Goal: Entertainment & Leisure: Browse casually

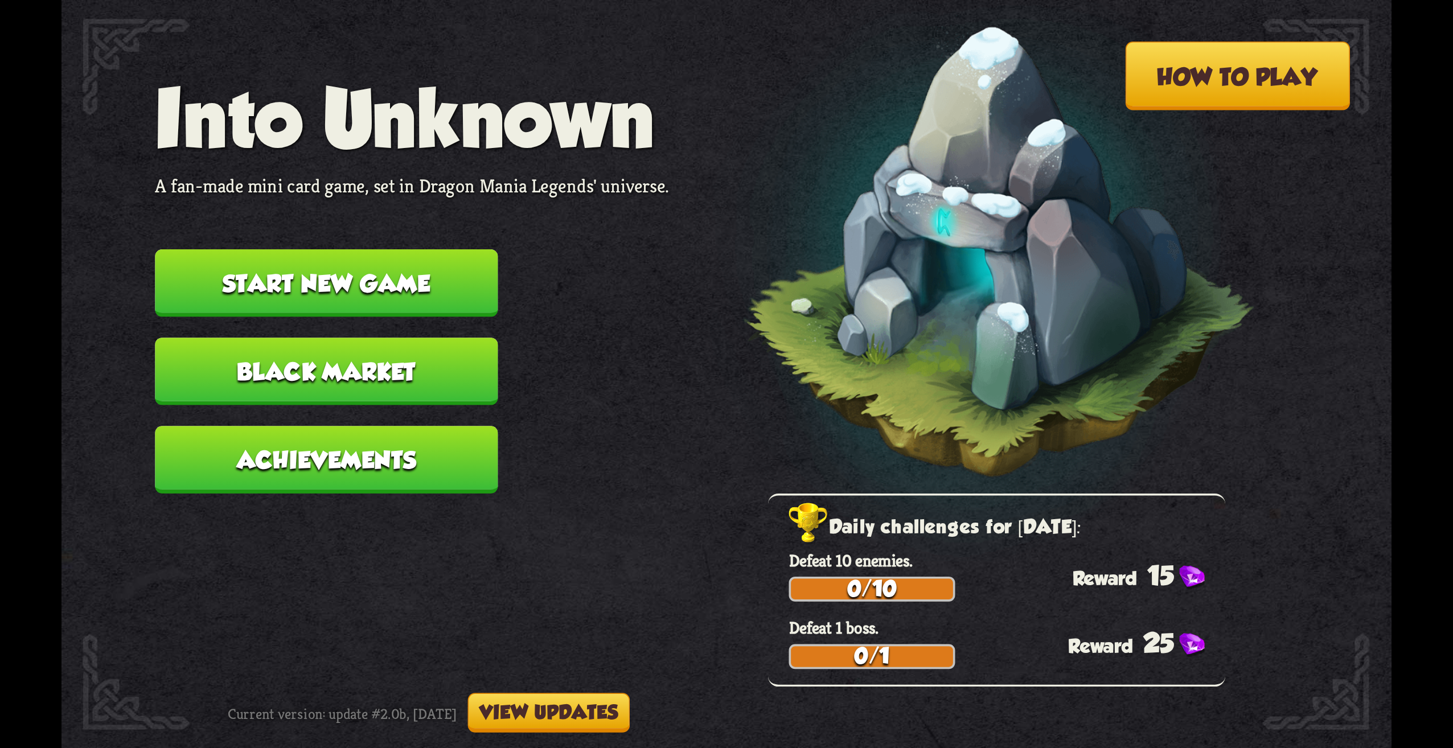
click at [297, 247] on nav "Into Unknown A fan-made mini card game, set in Dragon Mania Legends' universe. …" at bounding box center [412, 294] width 514 height 442
click at [296, 265] on button "Start new game" at bounding box center [326, 283] width 343 height 68
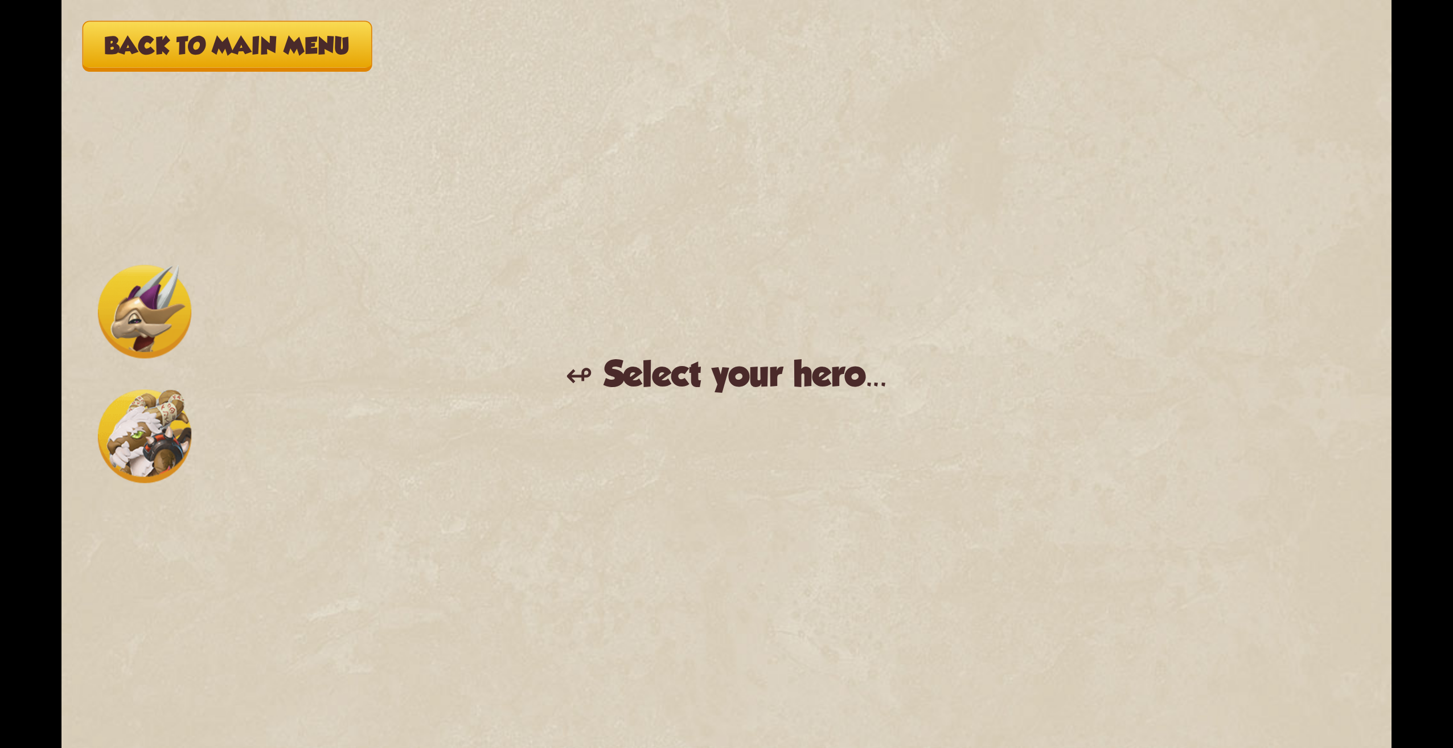
click at [166, 365] on div at bounding box center [145, 374] width 104 height 229
click at [136, 431] on img at bounding box center [144, 436] width 93 height 93
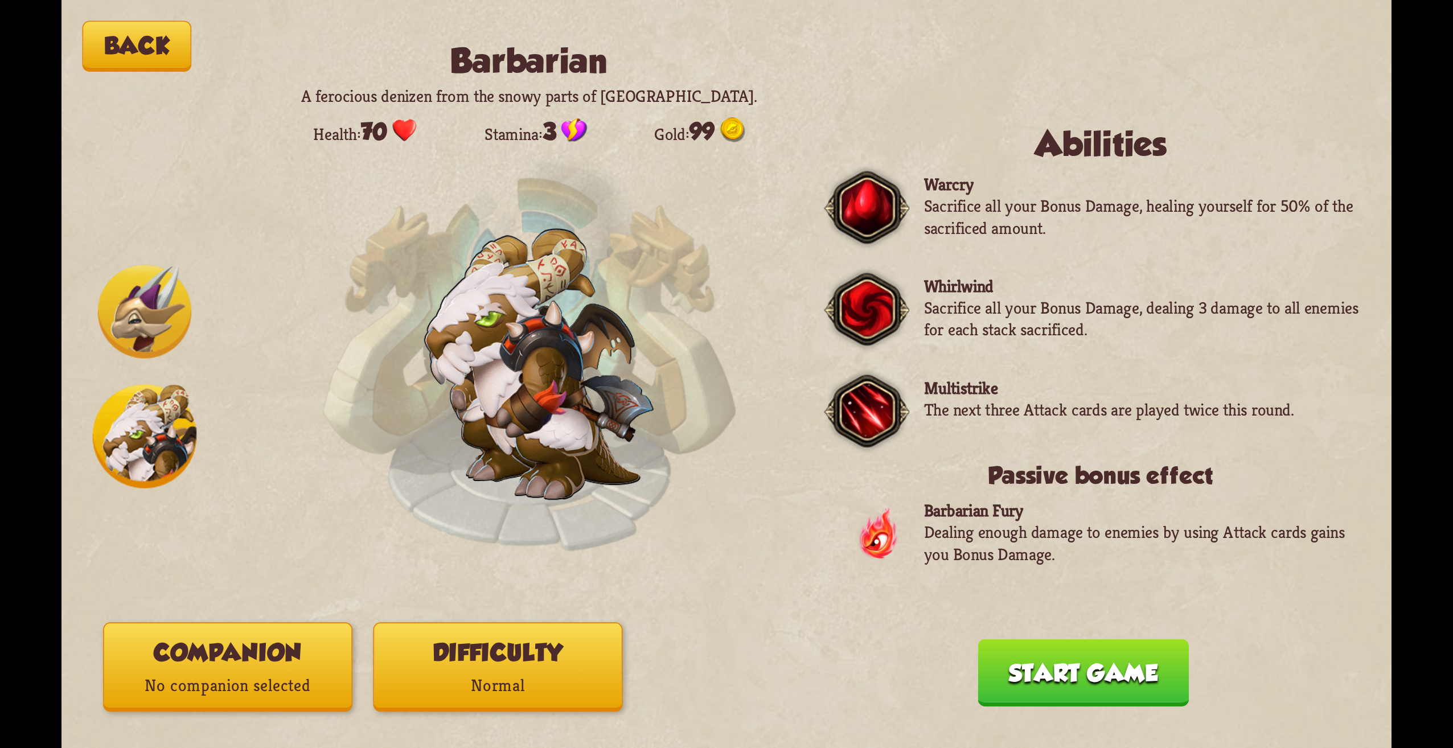
click at [144, 281] on img at bounding box center [144, 311] width 93 height 93
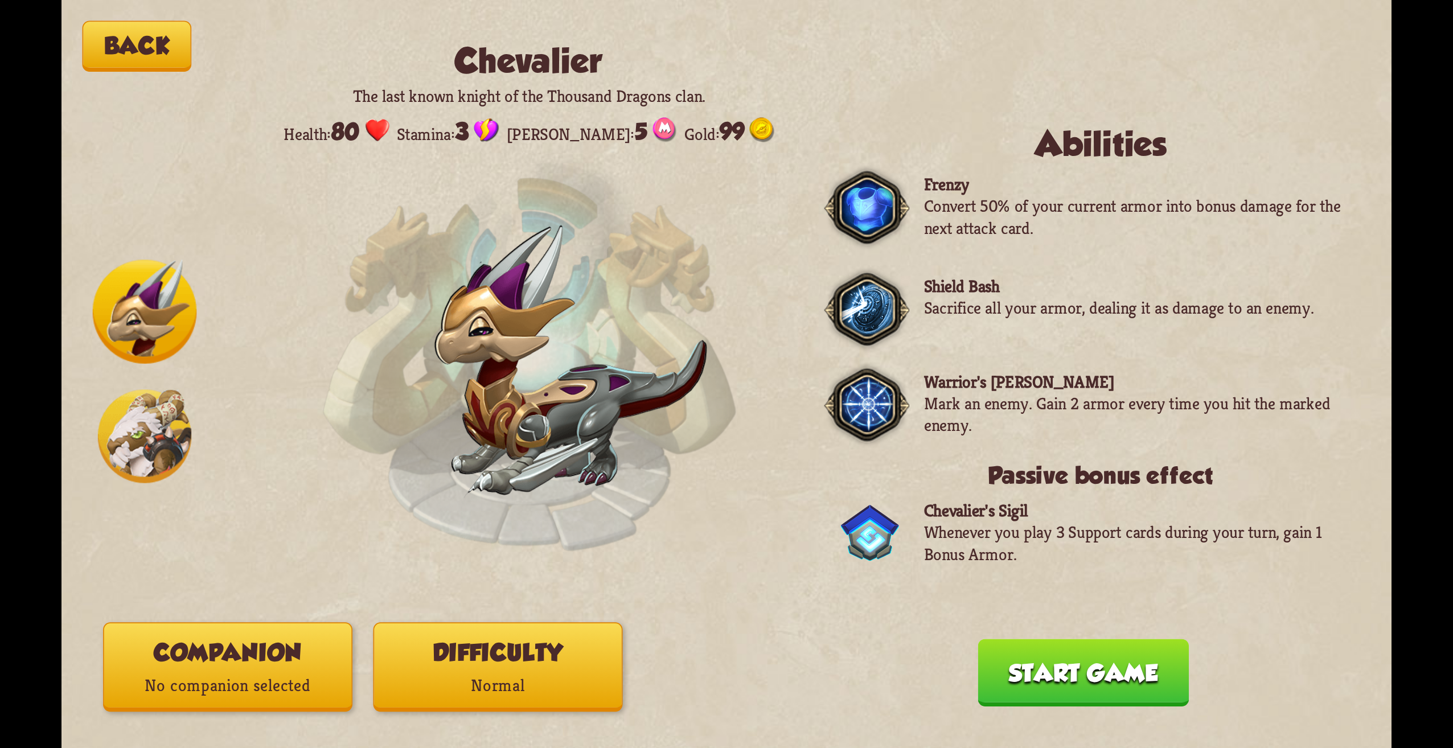
click at [122, 382] on div at bounding box center [145, 374] width 104 height 229
click at [132, 281] on img at bounding box center [145, 312] width 104 height 104
click at [158, 385] on div at bounding box center [145, 374] width 104 height 229
click at [154, 469] on img at bounding box center [144, 436] width 93 height 93
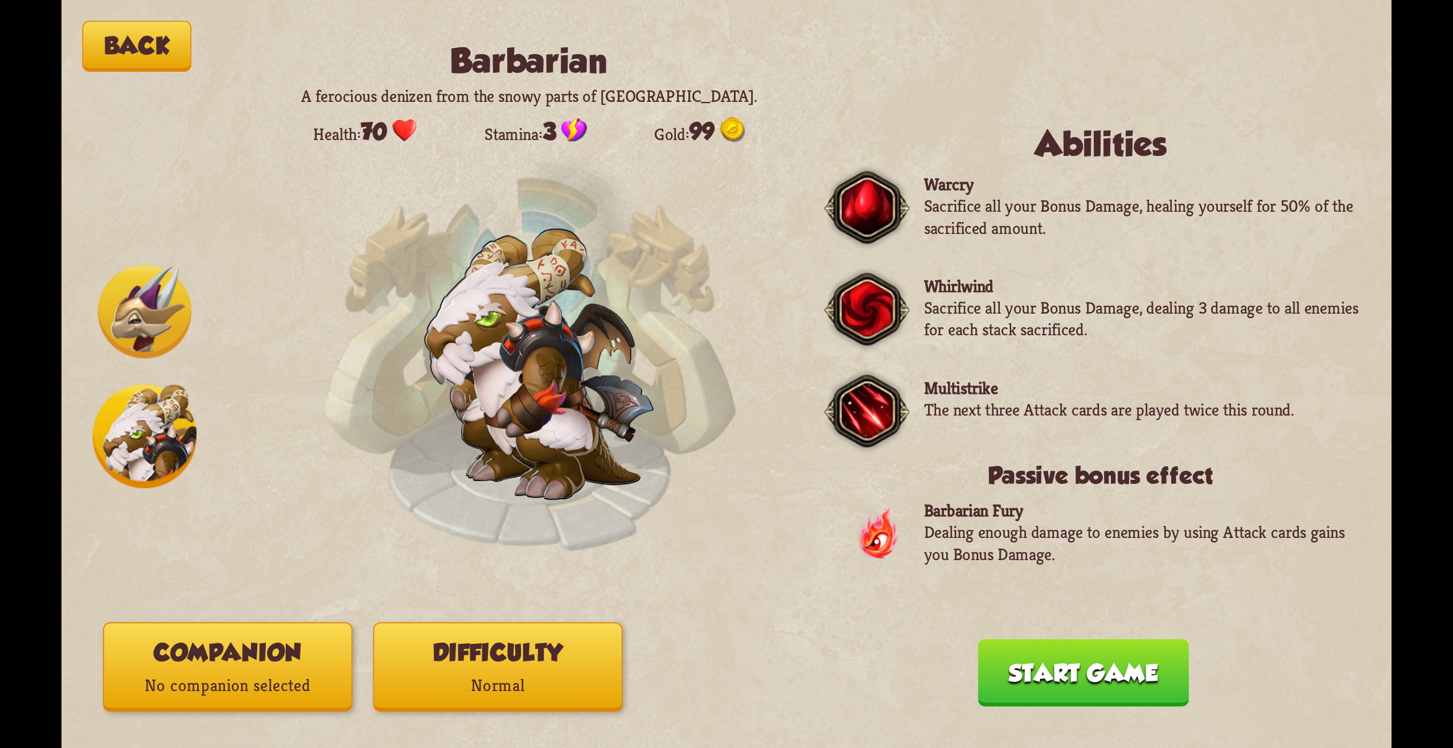
click at [145, 260] on div at bounding box center [145, 374] width 104 height 229
click at [153, 286] on img at bounding box center [144, 311] width 93 height 93
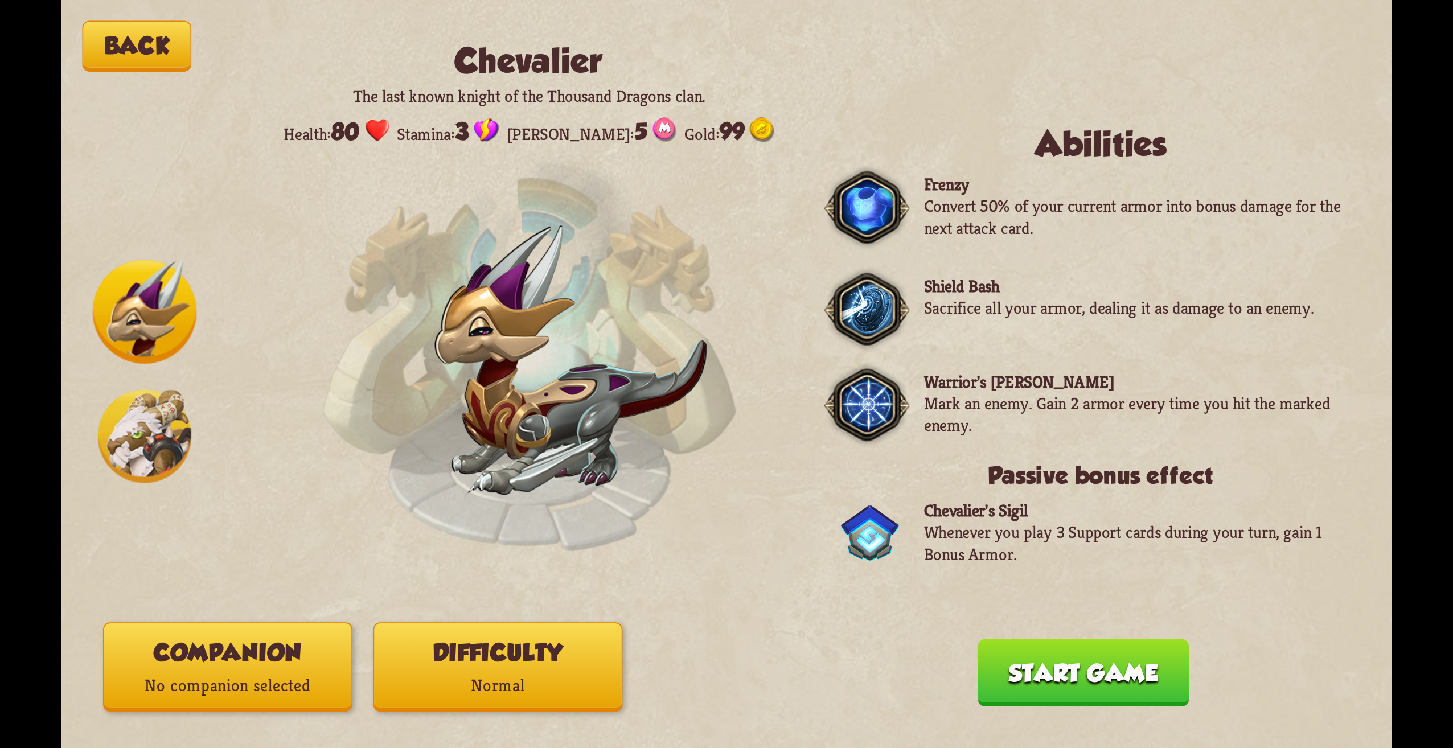
click at [180, 356] on img at bounding box center [145, 312] width 104 height 104
click at [157, 522] on div "Back [PERSON_NAME] The last known knight of the Thousand Dragons clan. Health: …" at bounding box center [727, 374] width 1330 height 748
click at [161, 458] on img at bounding box center [144, 436] width 93 height 93
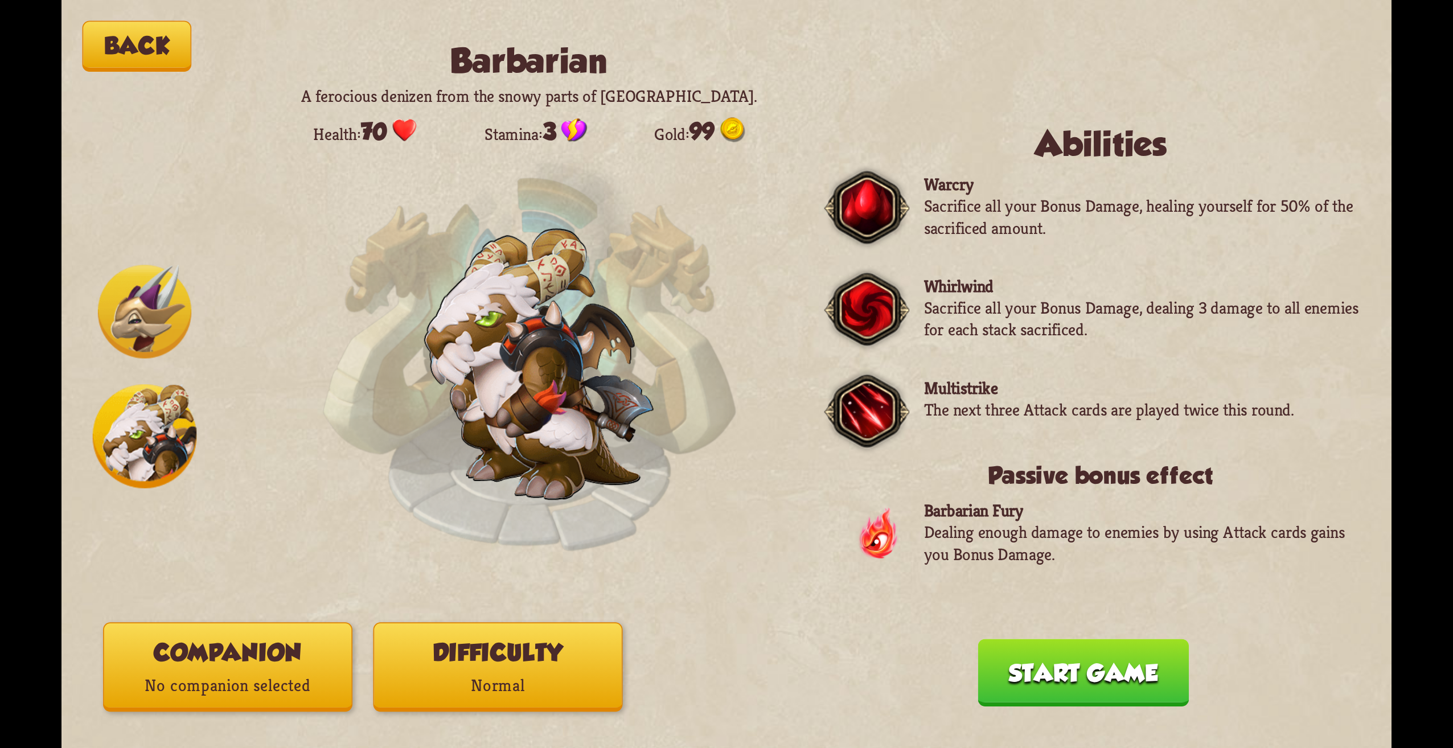
click at [123, 346] on img at bounding box center [144, 311] width 93 height 93
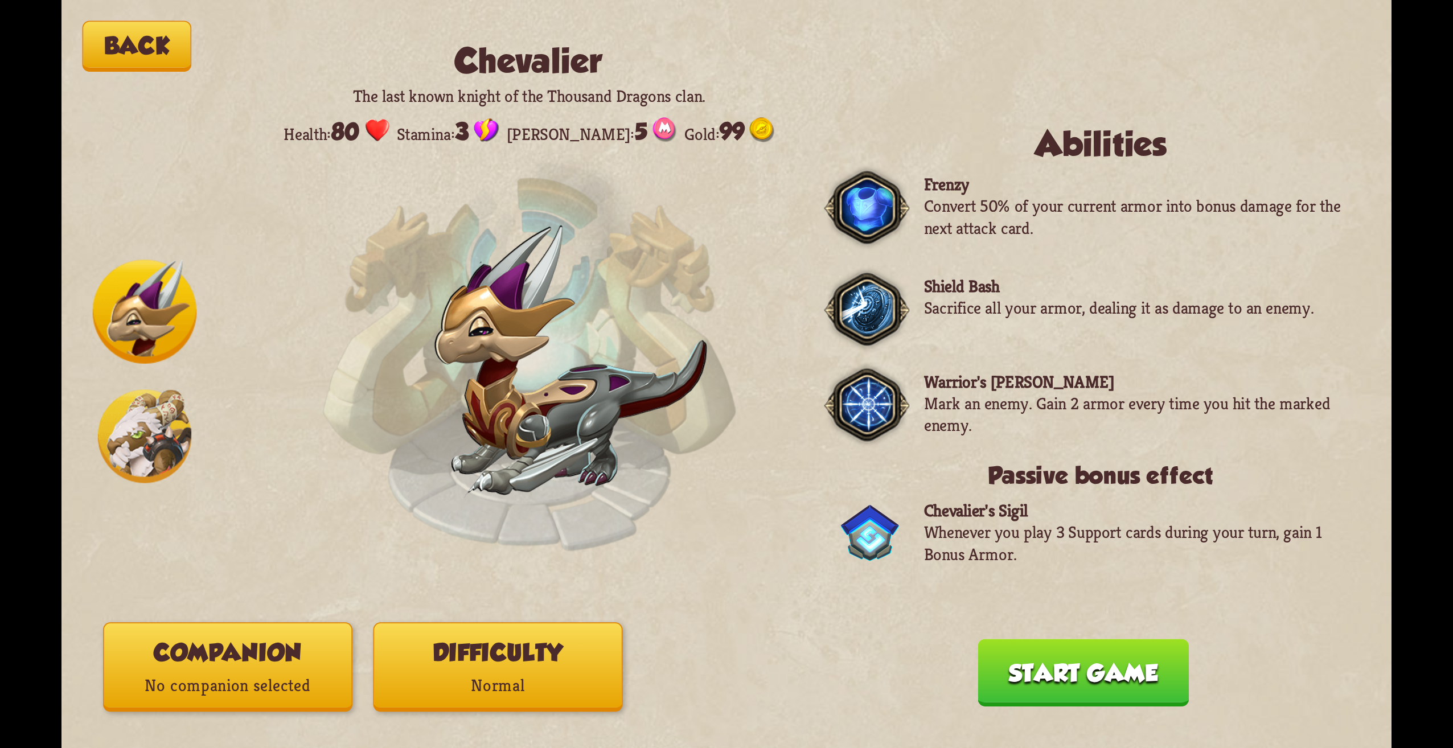
click at [156, 408] on img at bounding box center [144, 436] width 93 height 93
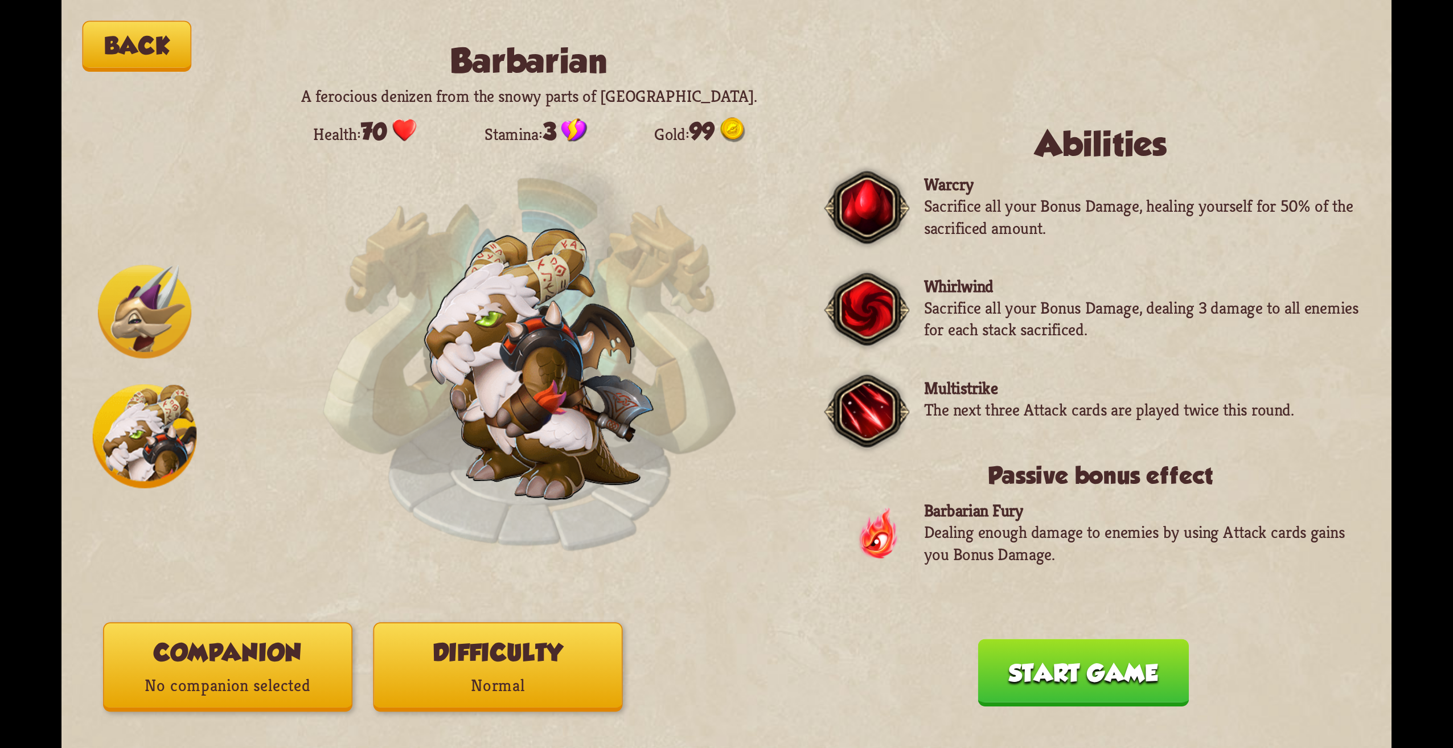
drag, startPoint x: 124, startPoint y: 333, endPoint x: 141, endPoint y: 354, distance: 27.5
click at [125, 334] on img at bounding box center [144, 311] width 93 height 93
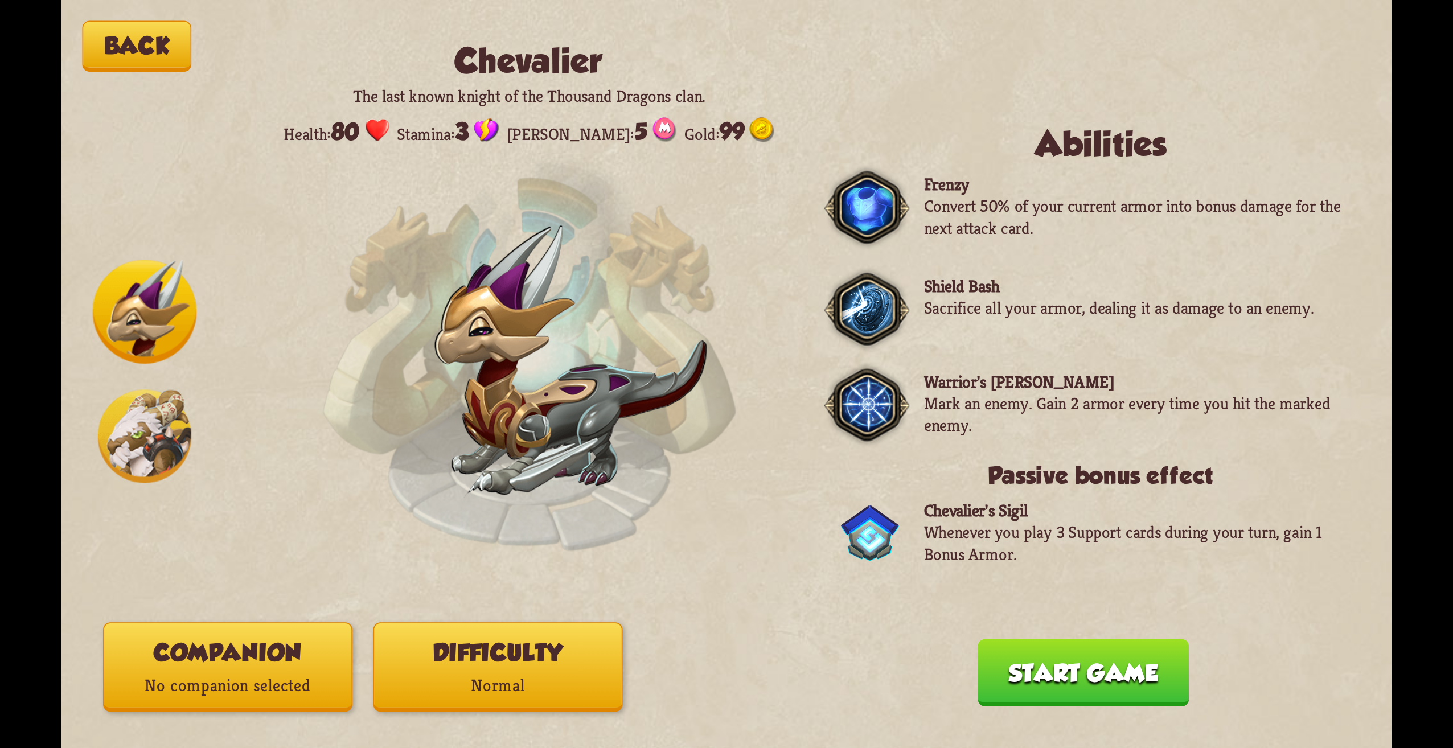
click at [156, 467] on img at bounding box center [144, 436] width 93 height 93
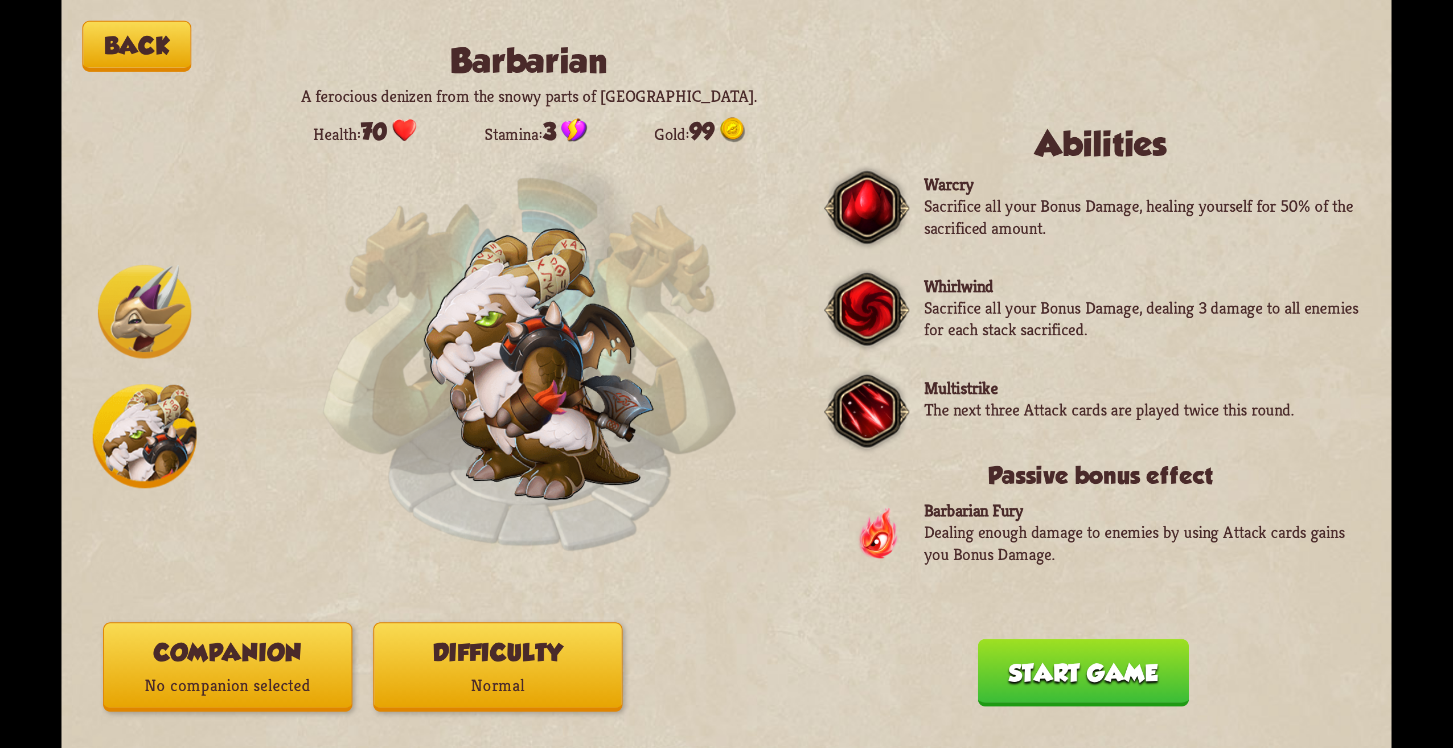
click at [170, 336] on img at bounding box center [144, 311] width 93 height 93
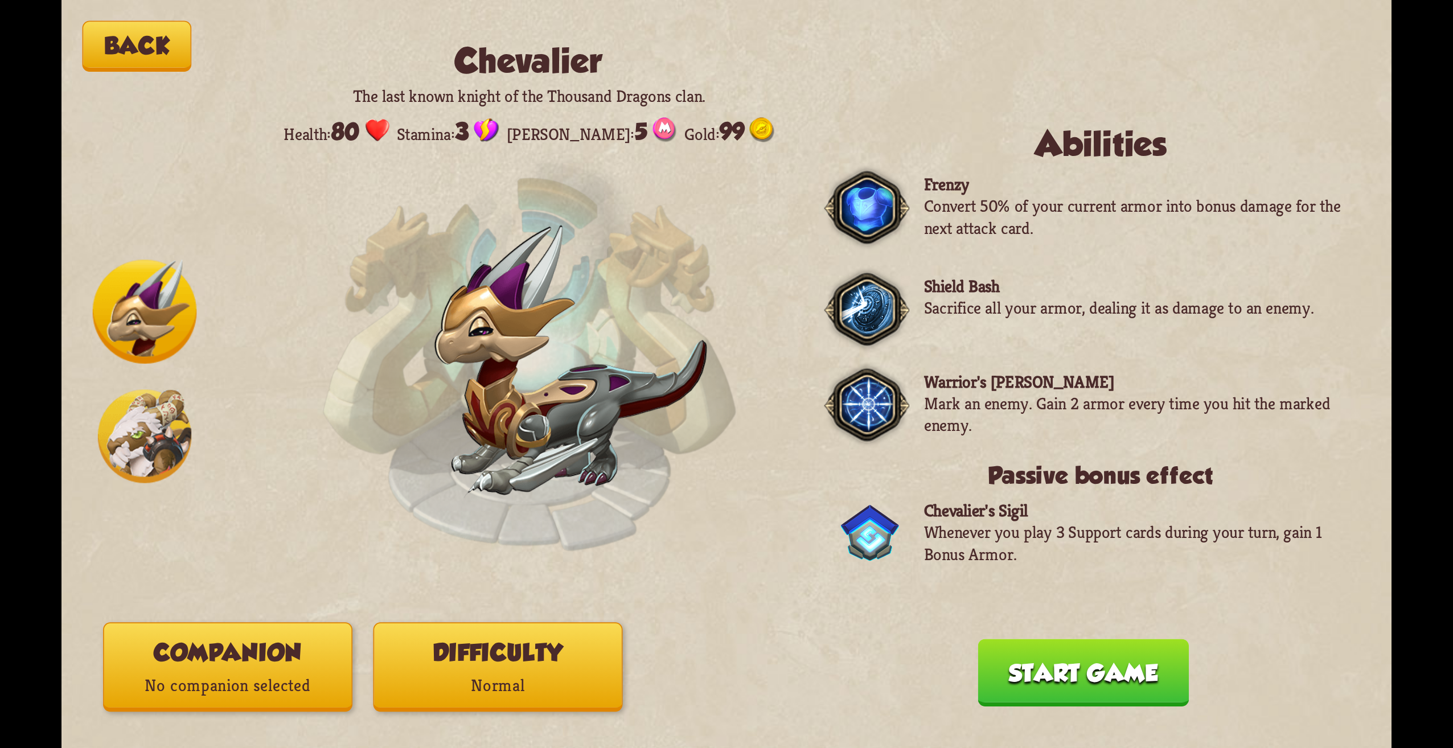
click at [125, 481] on img at bounding box center [144, 436] width 93 height 93
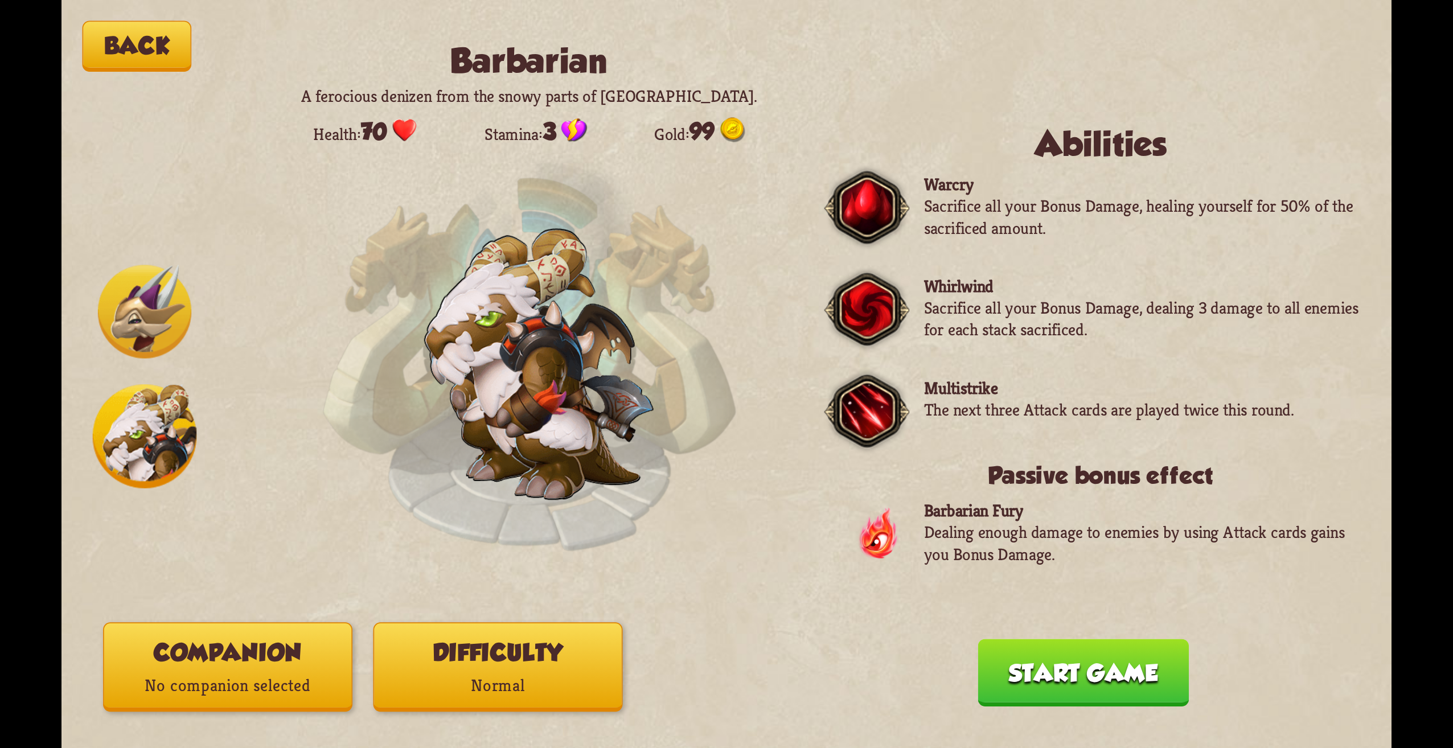
click at [112, 310] on img at bounding box center [144, 311] width 93 height 93
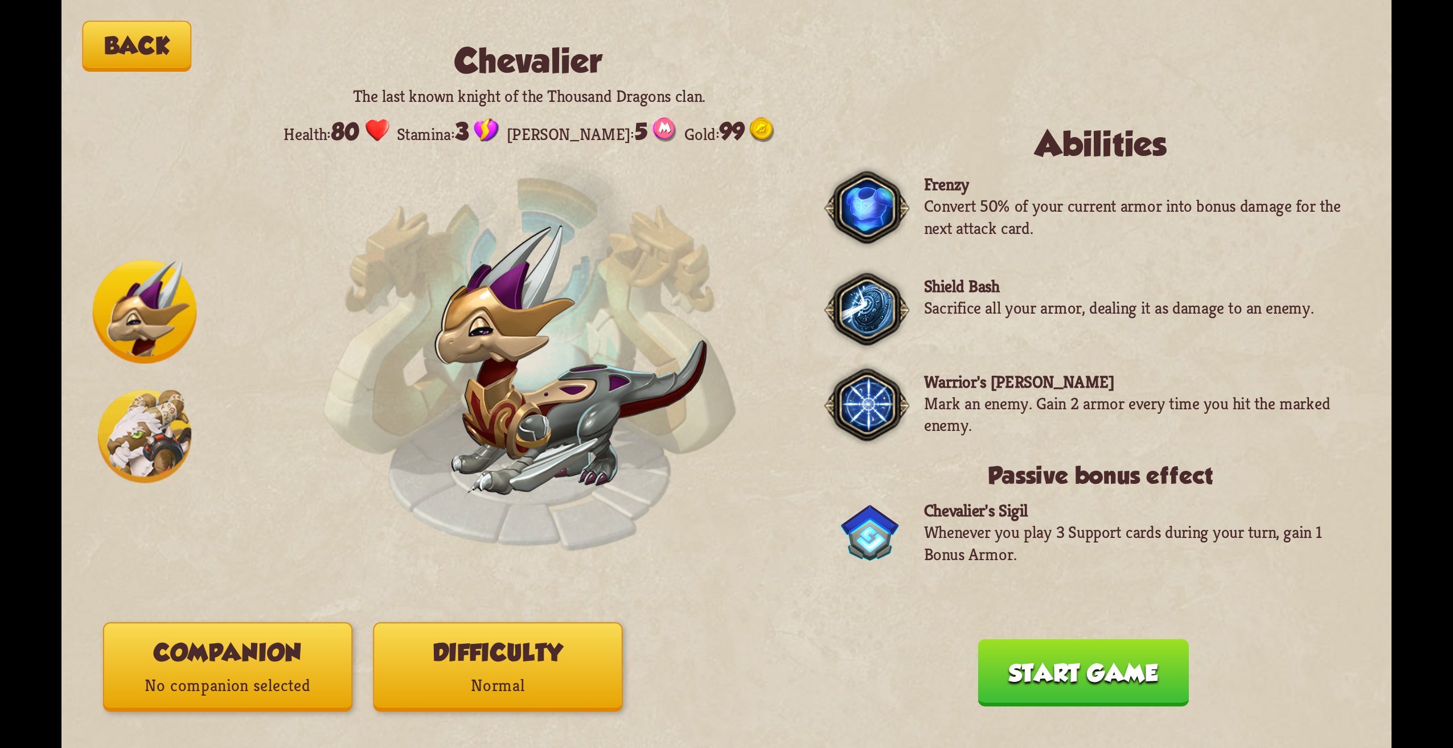
click at [133, 450] on img at bounding box center [144, 436] width 93 height 93
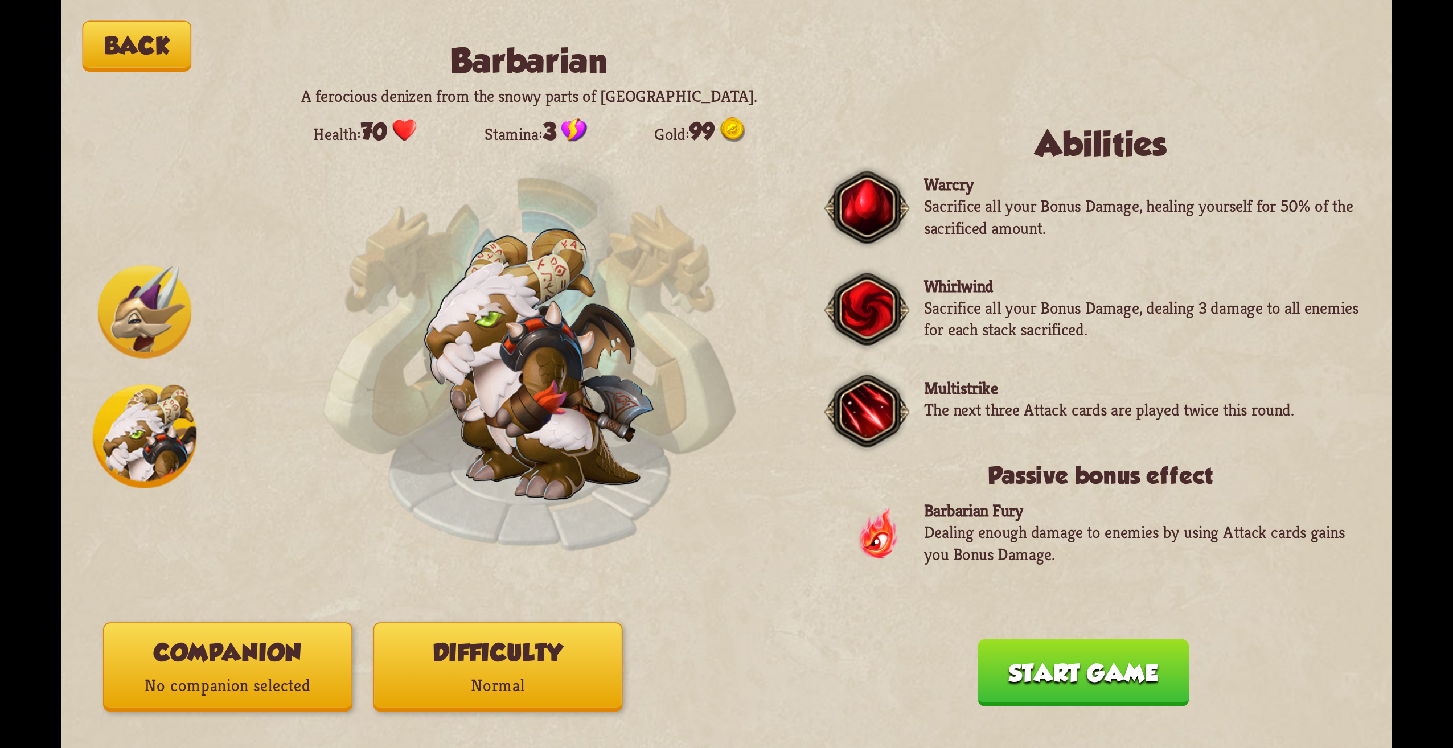
click at [82, 251] on div "Back Barbarian A ferocious denizen from the snowy parts of [GEOGRAPHIC_DATA]. H…" at bounding box center [727, 374] width 1330 height 748
click at [135, 296] on img at bounding box center [144, 311] width 93 height 93
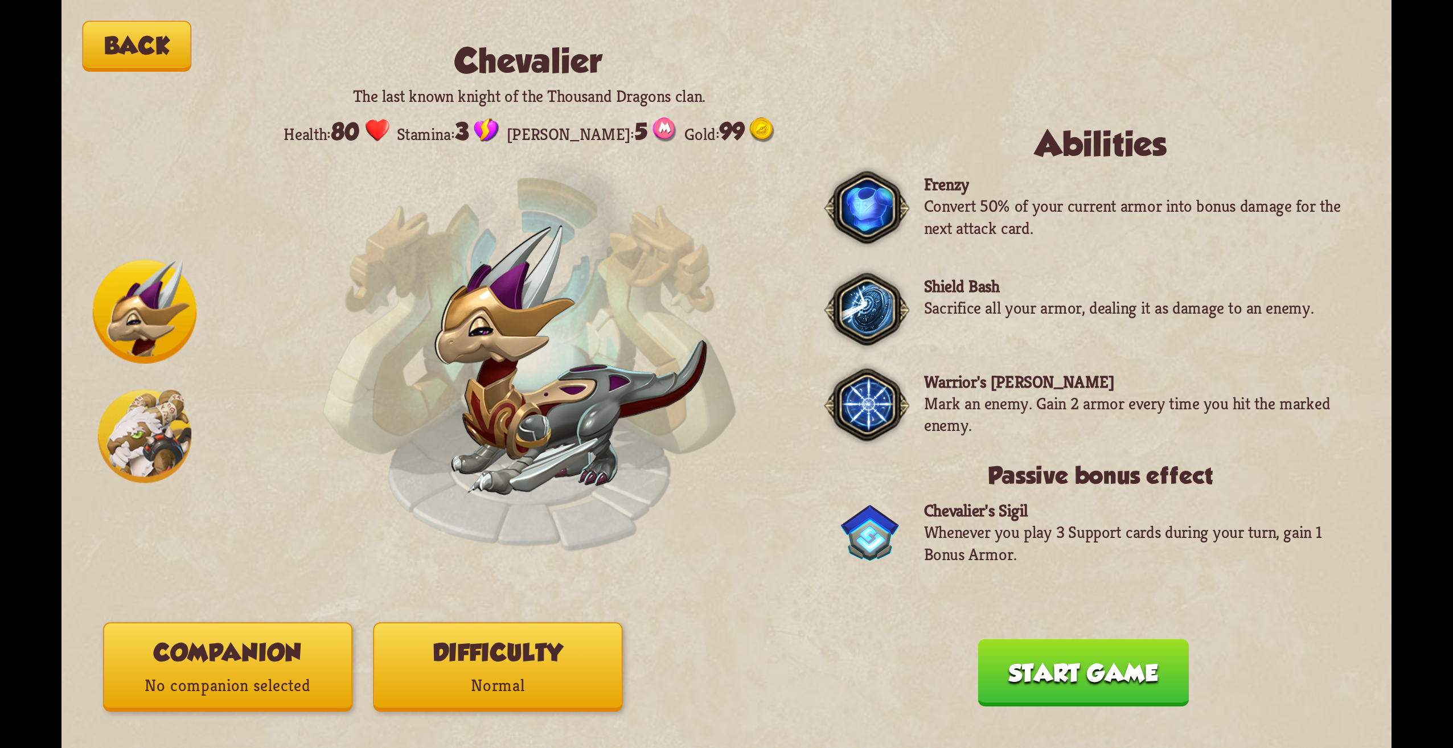
click at [157, 423] on img at bounding box center [144, 436] width 93 height 93
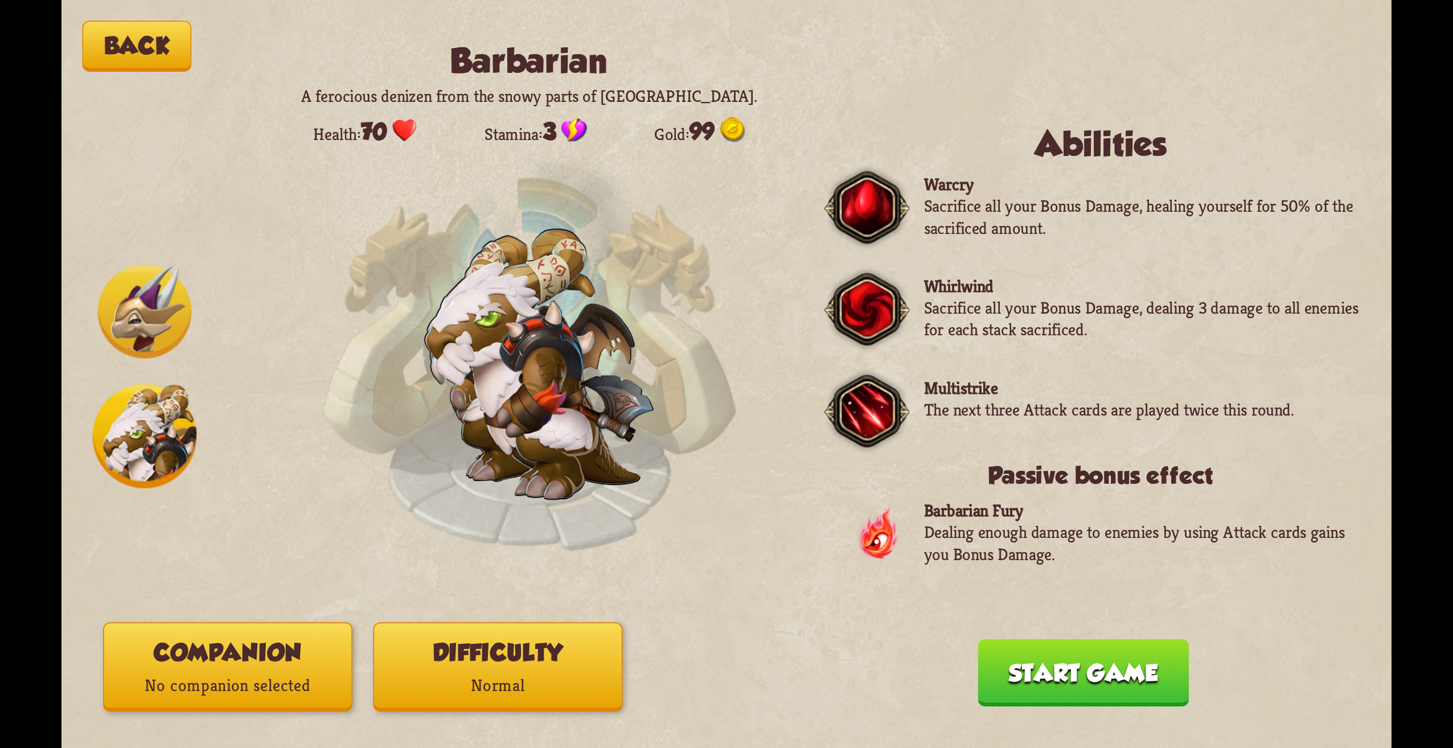
click at [294, 710] on button "Companion No companion selected" at bounding box center [227, 666] width 249 height 89
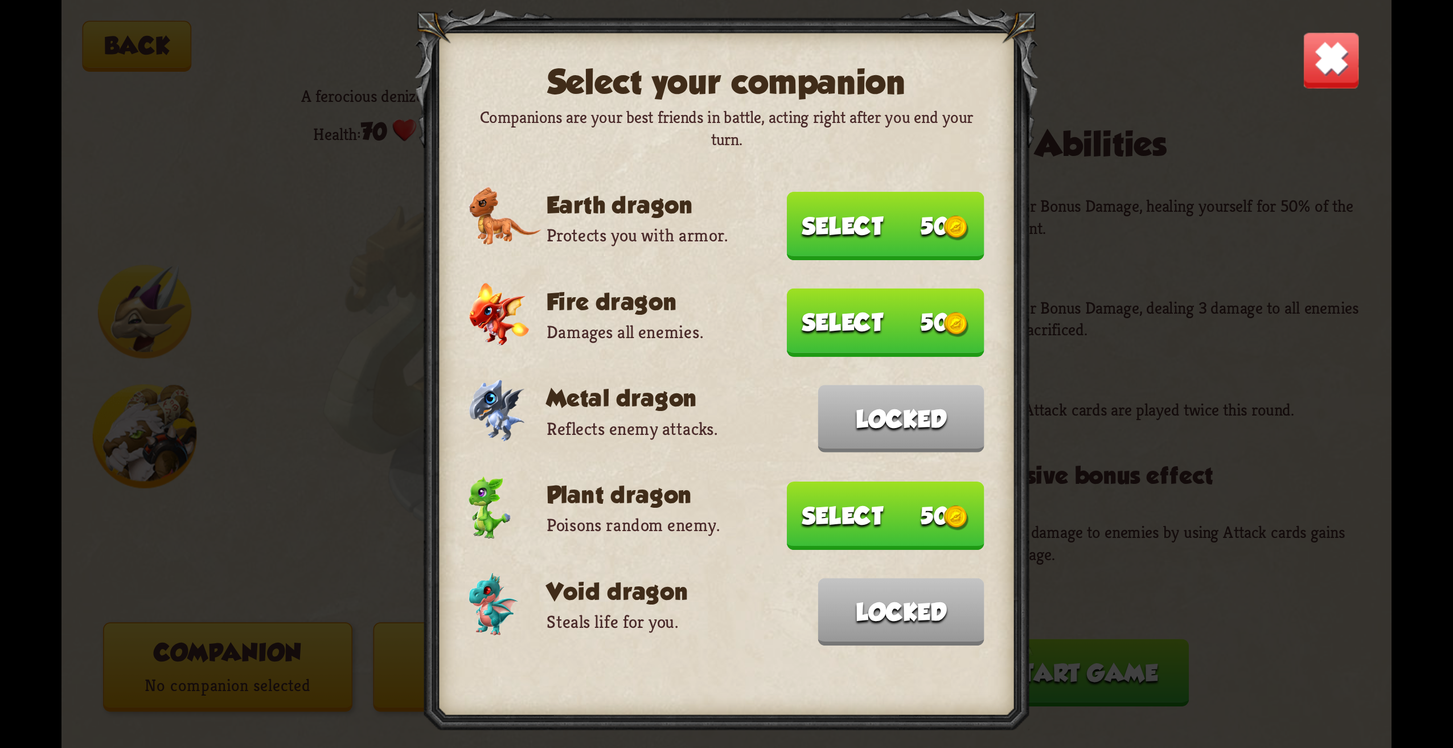
click at [907, 220] on button "Select 50" at bounding box center [886, 226] width 198 height 68
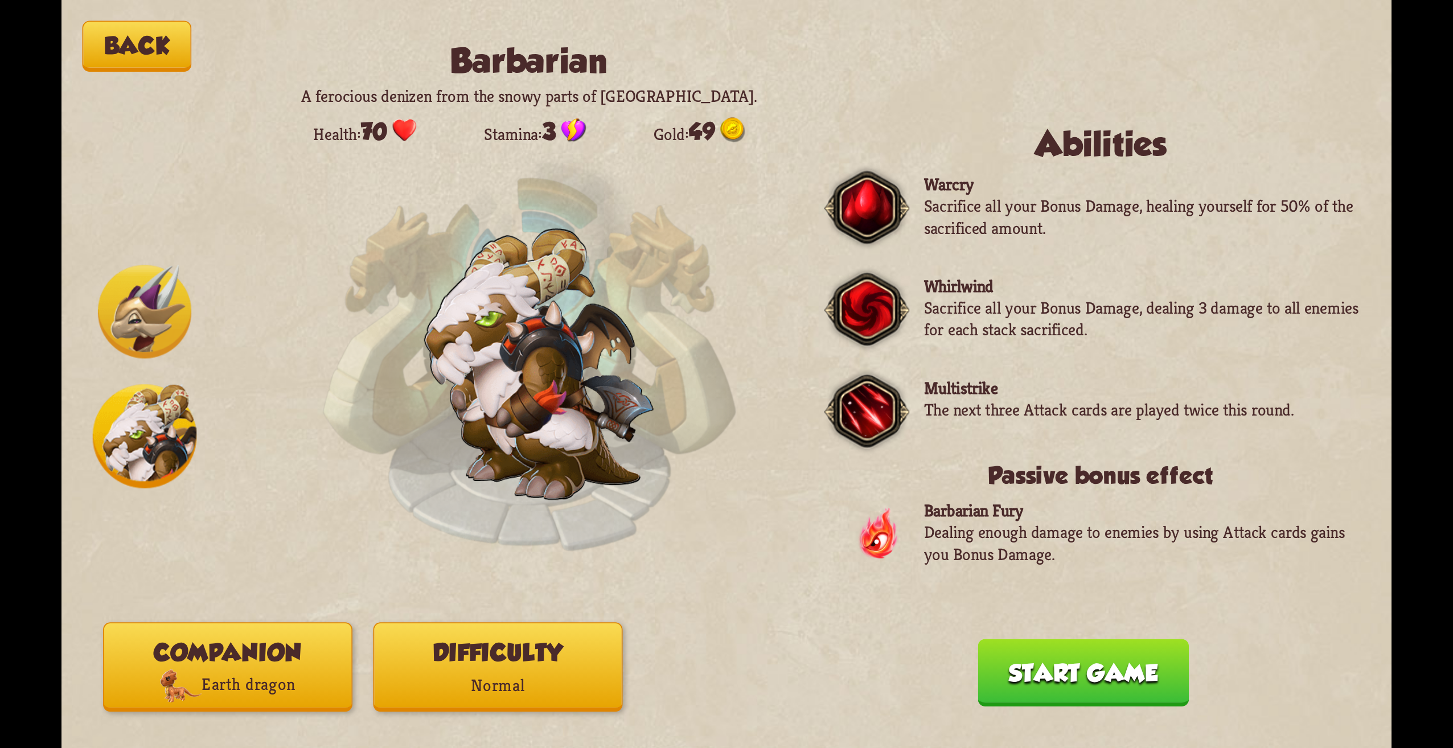
click at [290, 673] on p "Earth dragon" at bounding box center [227, 685] width 247 height 34
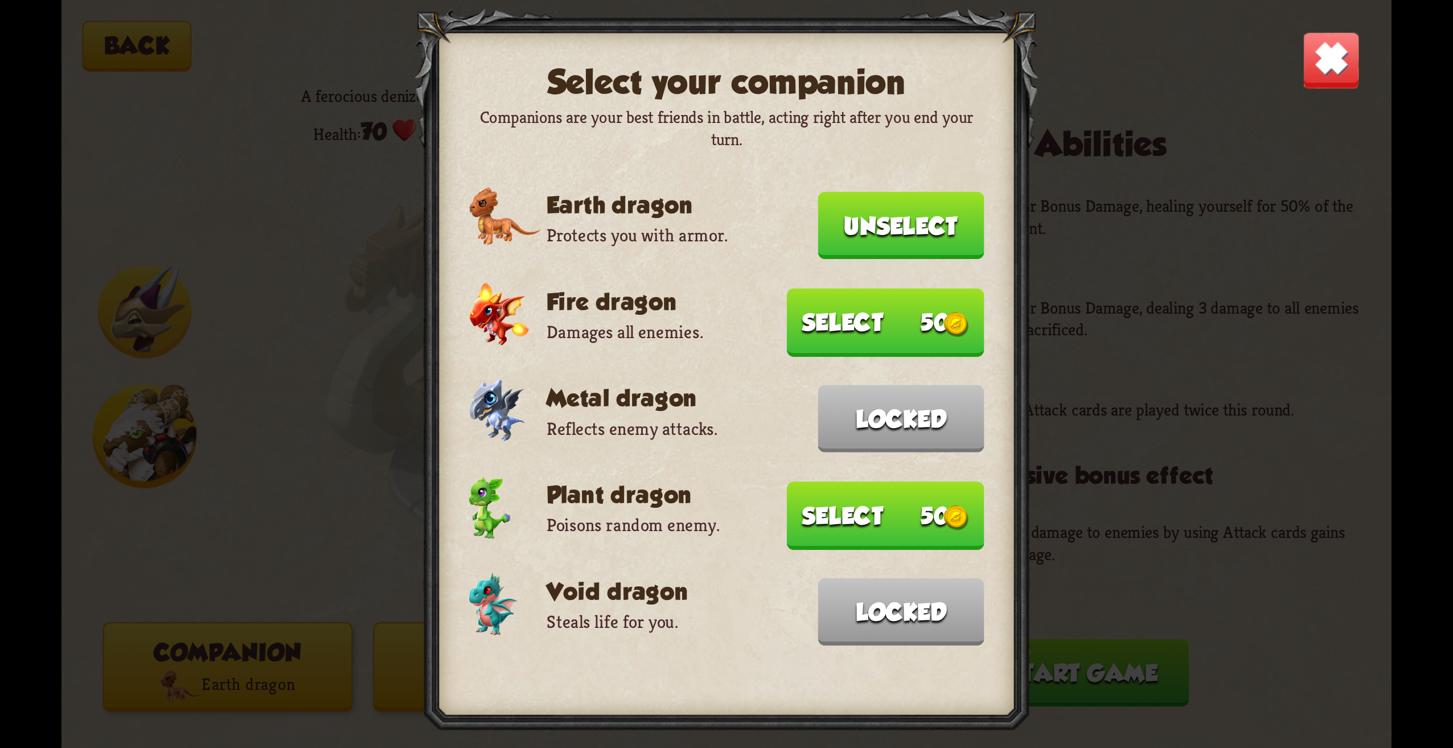
click at [905, 237] on button "Unselect" at bounding box center [901, 226] width 166 height 68
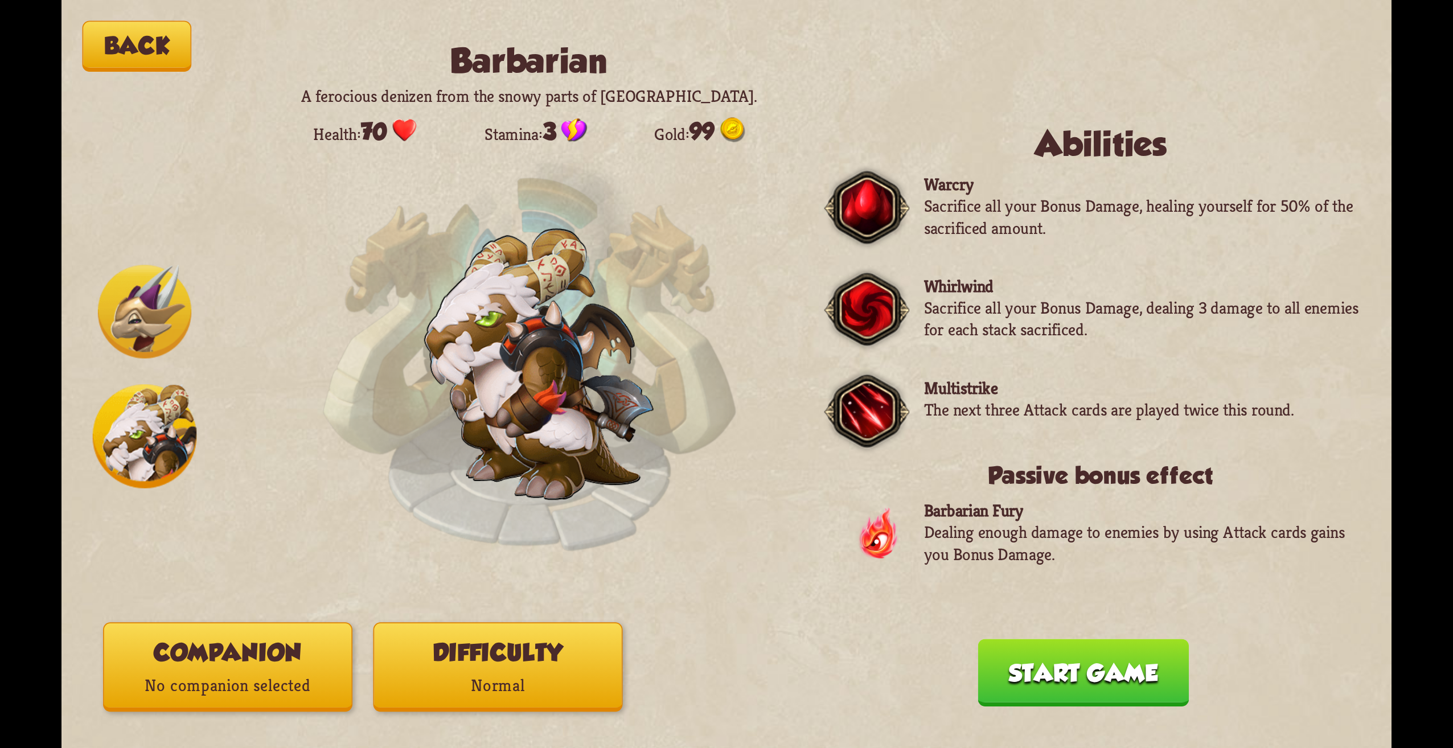
click at [263, 692] on p "No companion selected" at bounding box center [227, 685] width 247 height 33
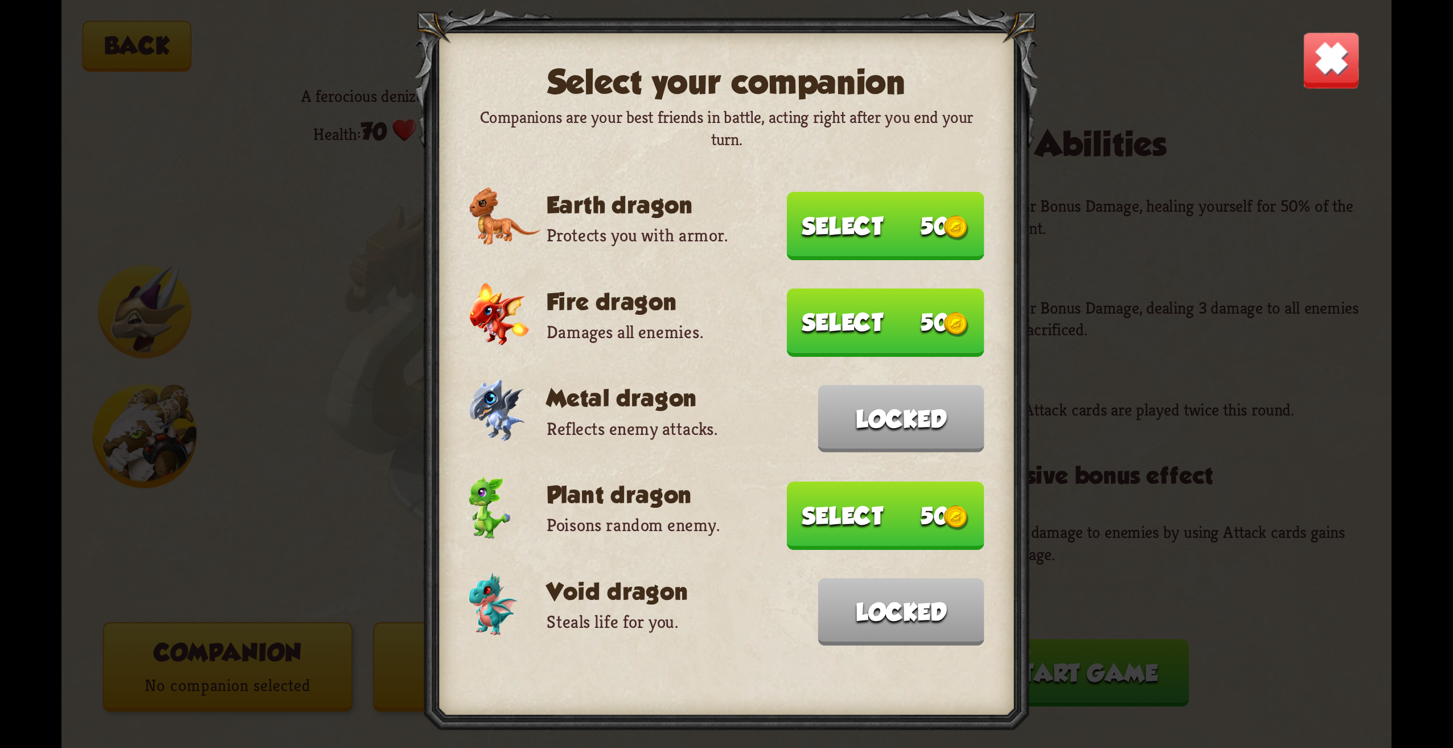
drag, startPoint x: 896, startPoint y: 264, endPoint x: 886, endPoint y: 282, distance: 21.4
click at [895, 264] on div at bounding box center [727, 374] width 624 height 731
click at [891, 241] on button "Select 50" at bounding box center [886, 226] width 198 height 68
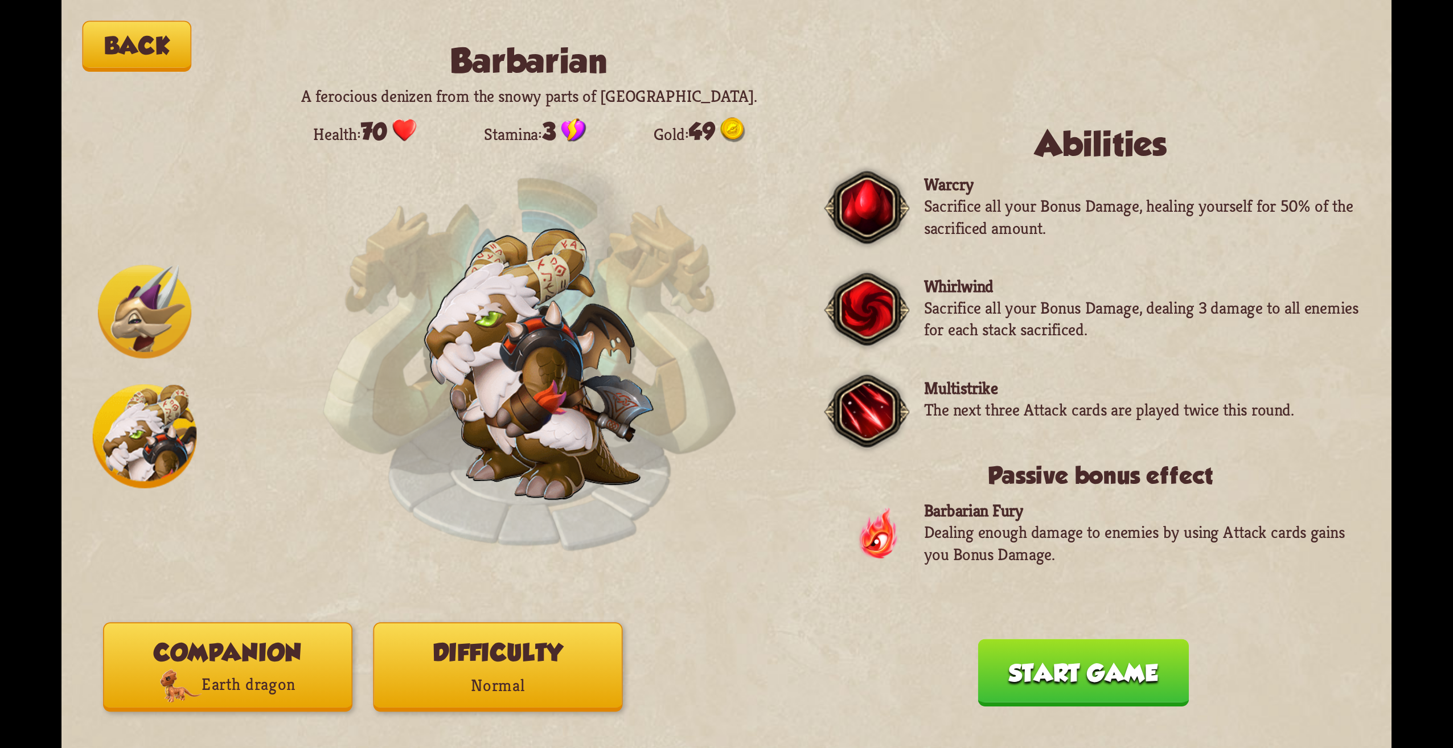
click at [546, 610] on div "Back Barbarian A ferocious denizen from the snowy parts of [GEOGRAPHIC_DATA]. H…" at bounding box center [727, 374] width 1330 height 748
click at [543, 675] on p "Normal" at bounding box center [497, 685] width 247 height 33
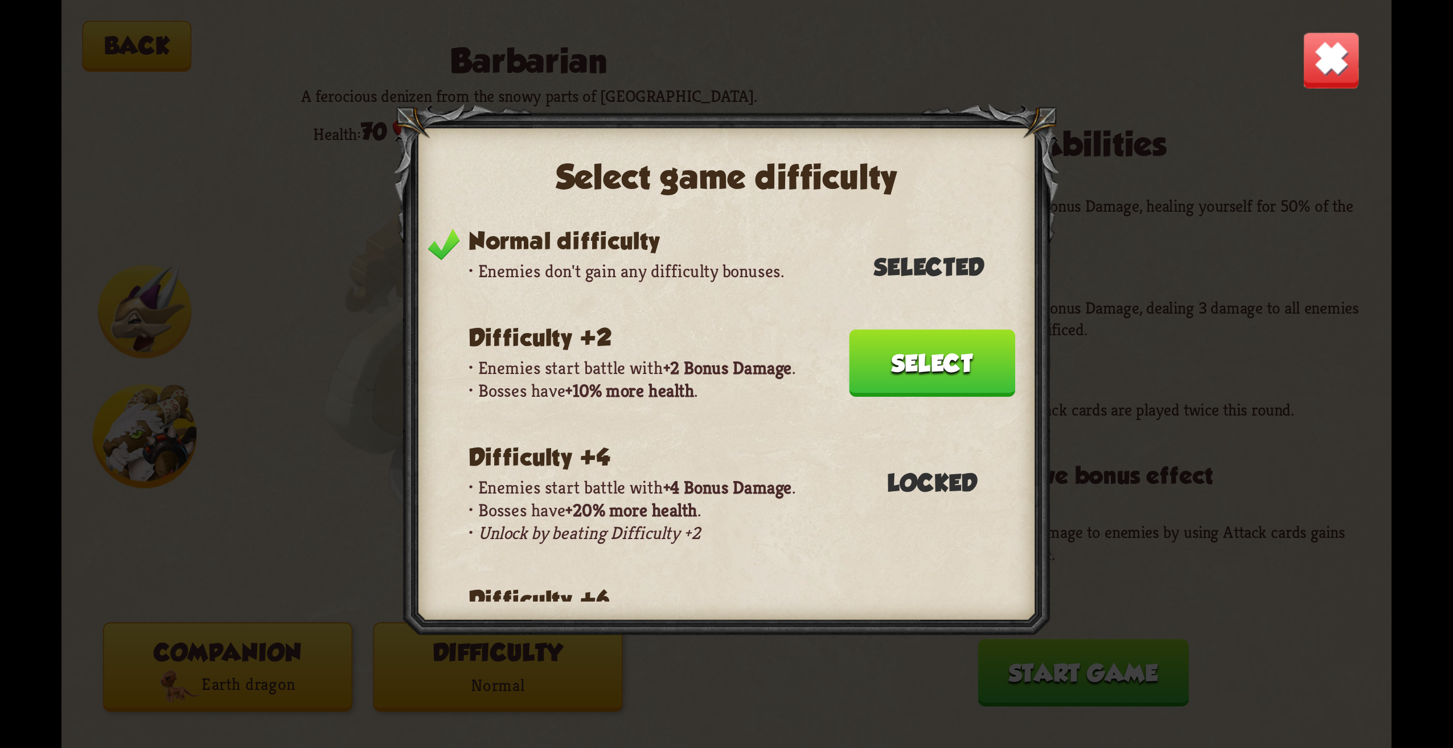
click at [935, 358] on button "Select" at bounding box center [932, 364] width 166 height 68
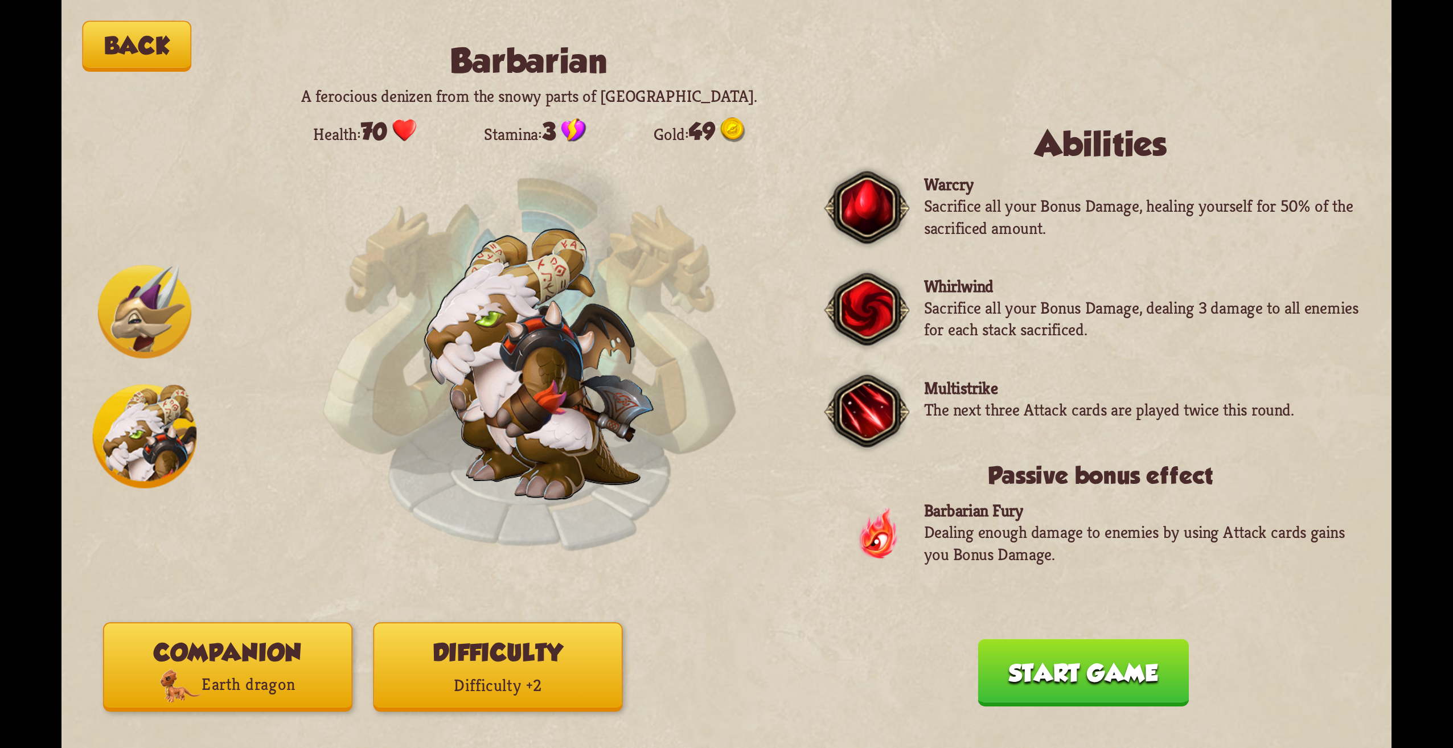
click at [1114, 660] on button "Start game" at bounding box center [1083, 673] width 211 height 68
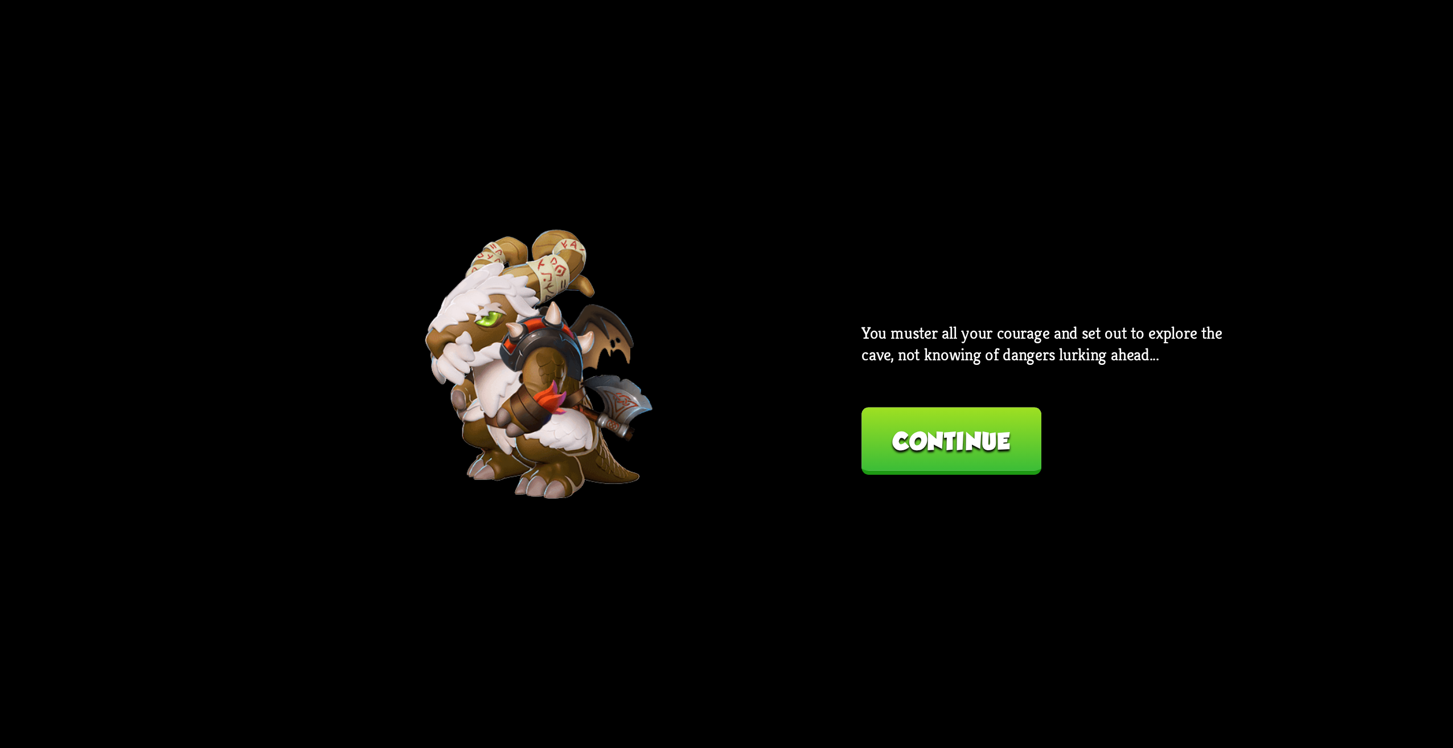
click at [991, 491] on div "Back Barbarian A ferocious denizen from the snowy parts of [GEOGRAPHIC_DATA]. H…" at bounding box center [727, 374] width 1330 height 748
click at [979, 437] on button "Continue" at bounding box center [952, 441] width 180 height 68
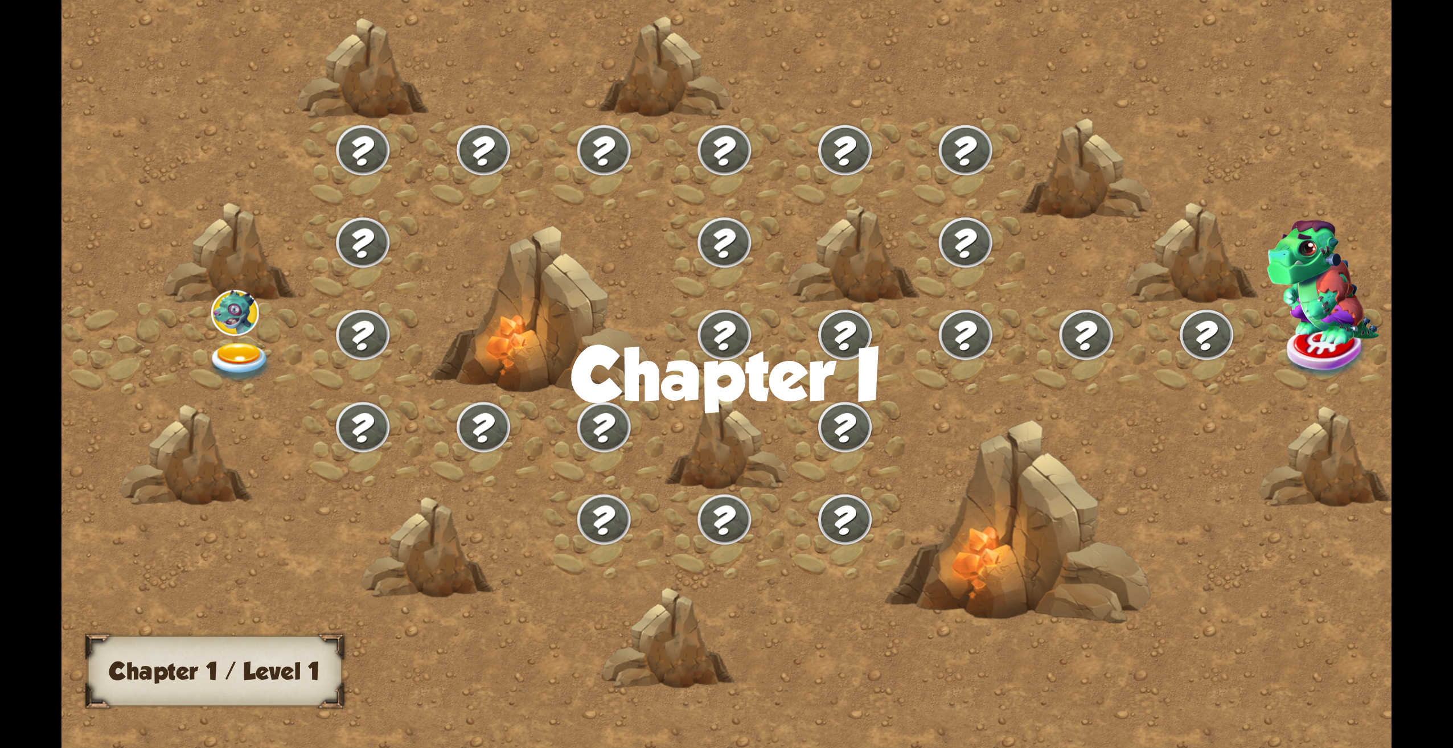
drag, startPoint x: 337, startPoint y: 727, endPoint x: 461, endPoint y: 729, distance: 124.7
click at [461, 729] on div at bounding box center [885, 386] width 1646 height 777
drag, startPoint x: 461, startPoint y: 729, endPoint x: 597, endPoint y: 733, distance: 136.2
click at [597, 729] on div at bounding box center [727, 374] width 1330 height 748
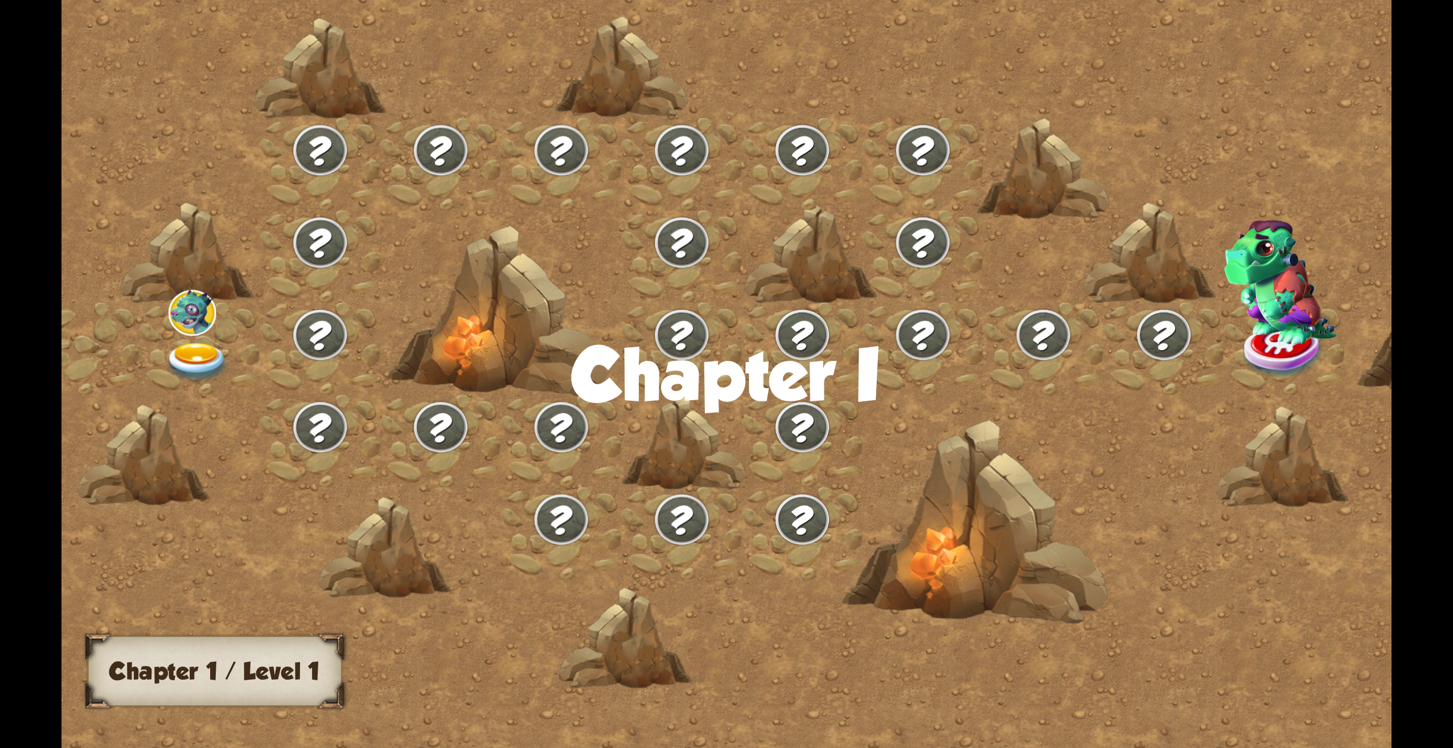
scroll to position [0, 19]
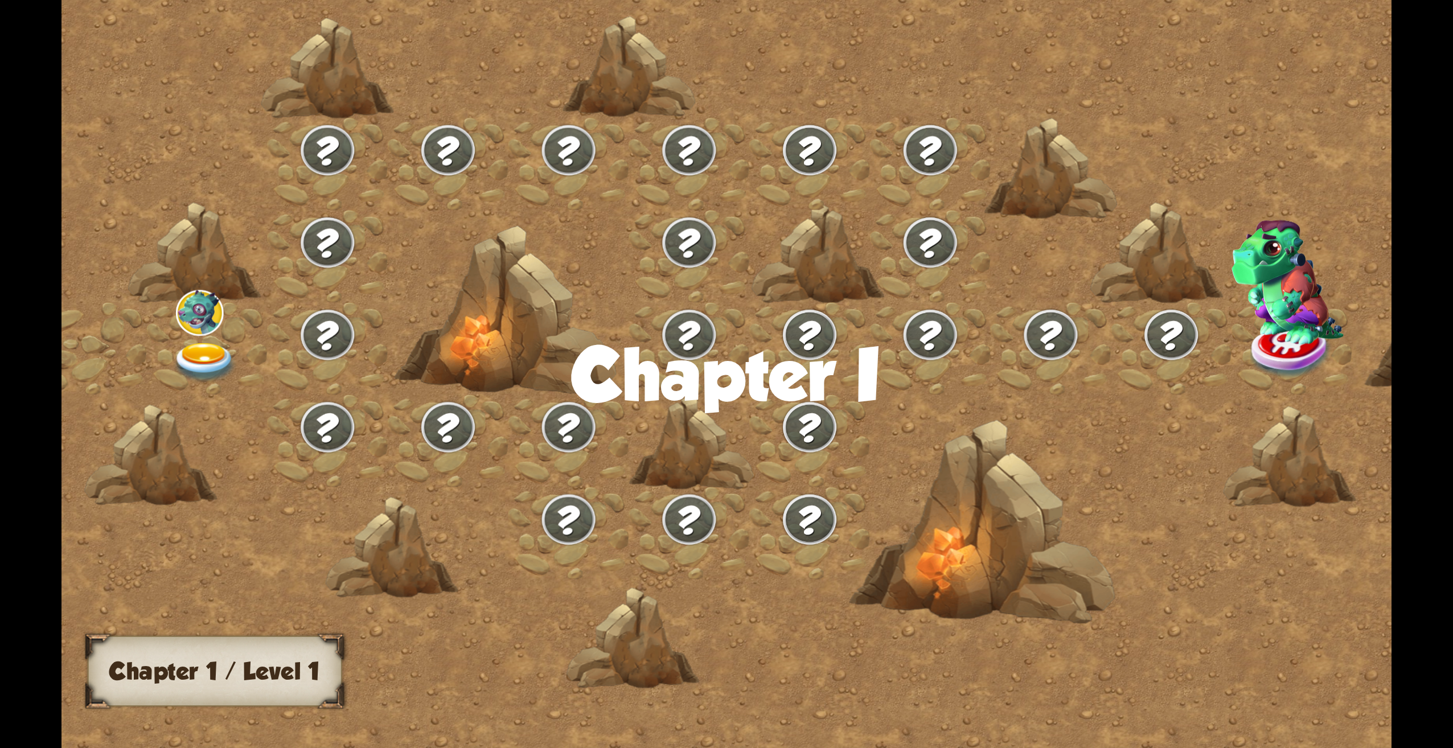
click at [214, 355] on img at bounding box center [204, 363] width 67 height 40
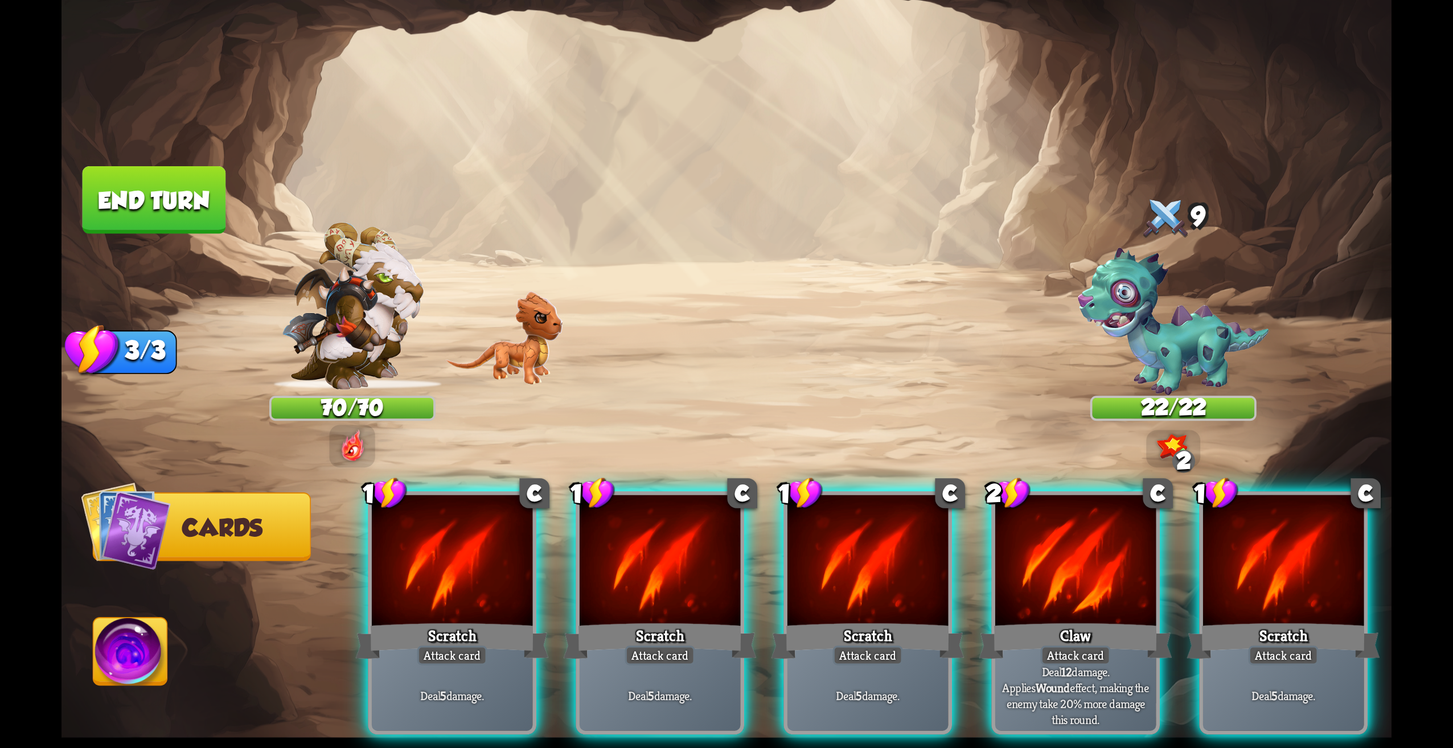
click at [152, 644] on img at bounding box center [131, 655] width 74 height 75
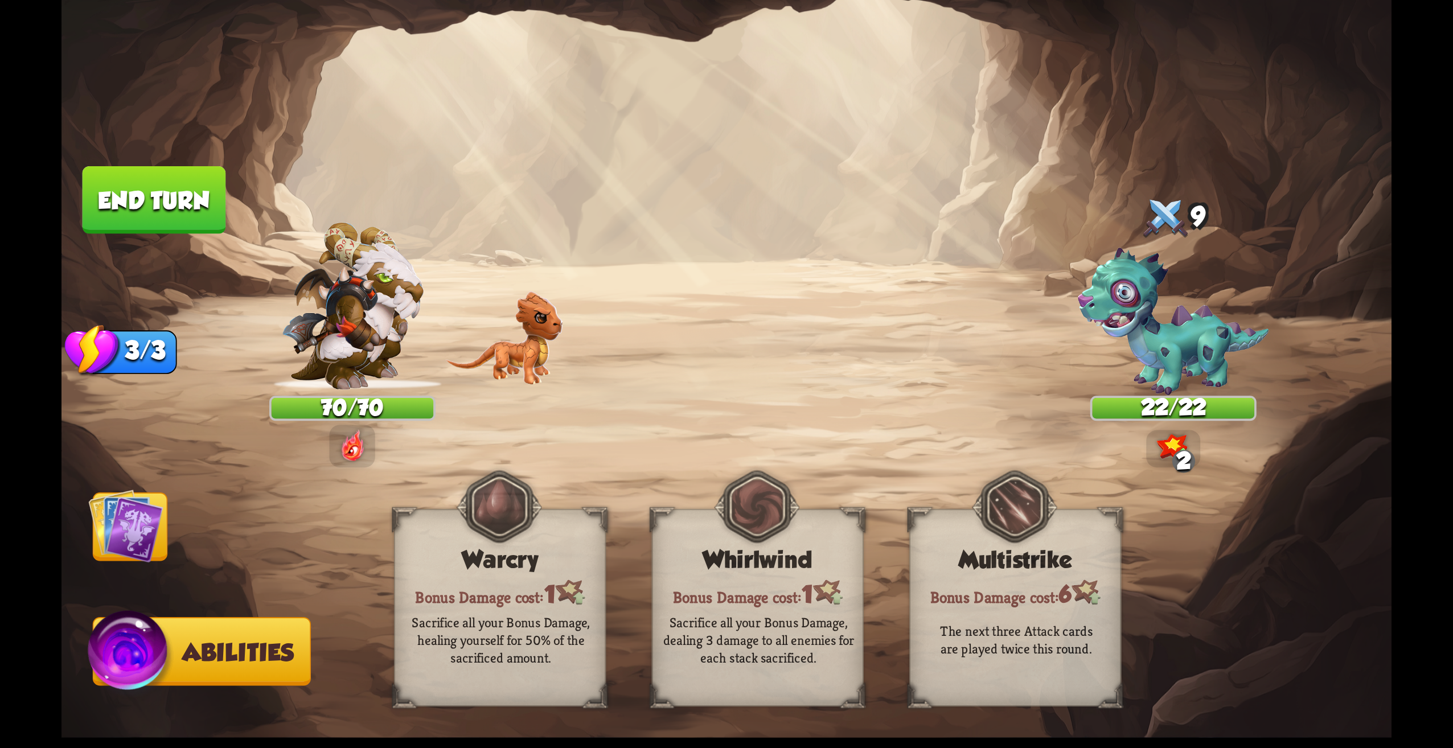
click at [113, 547] on img at bounding box center [125, 526] width 75 height 75
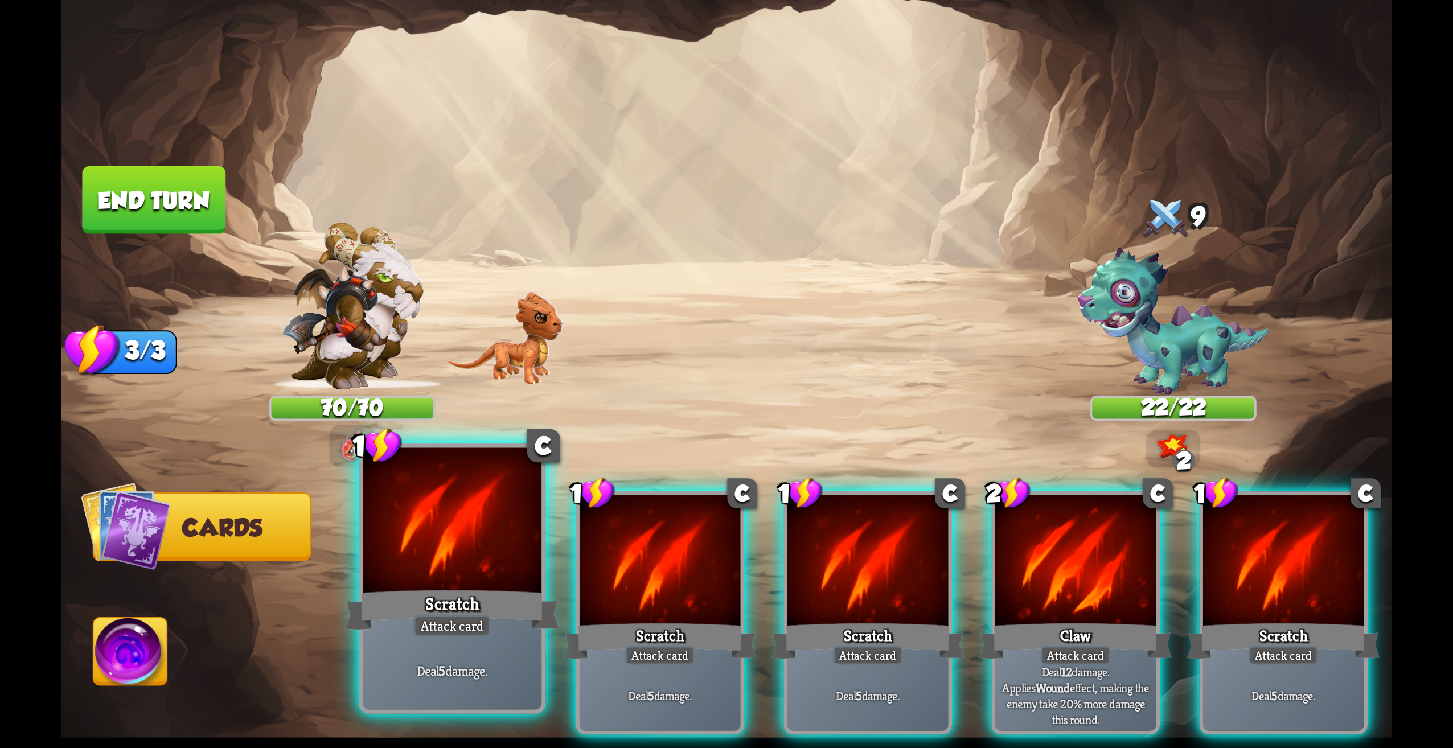
click at [489, 643] on div "Deal 5 damage." at bounding box center [452, 671] width 179 height 78
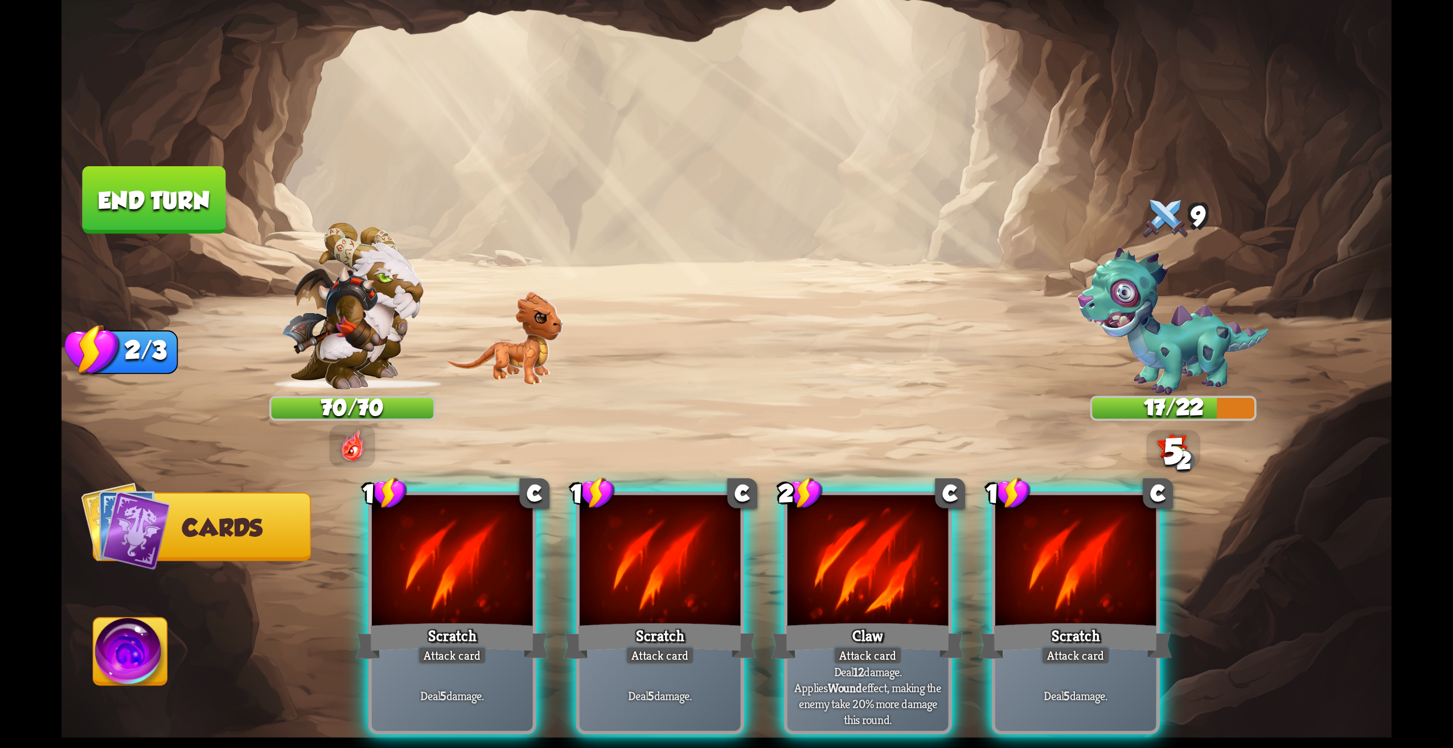
drag, startPoint x: 1074, startPoint y: 569, endPoint x: 1067, endPoint y: 570, distance: 6.9
click at [1074, 568] on div at bounding box center [1075, 563] width 161 height 136
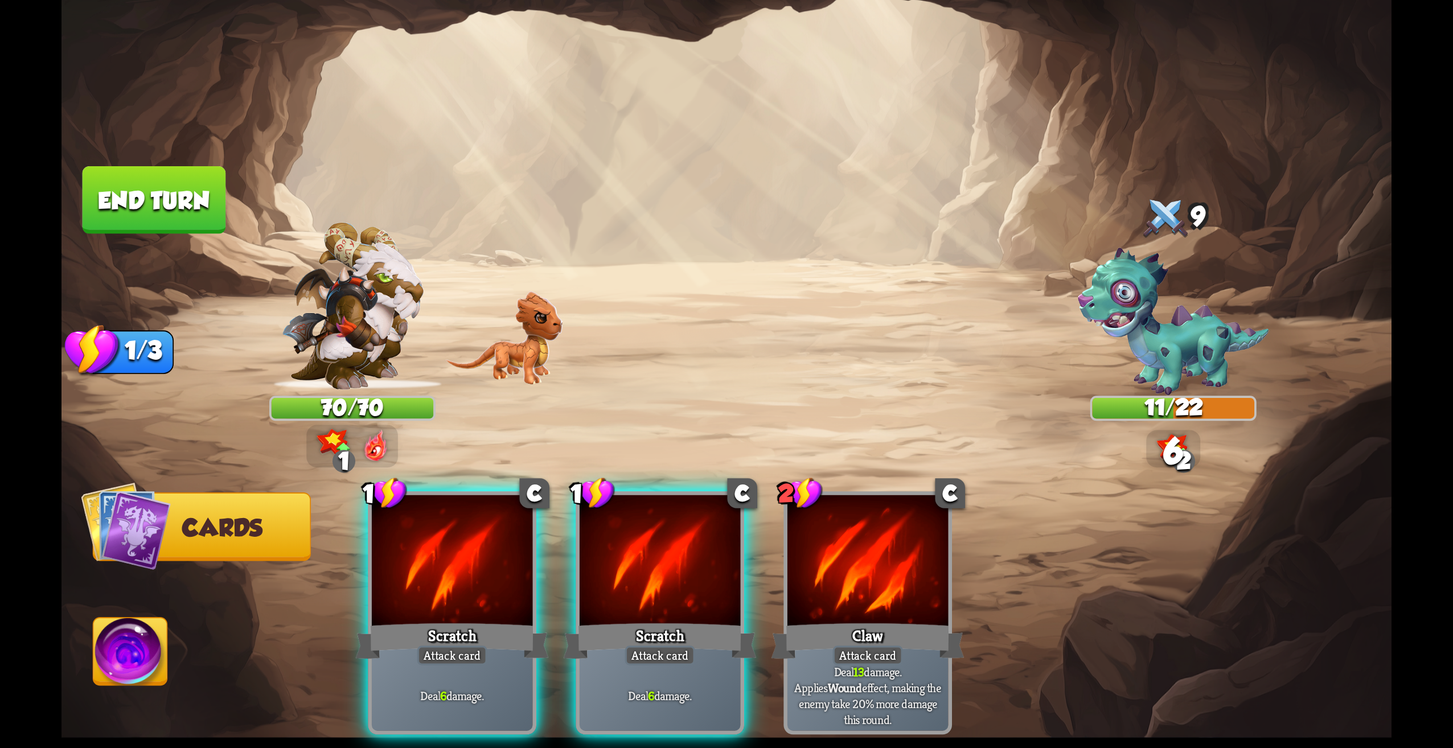
click at [138, 214] on button "End turn" at bounding box center [155, 200] width 144 height 68
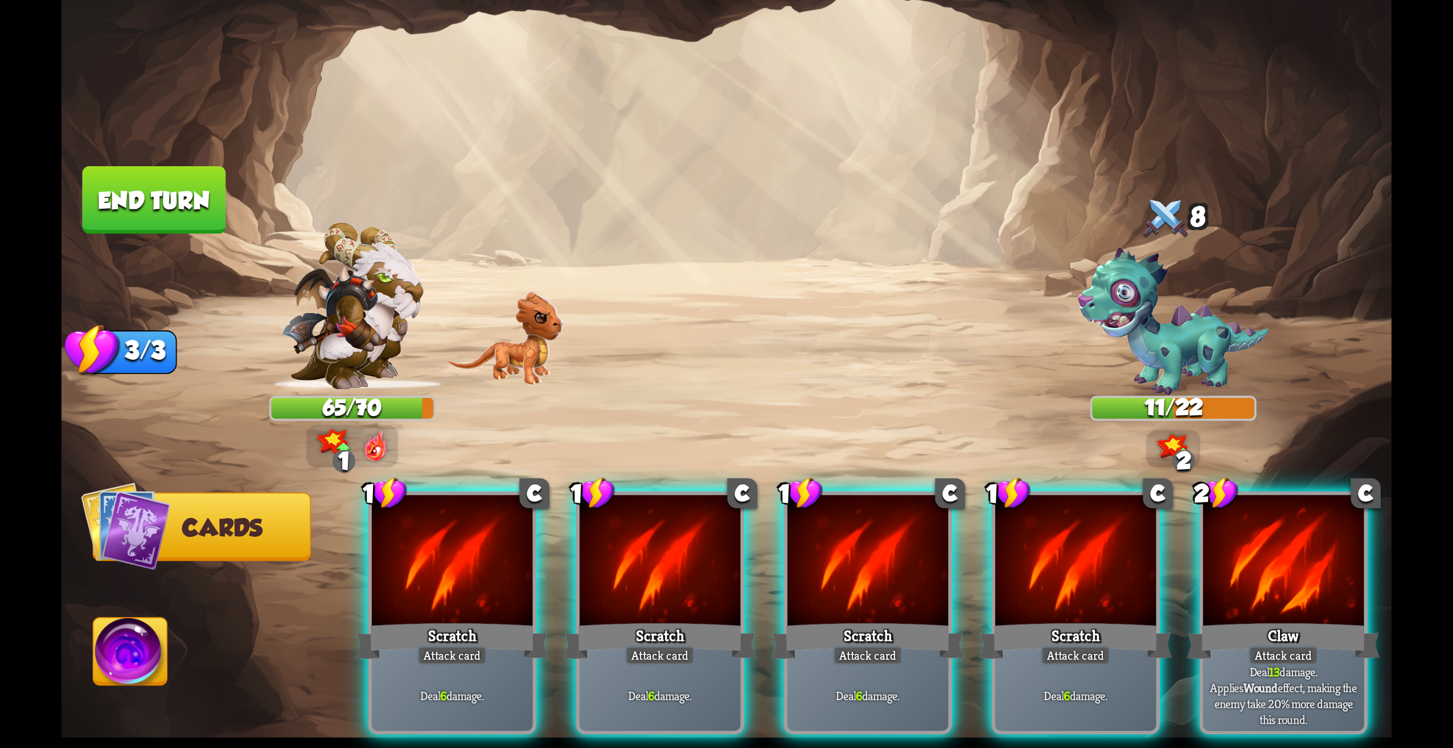
drag, startPoint x: 1259, startPoint y: 606, endPoint x: 1251, endPoint y: 609, distance: 9.0
click at [1258, 620] on div "Claw" at bounding box center [1283, 641] width 193 height 43
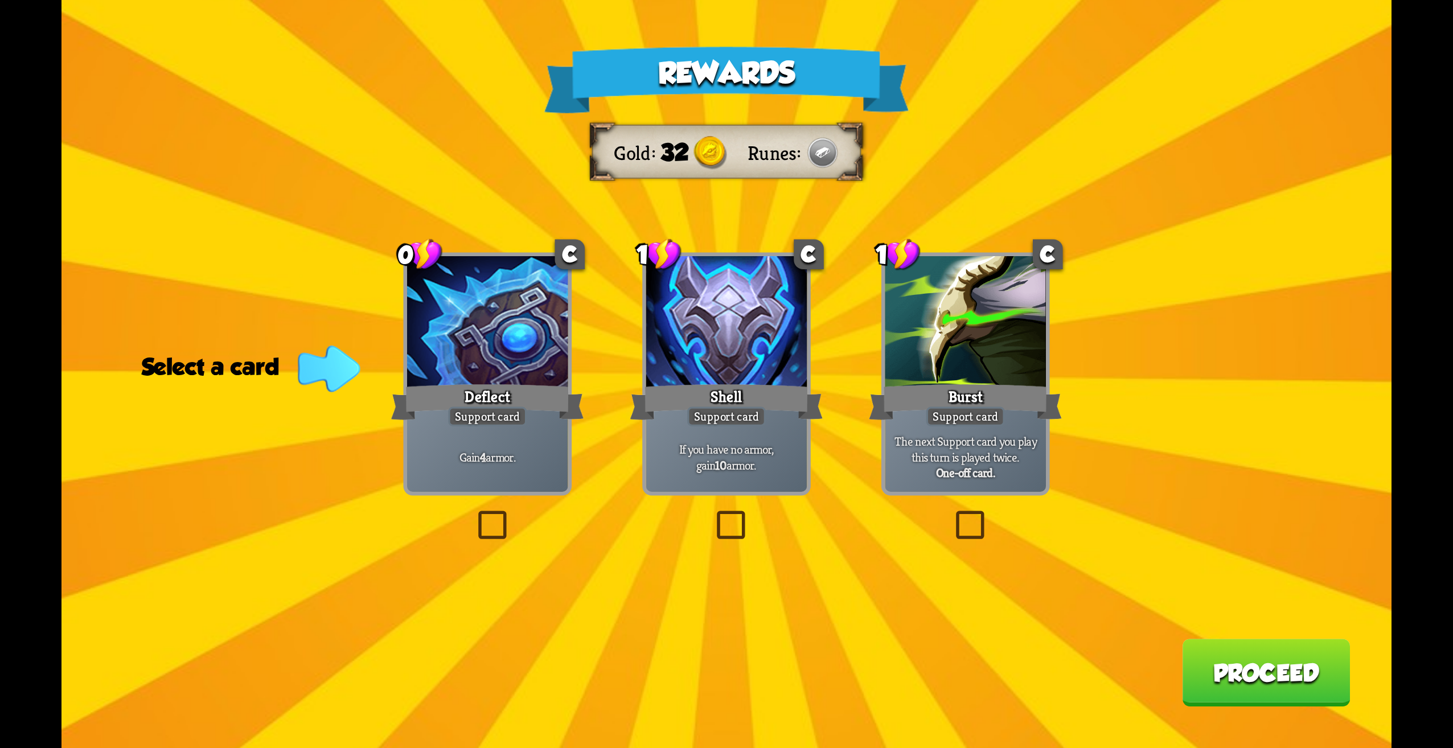
click at [536, 521] on div "Rewards Gold 32 Runes Select a card 0 C Deflect Support card Gain 4 armor. 1 C …" at bounding box center [727, 374] width 1330 height 748
click at [474, 514] on label at bounding box center [474, 514] width 0 height 0
click at [0, 0] on input "checkbox" at bounding box center [0, 0] width 0 height 0
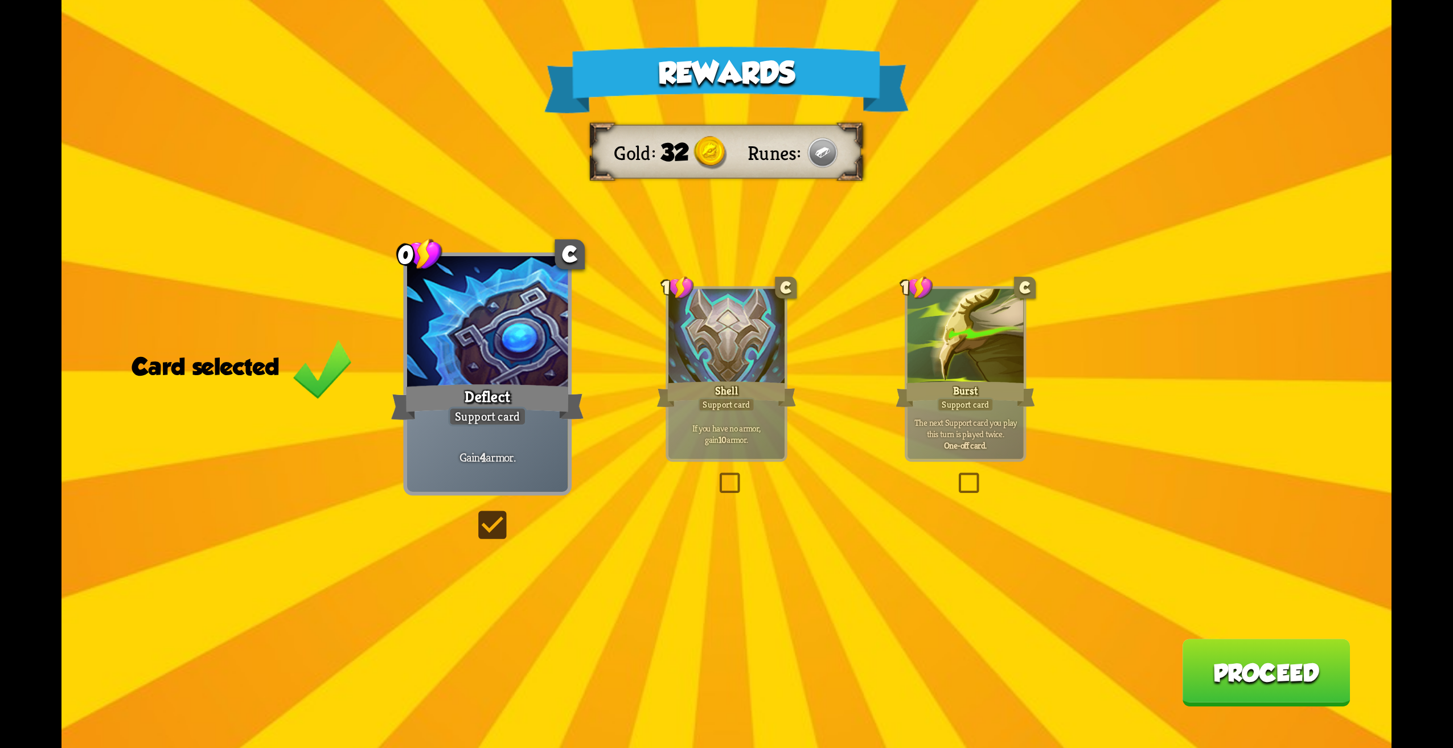
drag, startPoint x: 1325, startPoint y: 650, endPoint x: 1329, endPoint y: 659, distance: 10.7
click at [1329, 659] on button "Proceed" at bounding box center [1266, 673] width 168 height 68
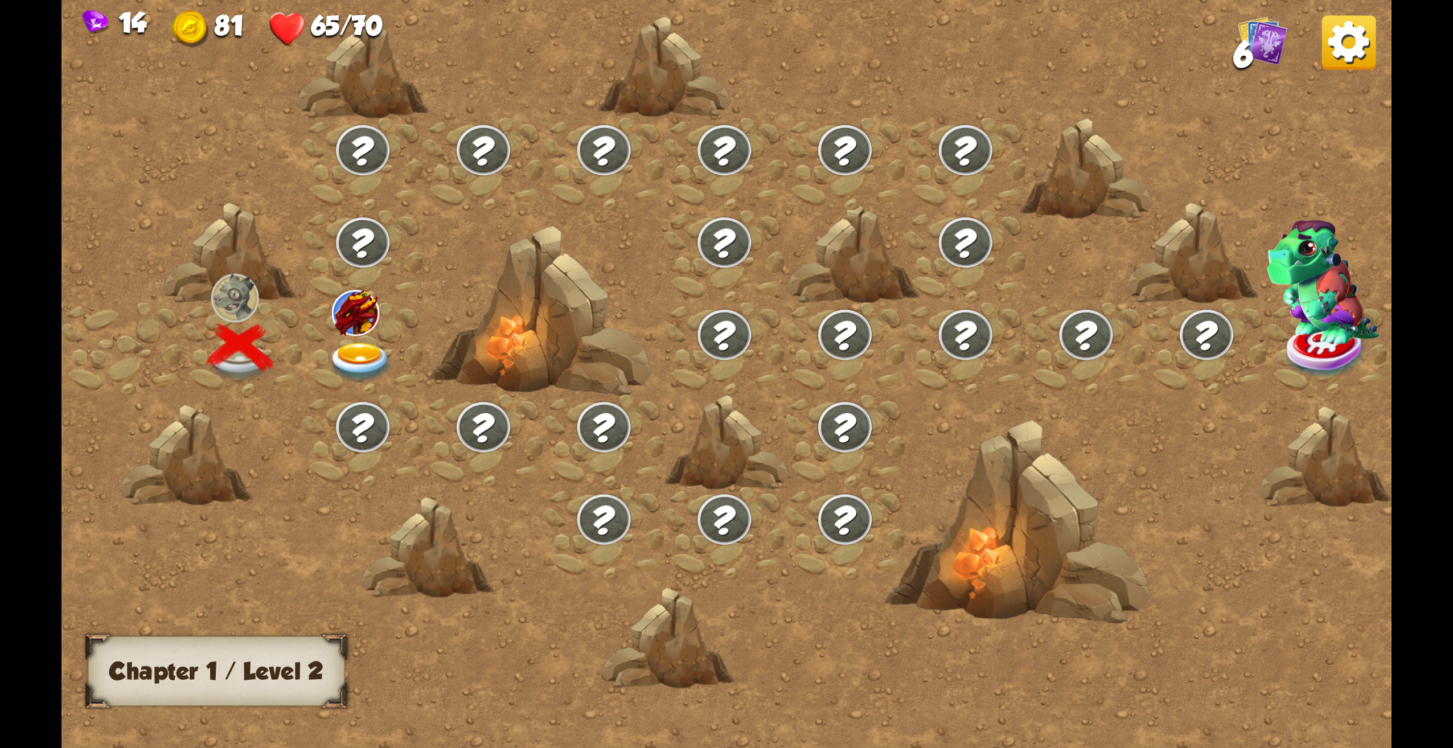
drag, startPoint x: 748, startPoint y: 431, endPoint x: 573, endPoint y: 473, distance: 179.3
click at [573, 473] on div at bounding box center [885, 386] width 1646 height 777
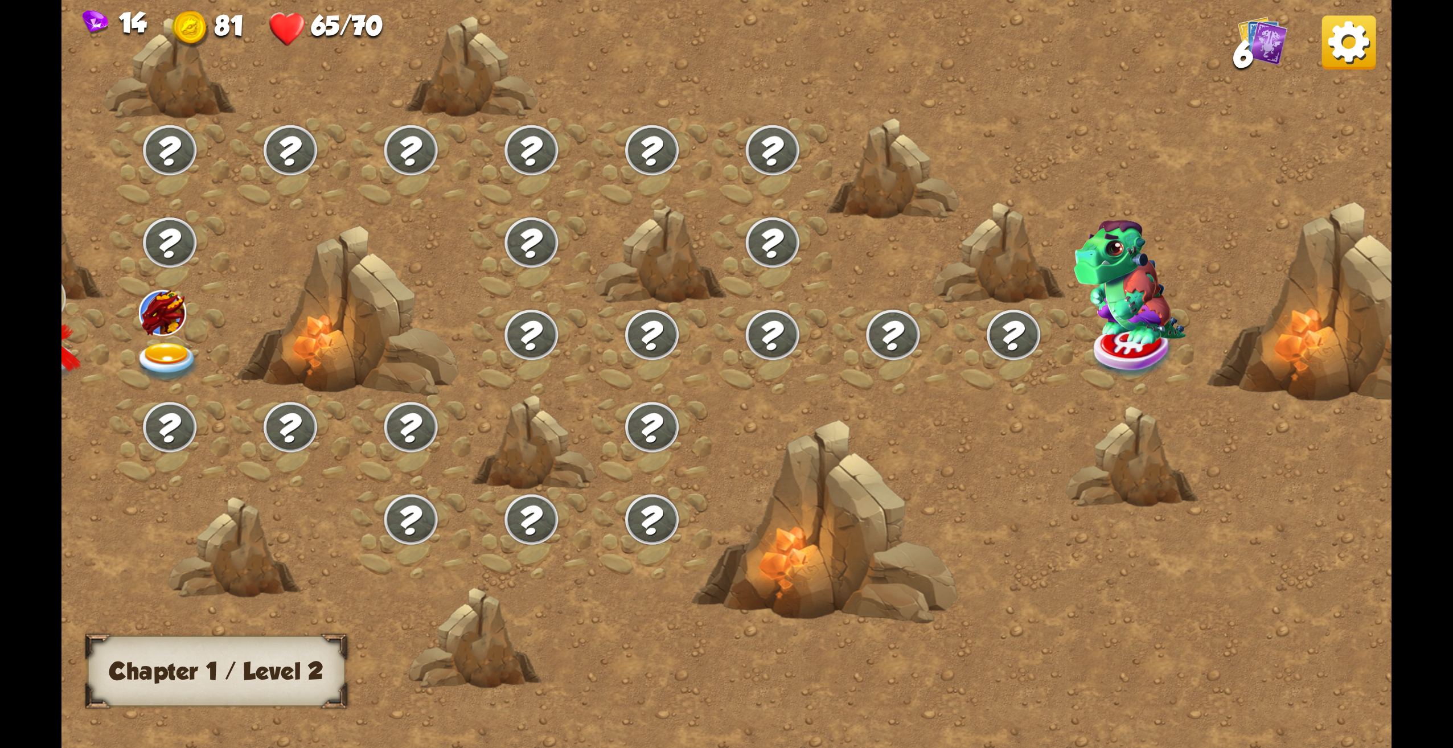
scroll to position [0, 0]
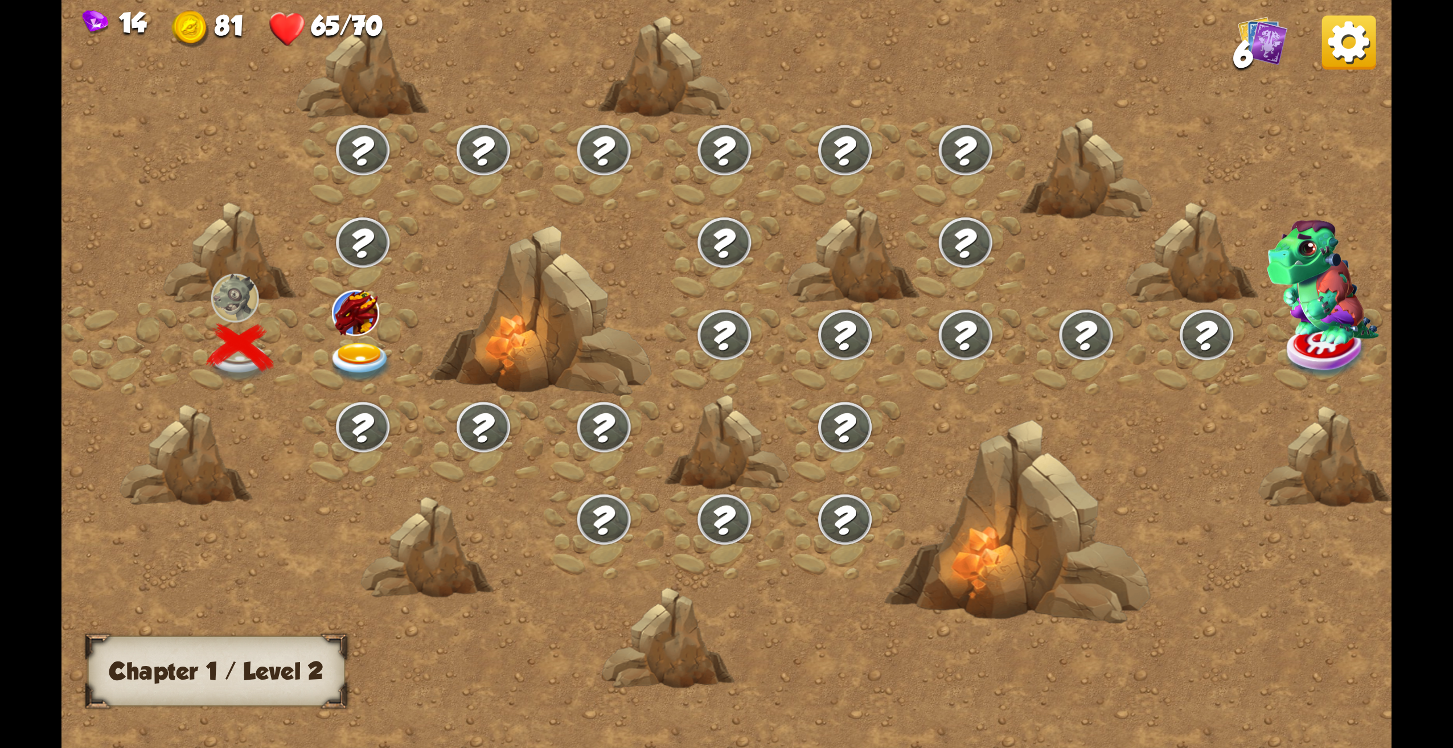
click at [1263, 46] on img at bounding box center [1263, 40] width 50 height 50
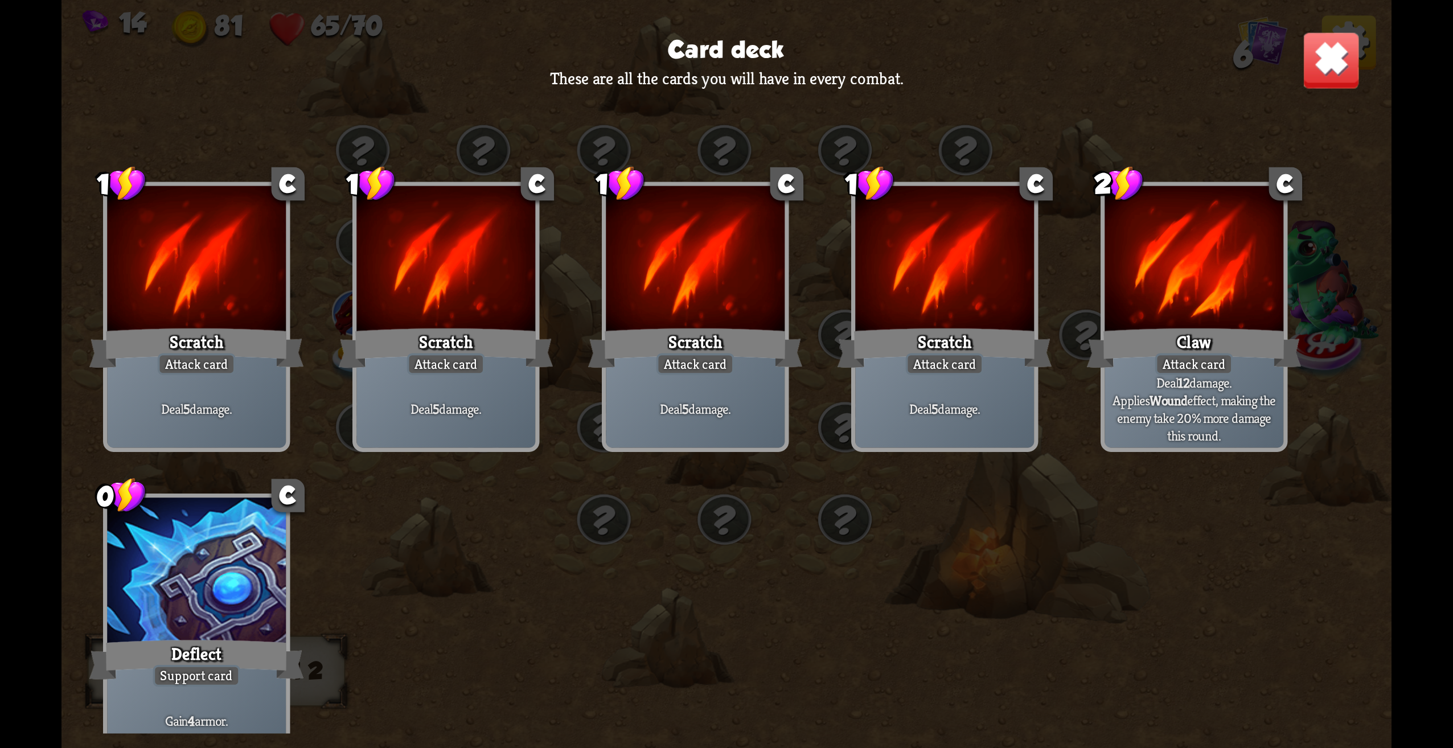
click at [1362, 64] on div "Card deck These are all the cards you will have in every combat. 1 C Scratch At…" at bounding box center [727, 374] width 1330 height 748
click at [1317, 80] on img at bounding box center [1331, 60] width 58 height 58
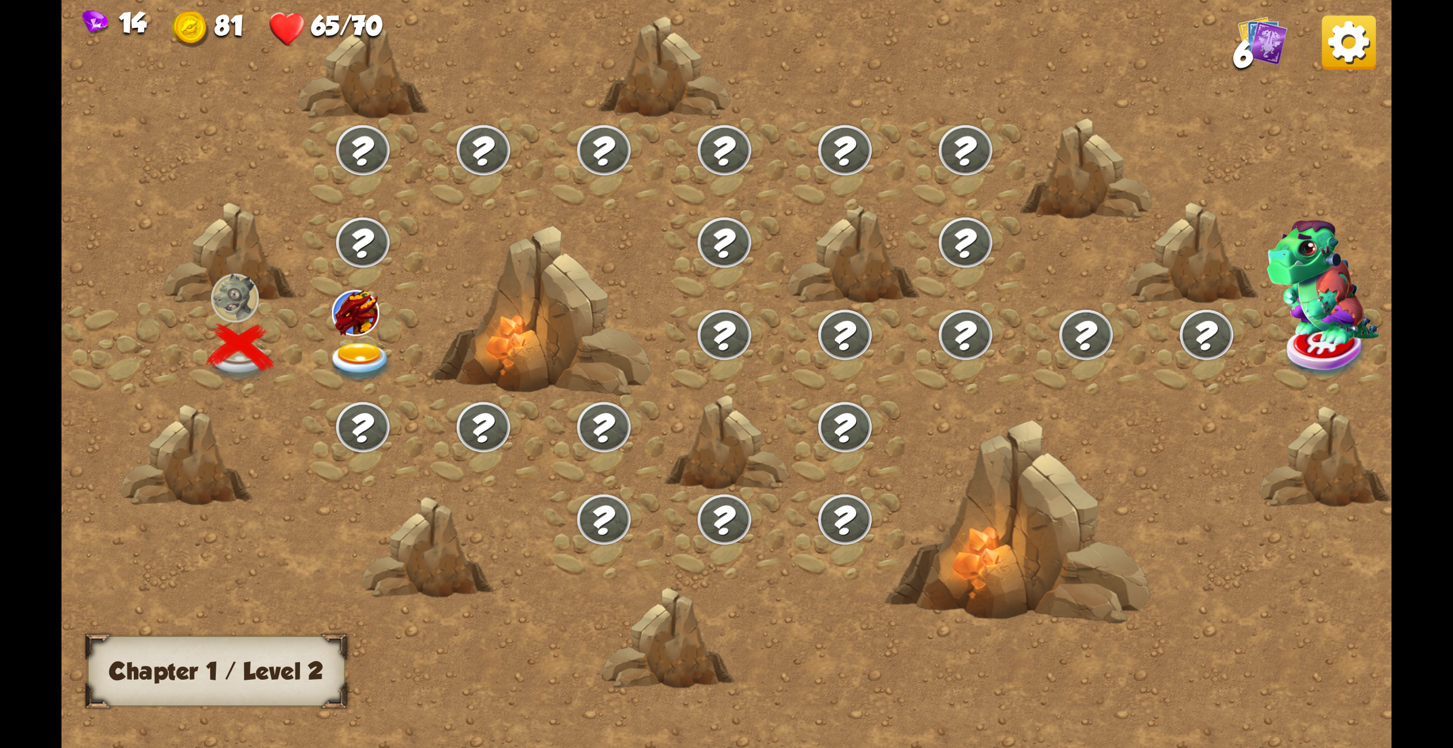
click at [331, 350] on img at bounding box center [360, 363] width 67 height 40
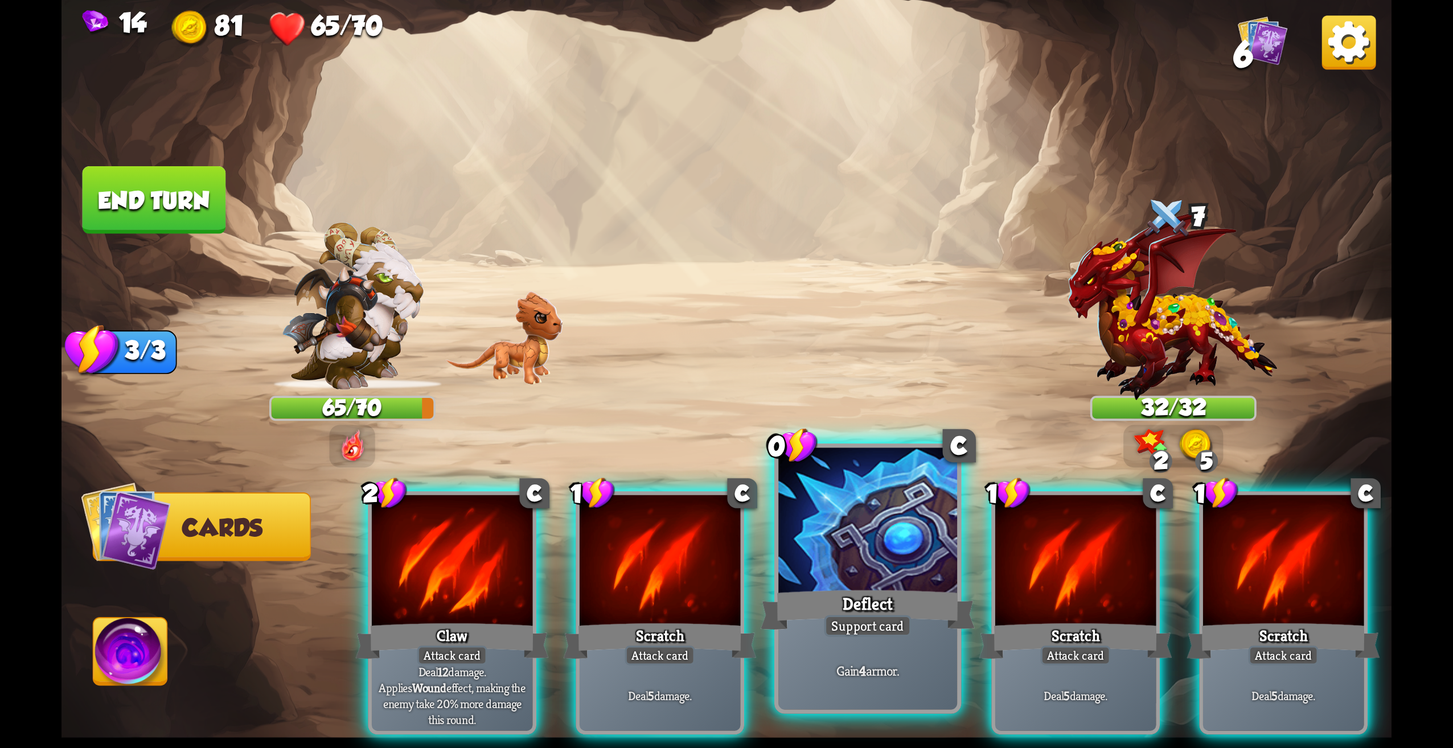
click at [837, 568] on div at bounding box center [867, 523] width 179 height 151
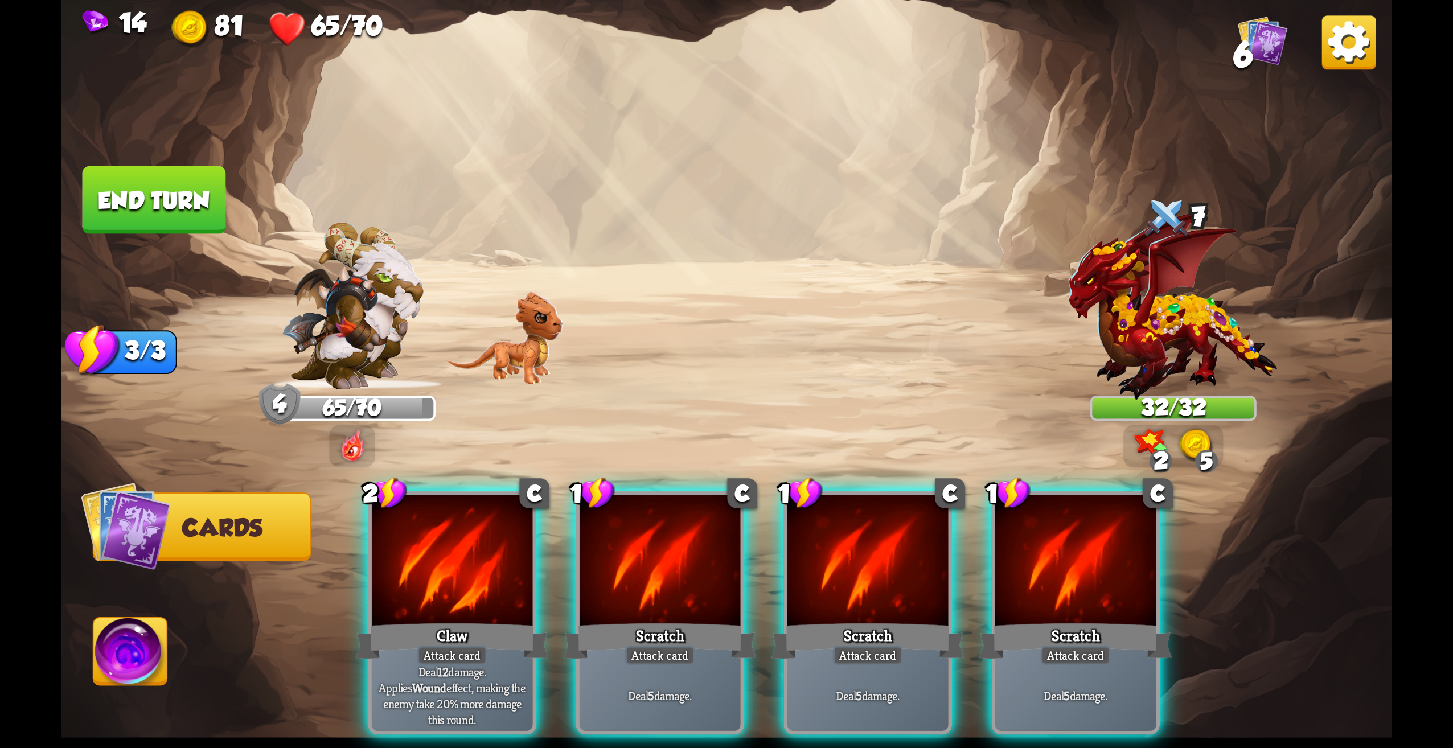
click at [515, 511] on div at bounding box center [452, 563] width 161 height 136
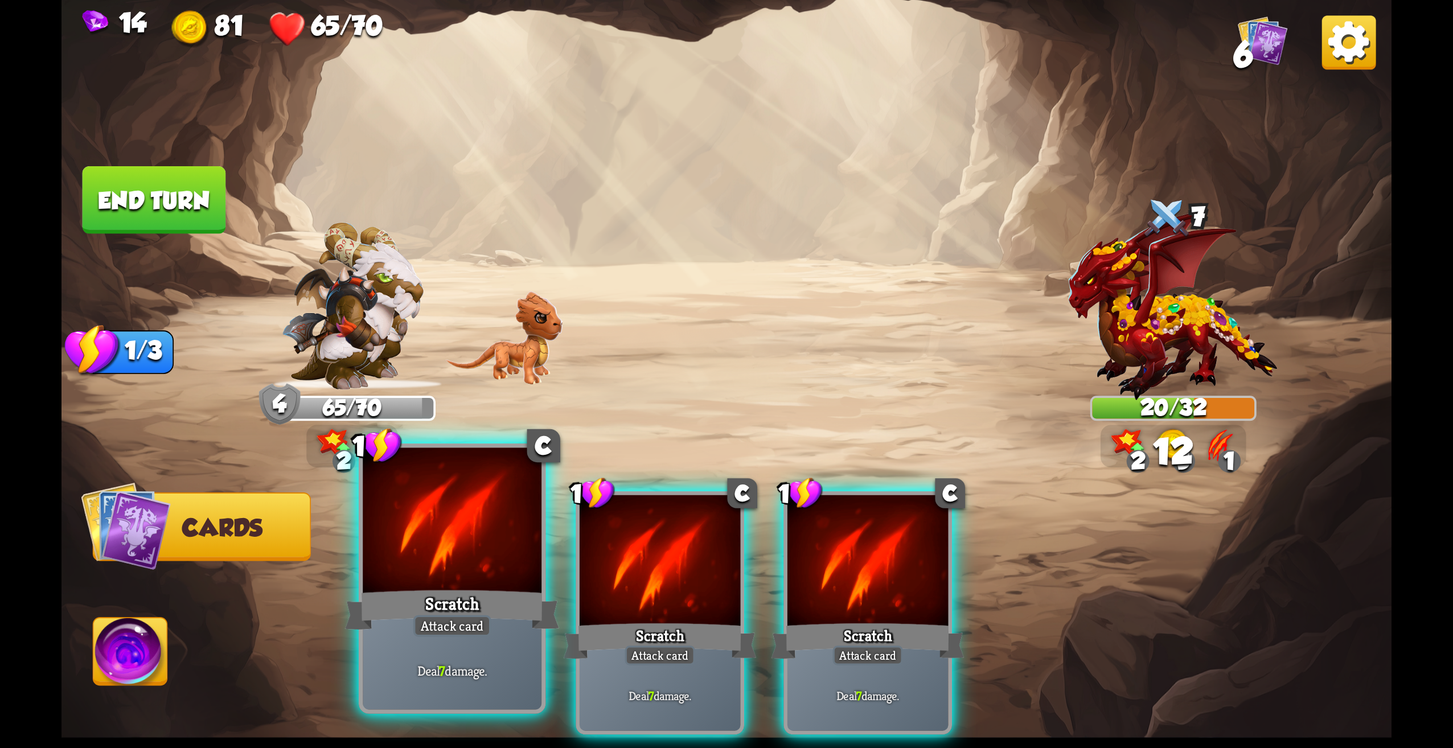
click at [472, 555] on div at bounding box center [452, 523] width 179 height 151
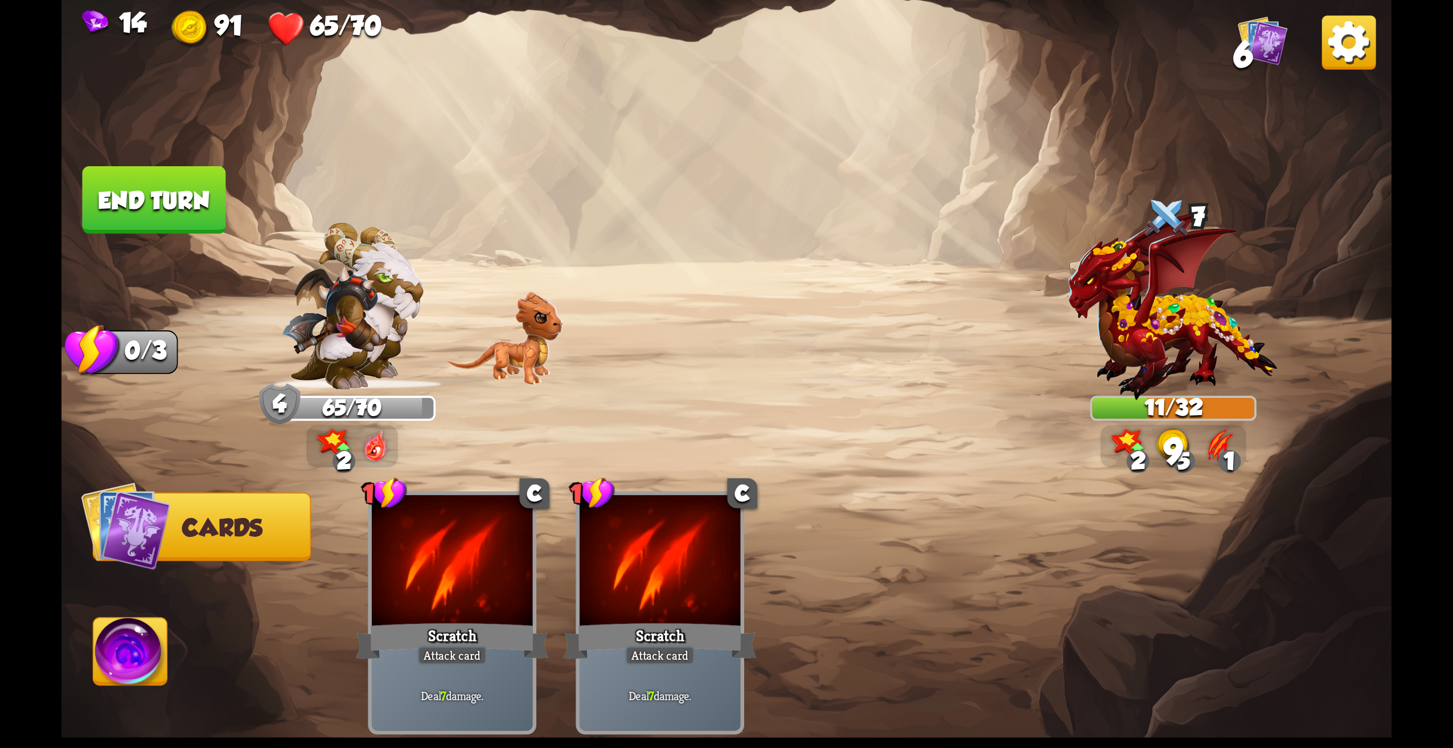
click at [141, 214] on button "End turn" at bounding box center [153, 200] width 147 height 69
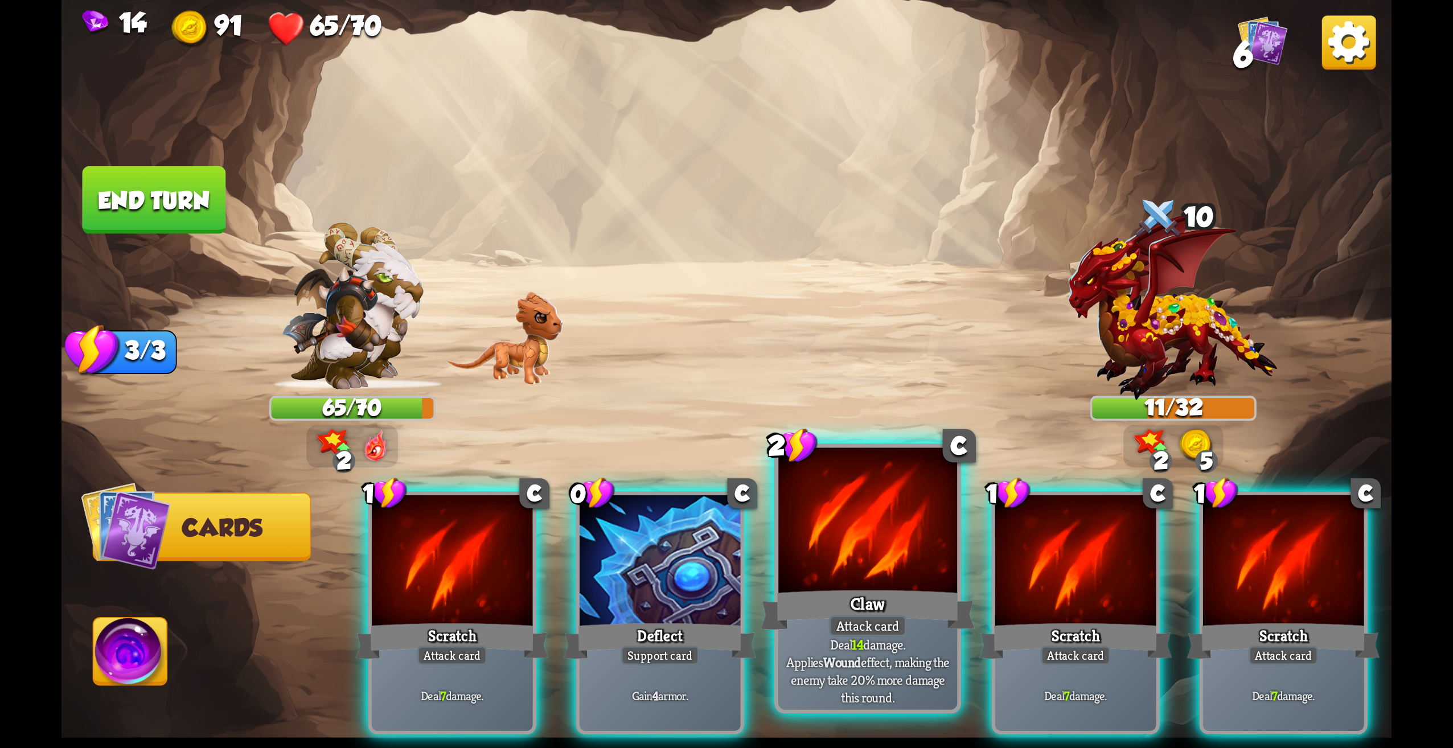
click at [855, 604] on div "Claw" at bounding box center [868, 610] width 215 height 48
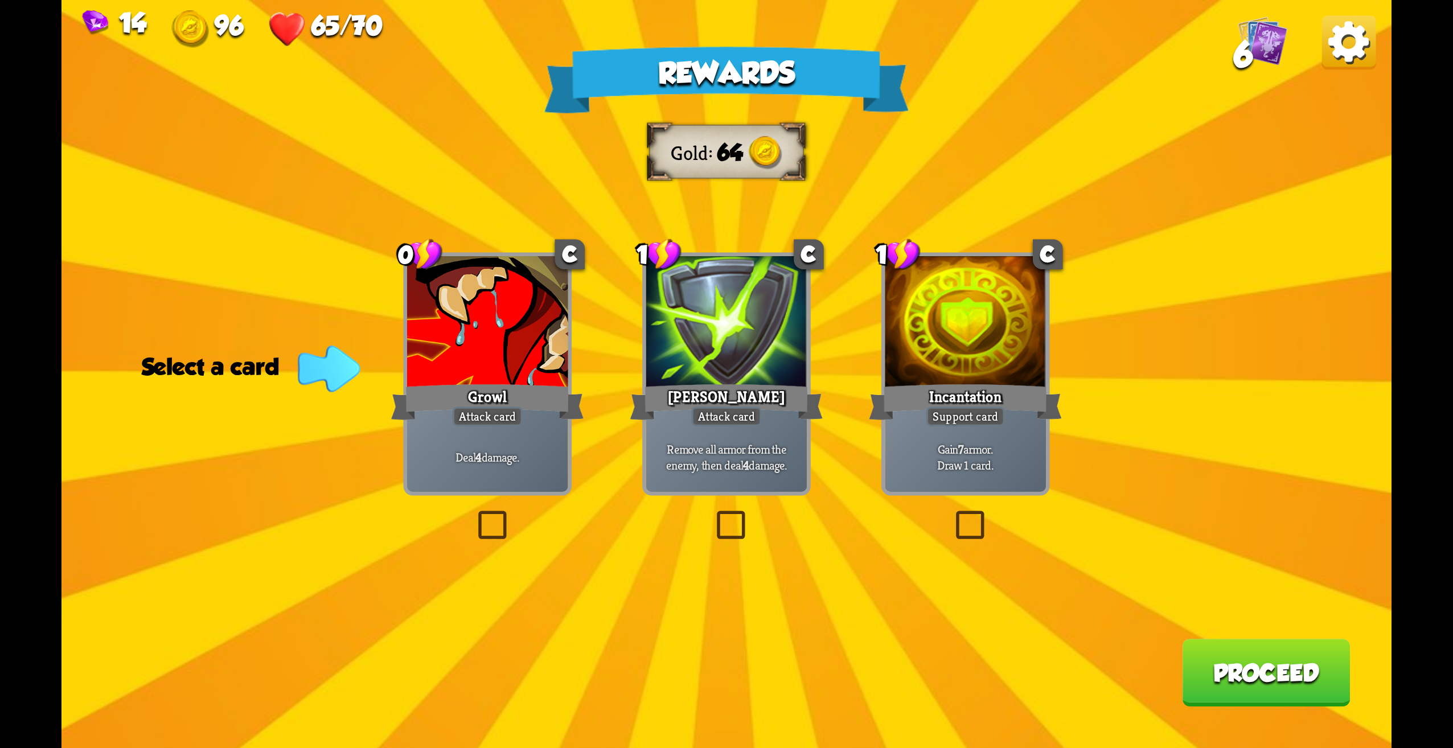
click at [558, 514] on div "Rewards Gold 64 Select a card 0 C Growl Attack card Deal 4 damage. 1 C [PERSON_…" at bounding box center [727, 374] width 1330 height 748
click at [460, 491] on div "Deal 4 damage." at bounding box center [487, 457] width 161 height 70
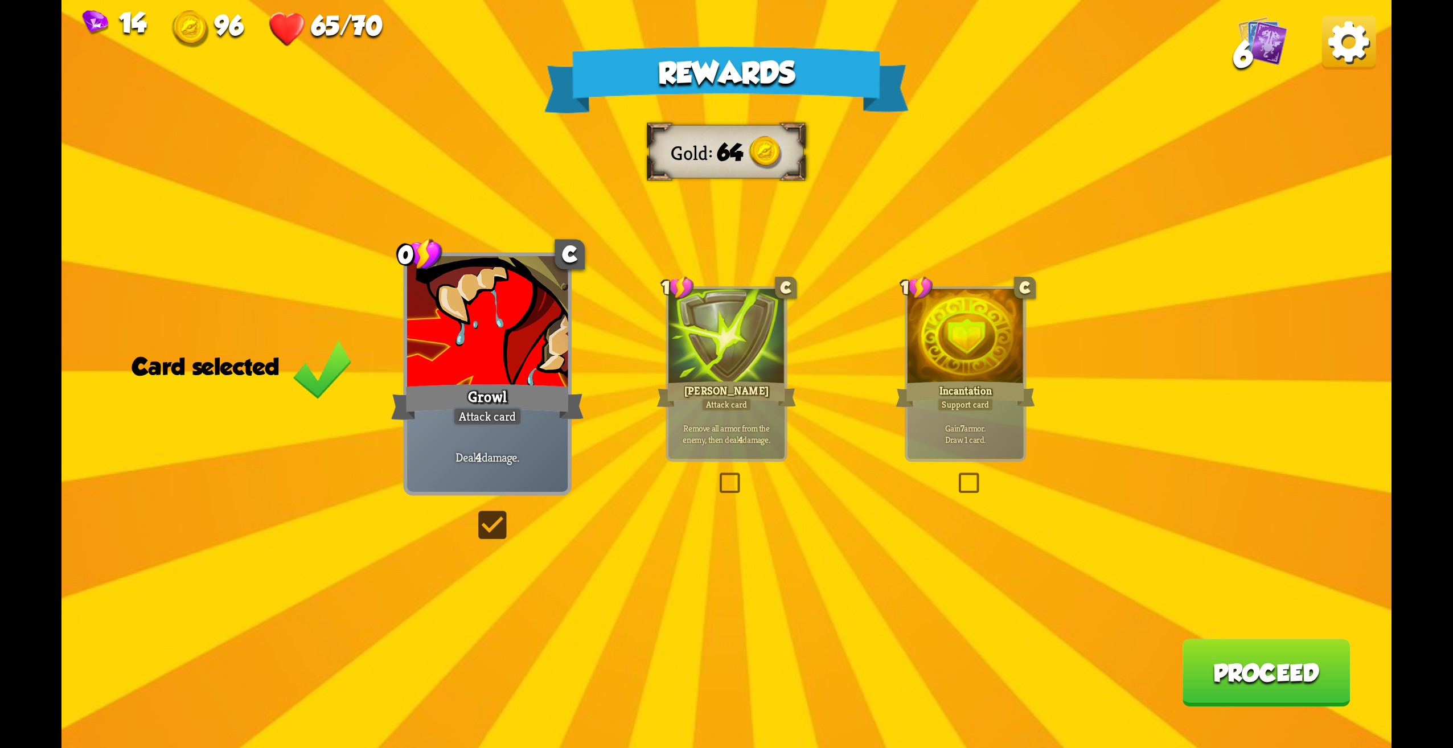
drag, startPoint x: 806, startPoint y: 445, endPoint x: 800, endPoint y: 449, distance: 7.9
click at [805, 446] on div "Rewards Gold 64 Card selected 0 C Growl Attack card Deal 4 damage. 1 C [PERSON_…" at bounding box center [727, 374] width 1330 height 748
click at [685, 455] on div "Remove all armor from the enemy, then deal 4 damage." at bounding box center [727, 433] width 116 height 51
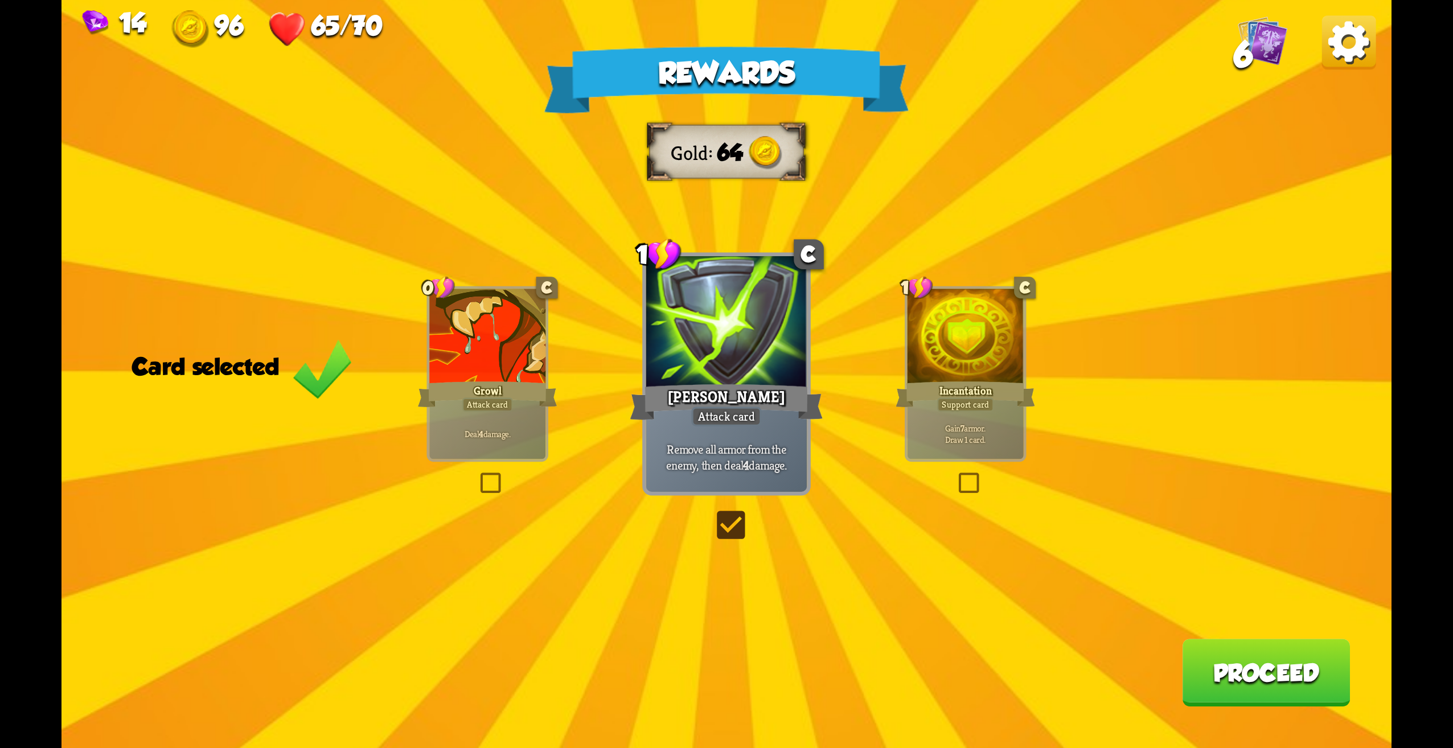
click at [958, 406] on div "Support card" at bounding box center [965, 405] width 57 height 14
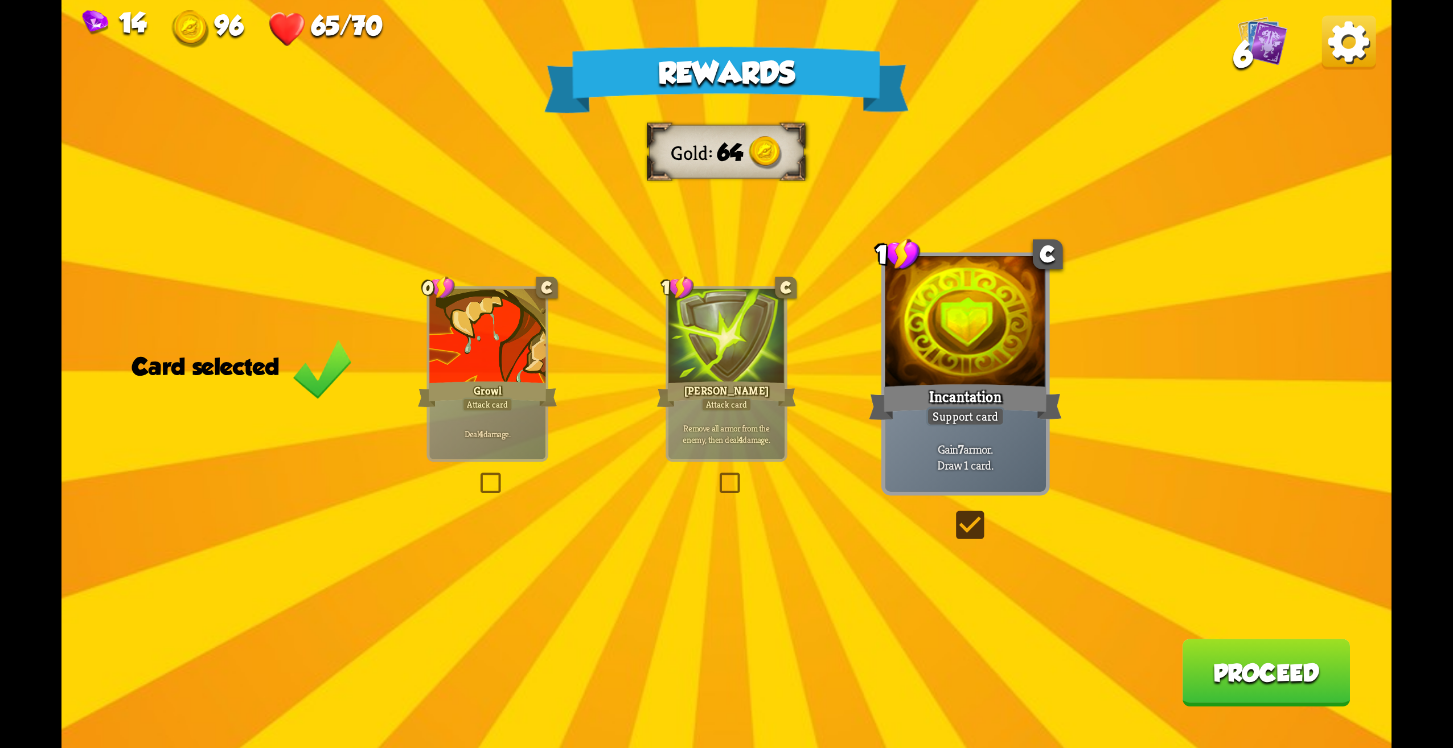
drag, startPoint x: 513, startPoint y: 376, endPoint x: 518, endPoint y: 367, distance: 10.0
click at [513, 375] on div at bounding box center [487, 338] width 116 height 98
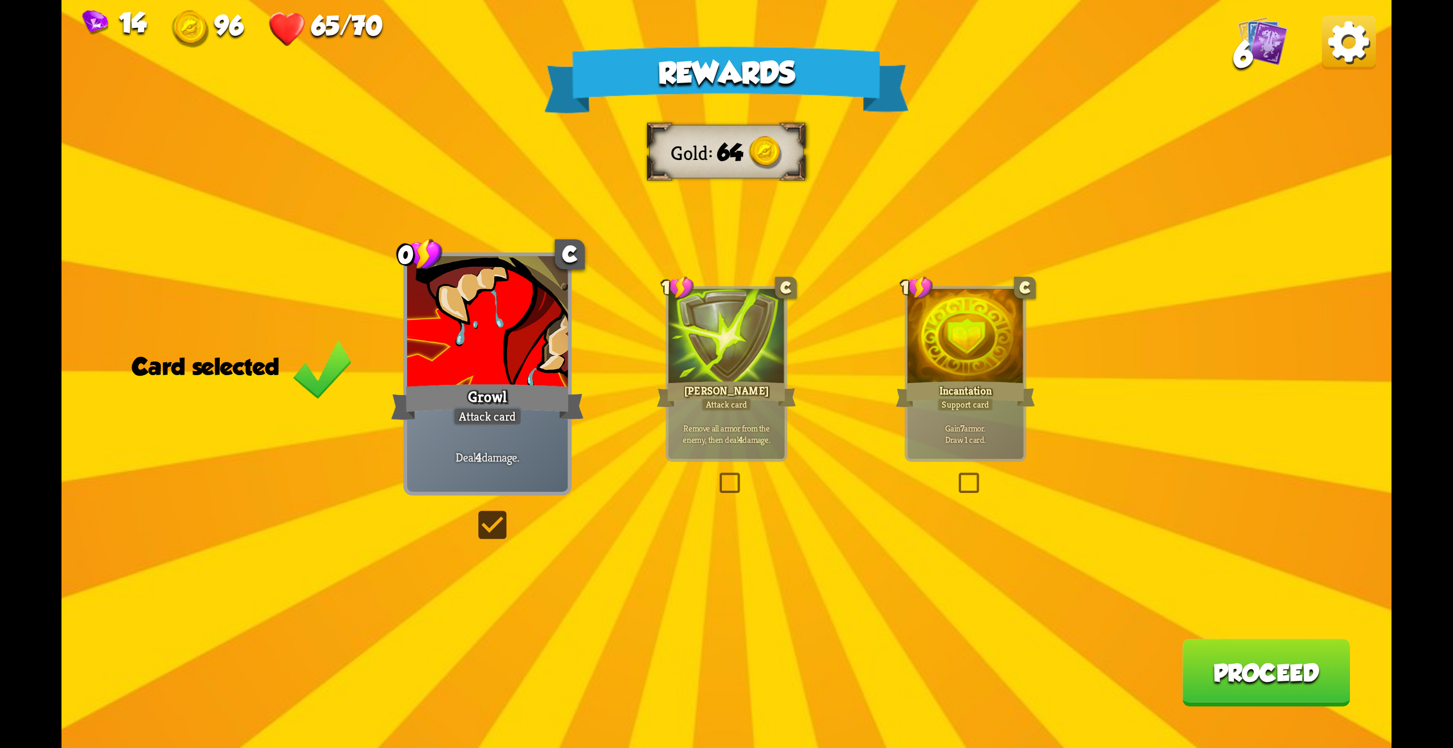
click at [778, 279] on div "C" at bounding box center [786, 288] width 22 height 22
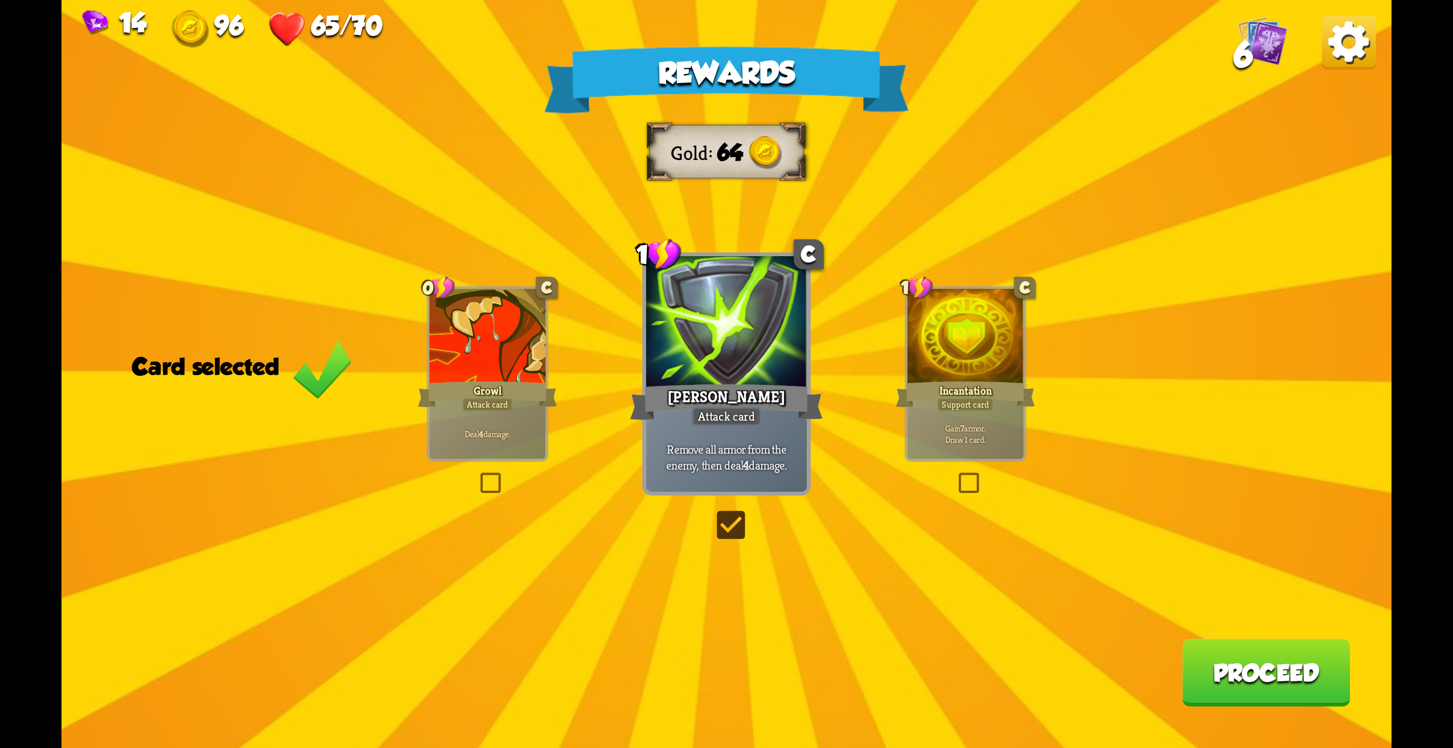
click at [1007, 336] on div at bounding box center [966, 338] width 116 height 98
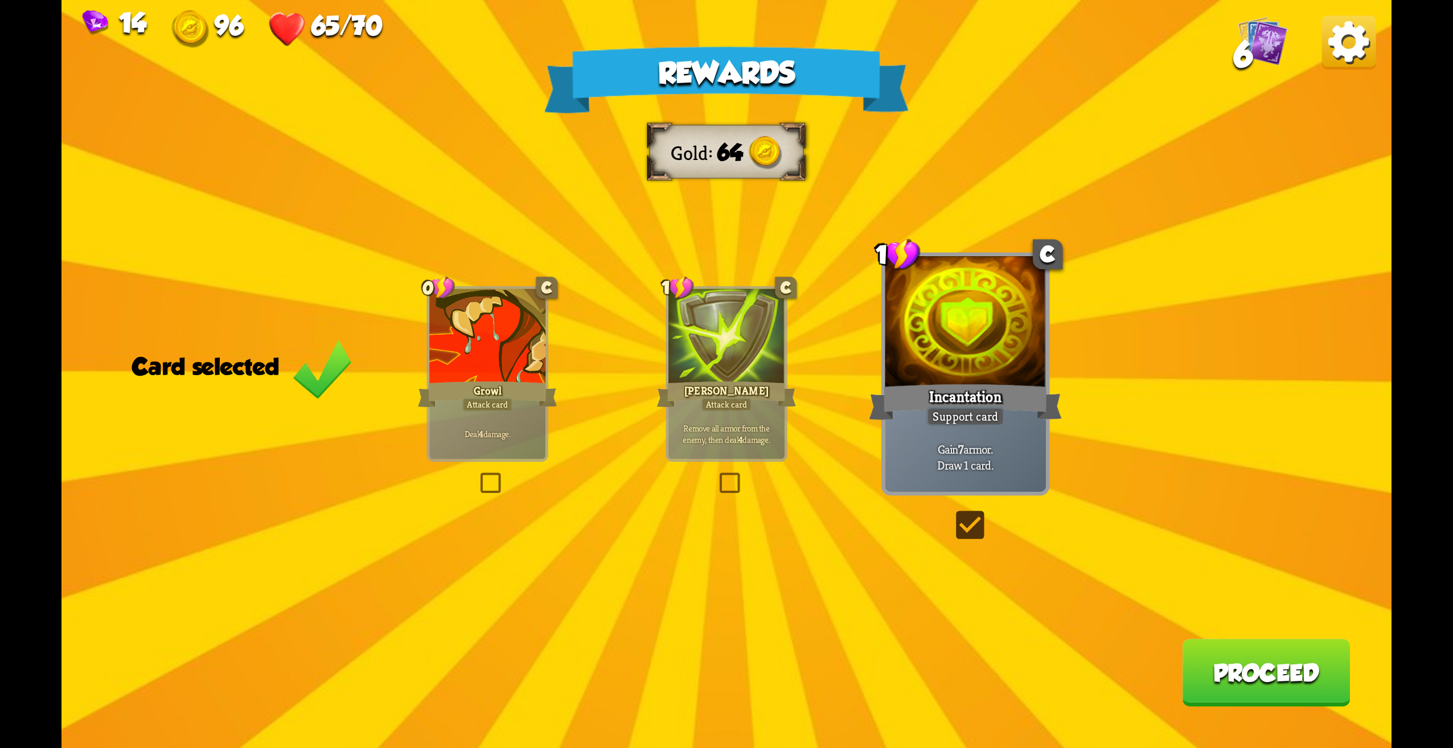
click at [716, 476] on label at bounding box center [716, 476] width 0 height 0
click at [0, 0] on input "checkbox" at bounding box center [0, 0] width 0 height 0
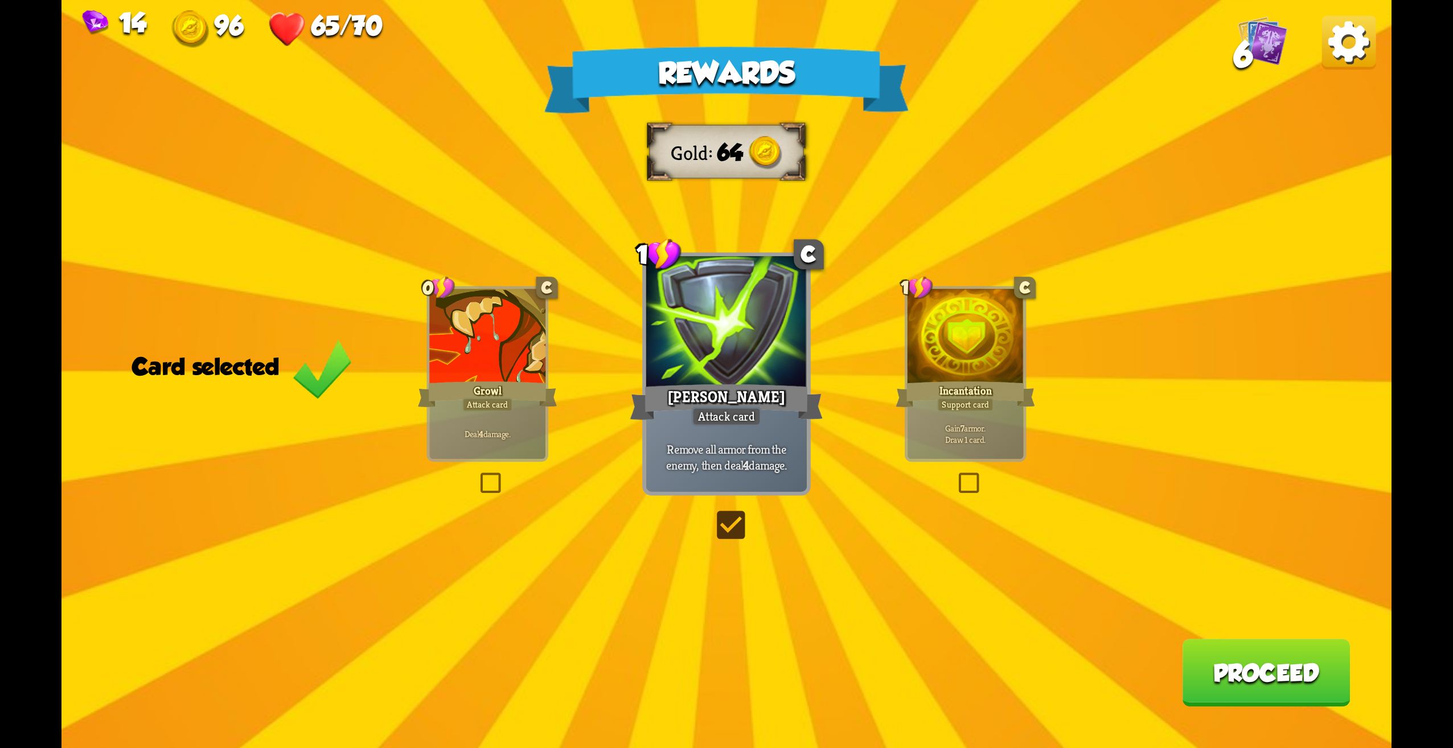
click at [458, 494] on div "Rewards Gold 64 Card selected 0 C Growl Attack card Deal 4 damage. 1 C [PERSON_…" at bounding box center [727, 374] width 1330 height 748
click at [509, 473] on div "Rewards Gold 64 Card selected 0 C Growl Attack card Deal 4 damage. 1 C [PERSON_…" at bounding box center [727, 374] width 1330 height 748
click at [477, 476] on label at bounding box center [477, 476] width 0 height 0
click at [0, 0] on input "checkbox" at bounding box center [0, 0] width 0 height 0
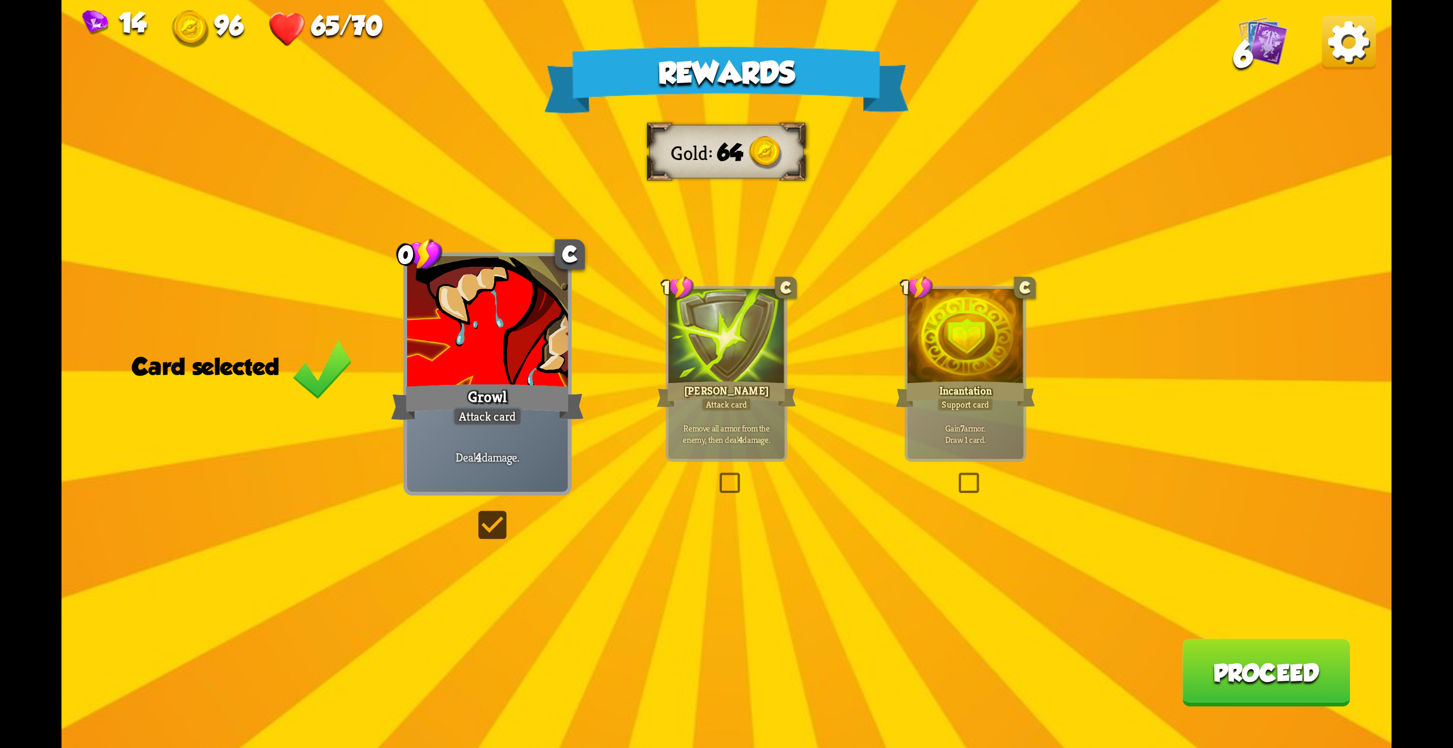
click at [1291, 670] on button "Proceed" at bounding box center [1266, 673] width 168 height 68
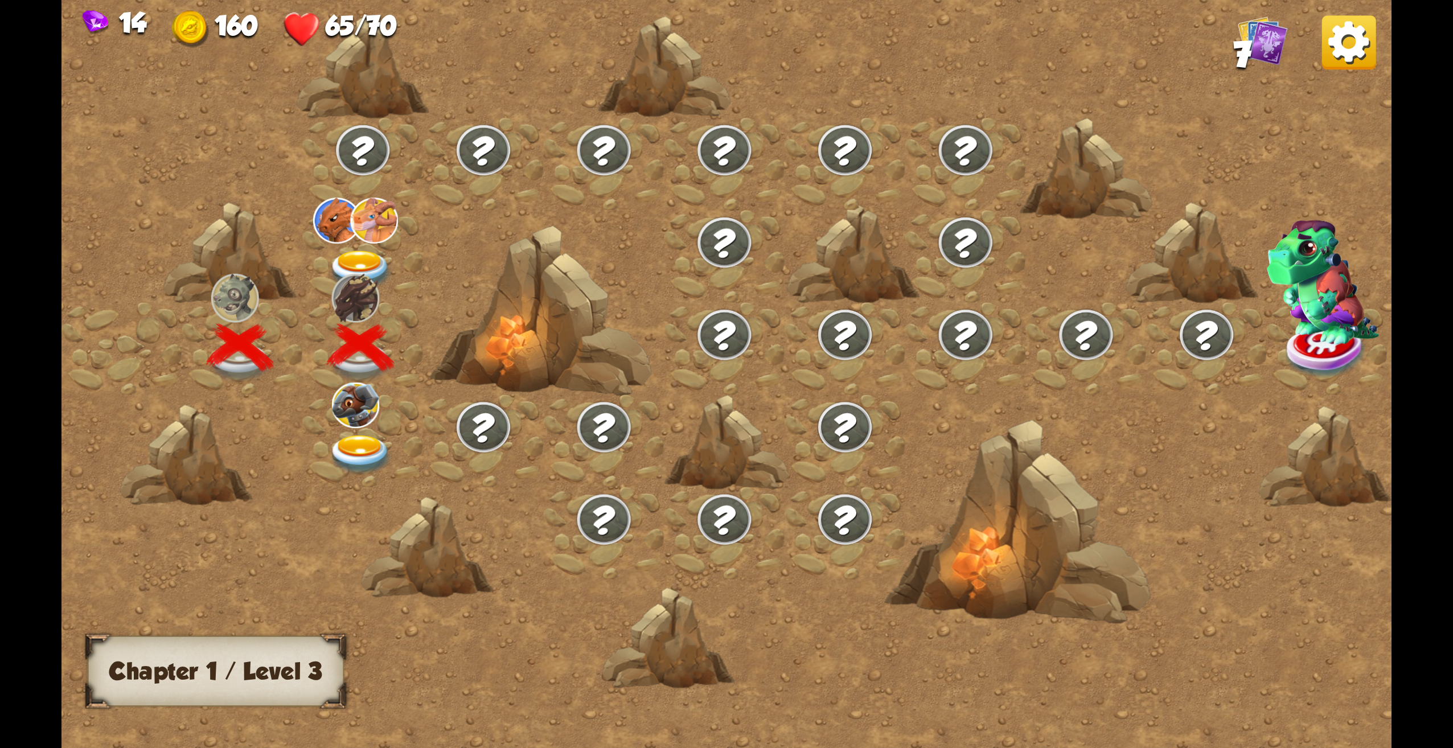
drag, startPoint x: 530, startPoint y: 494, endPoint x: 481, endPoint y: 483, distance: 50.3
click at [464, 491] on div at bounding box center [885, 386] width 1646 height 777
click at [1145, 0] on html "14 160 65/70 7 Chapter I Chapter 1 / Level 3" at bounding box center [726, 374] width 1453 height 748
click at [1345, 58] on img at bounding box center [1349, 42] width 54 height 54
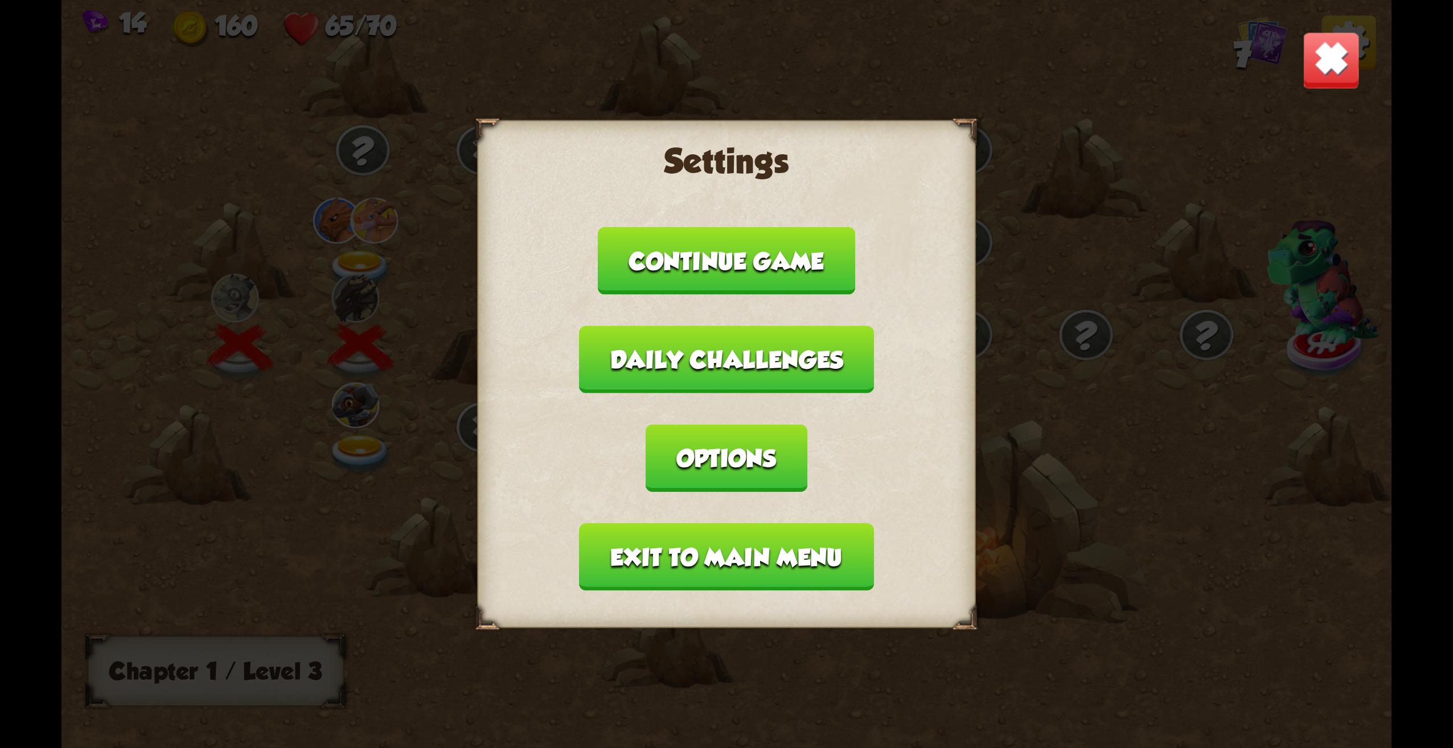
click at [737, 569] on button "Exit to main menu" at bounding box center [726, 557] width 294 height 68
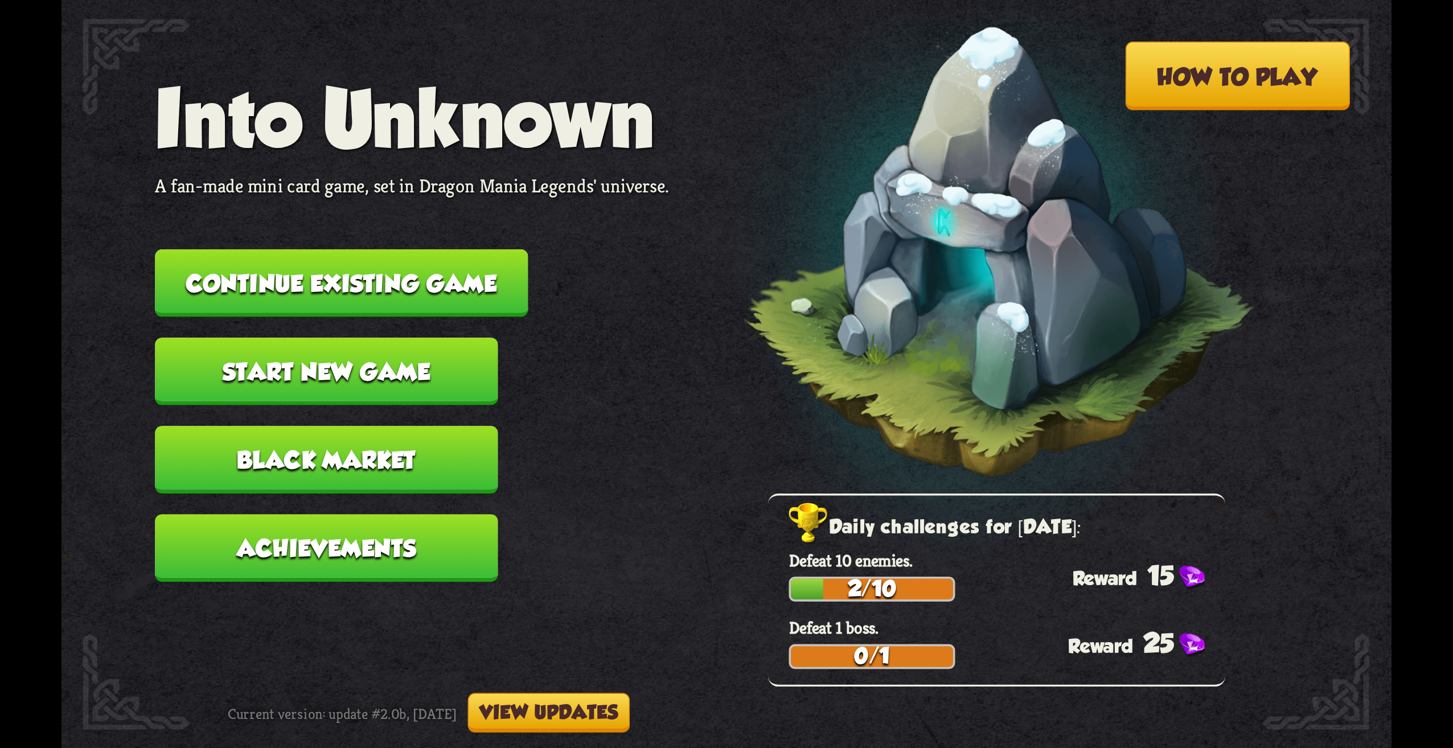
click at [450, 453] on button "Black Market" at bounding box center [326, 460] width 343 height 68
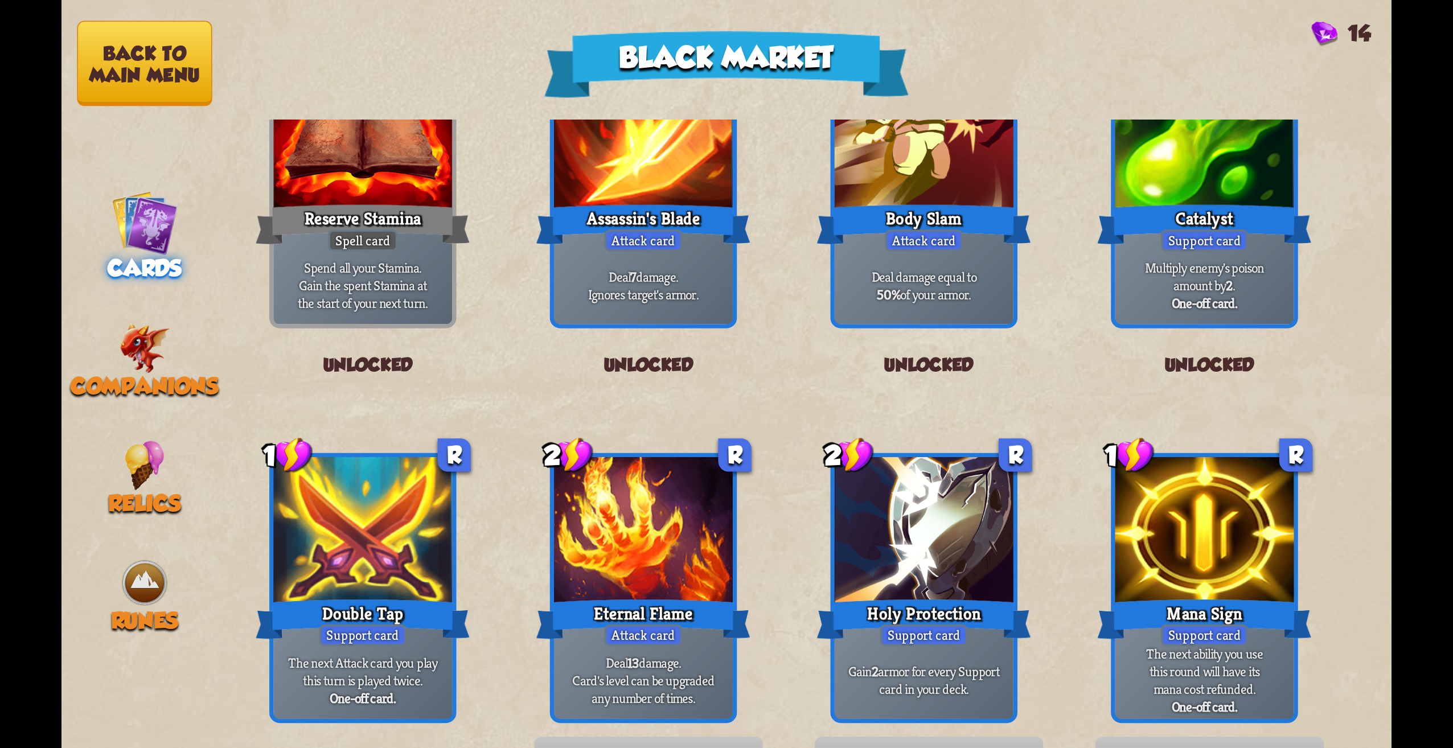
scroll to position [57, 0]
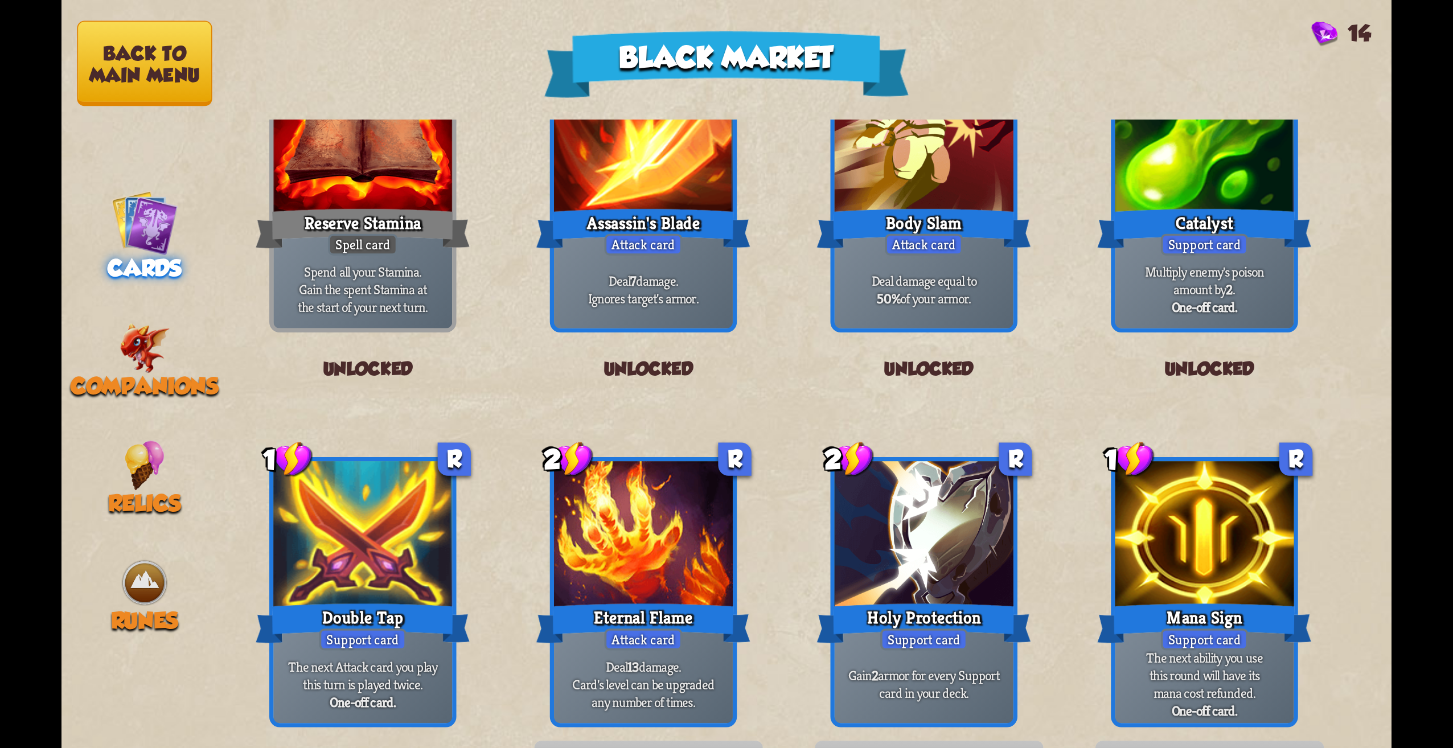
click at [158, 38] on button "Back to main menu" at bounding box center [144, 63] width 135 height 85
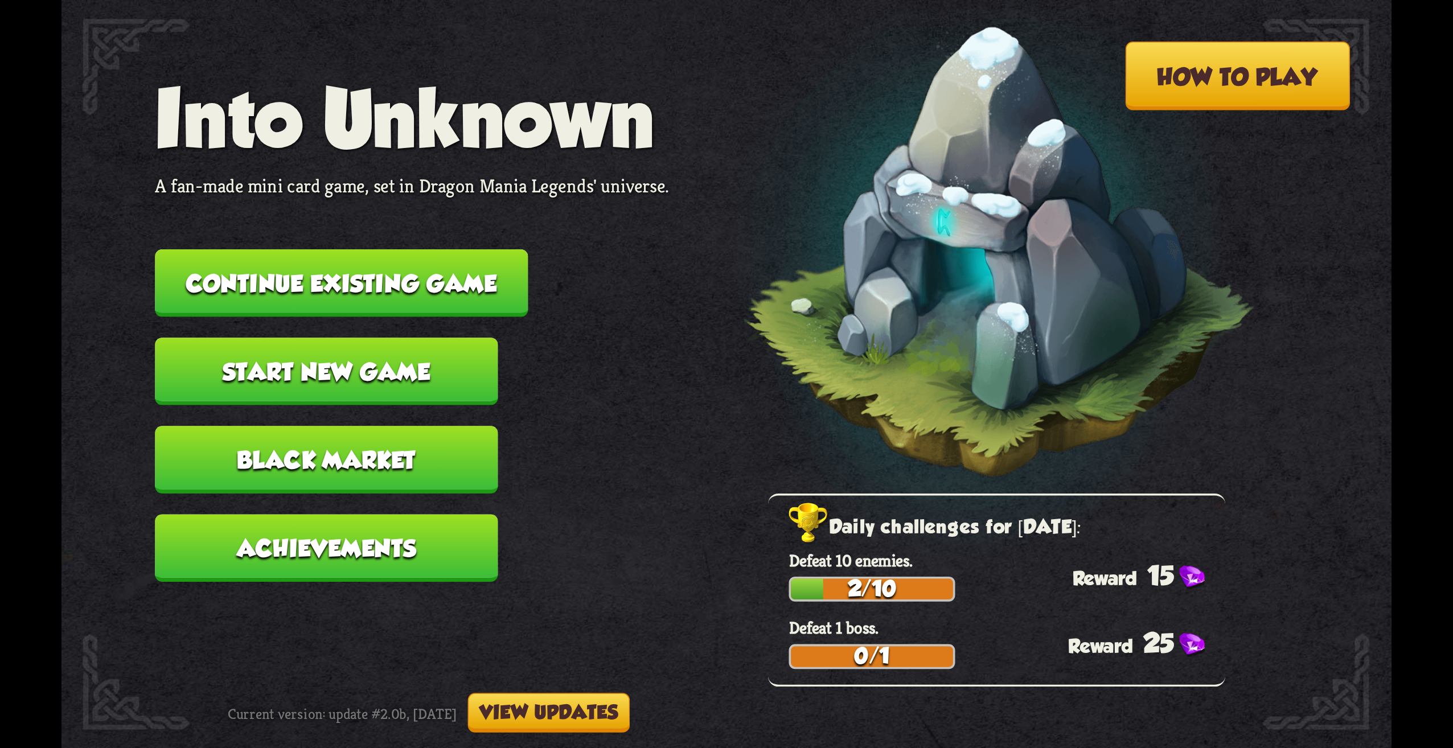
click at [376, 538] on button "Achievements" at bounding box center [326, 548] width 343 height 68
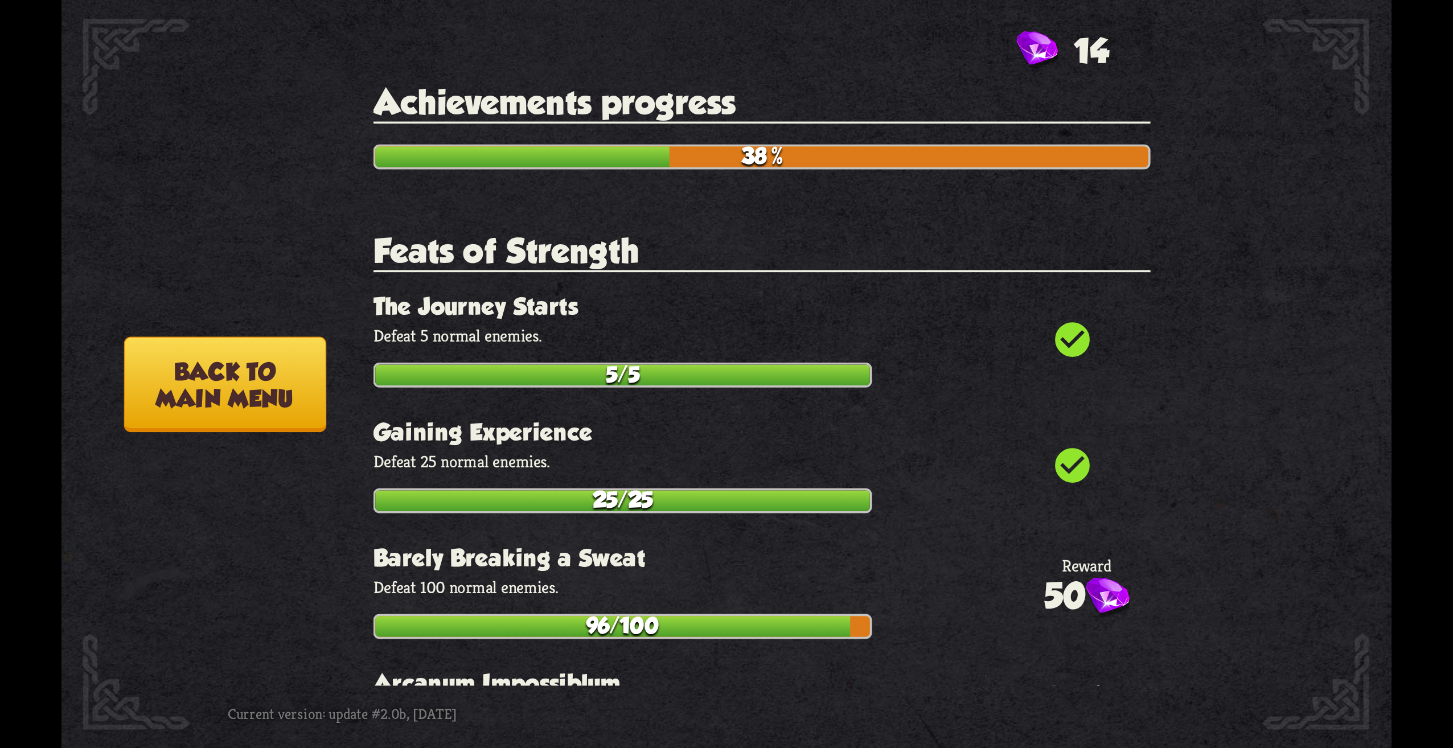
click at [293, 435] on img at bounding box center [378, 386] width 343 height 195
click at [196, 0] on div "How to play Into Unknown A fan-made mini card game, set in Dragon Mania Legends…" at bounding box center [727, 0] width 1330 height 0
click at [231, 375] on button "Back to main menu" at bounding box center [225, 385] width 202 height 96
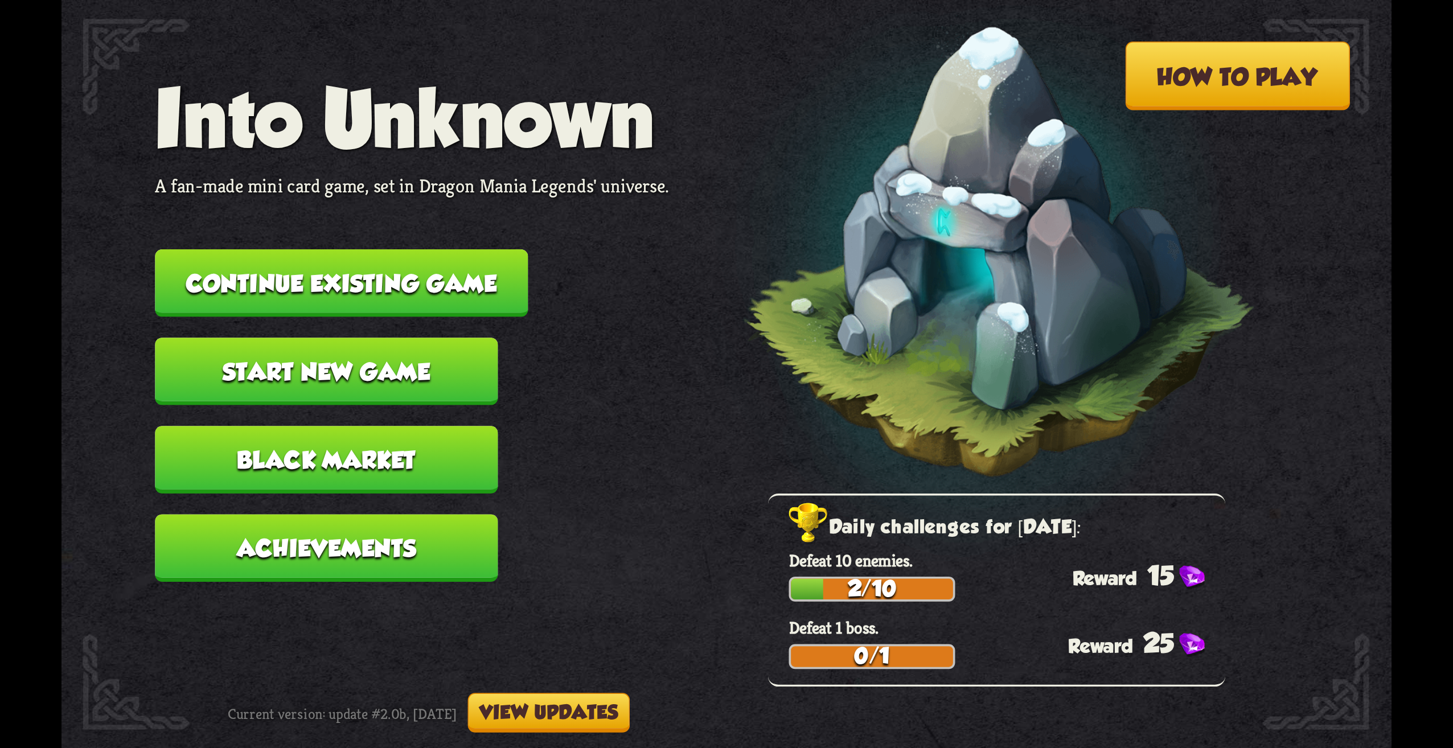
click at [1161, 55] on button "How to play" at bounding box center [1237, 76] width 225 height 68
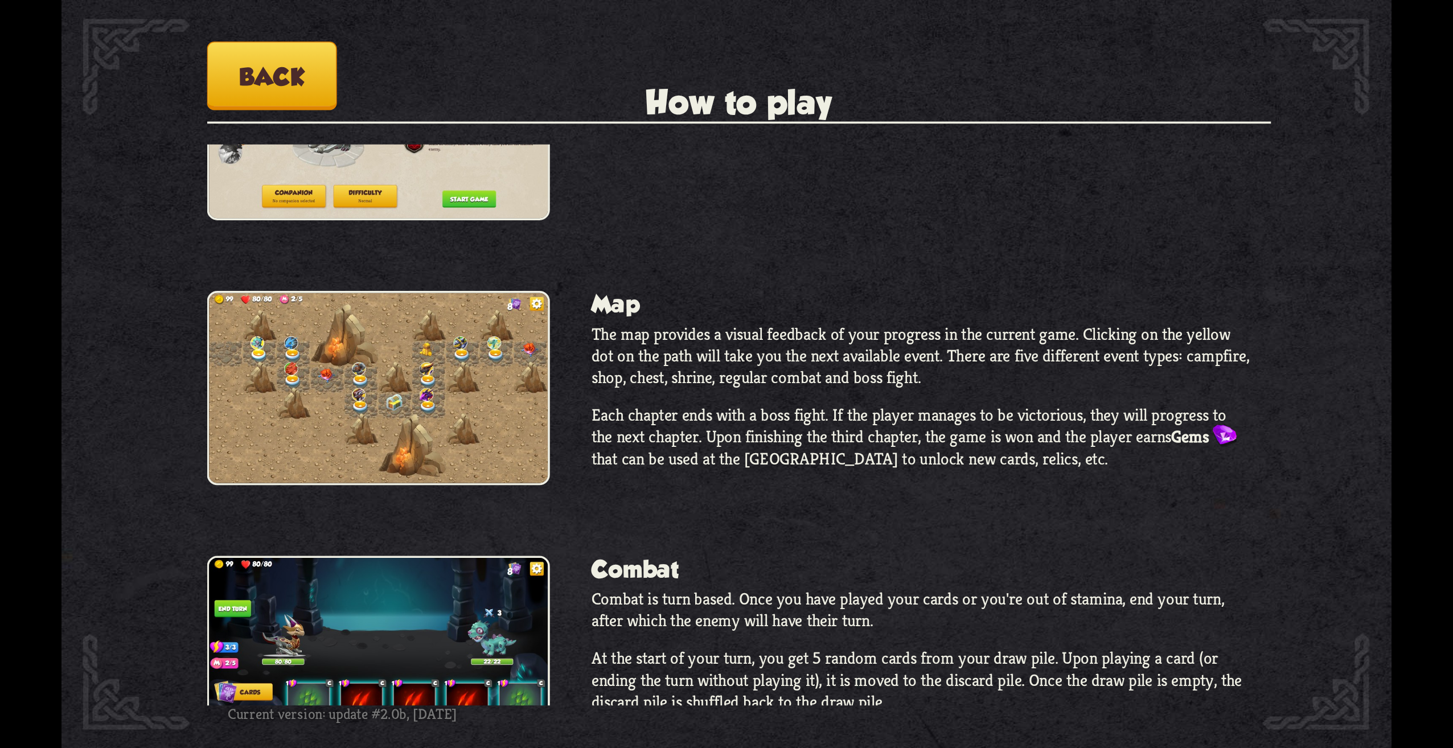
scroll to position [0, 0]
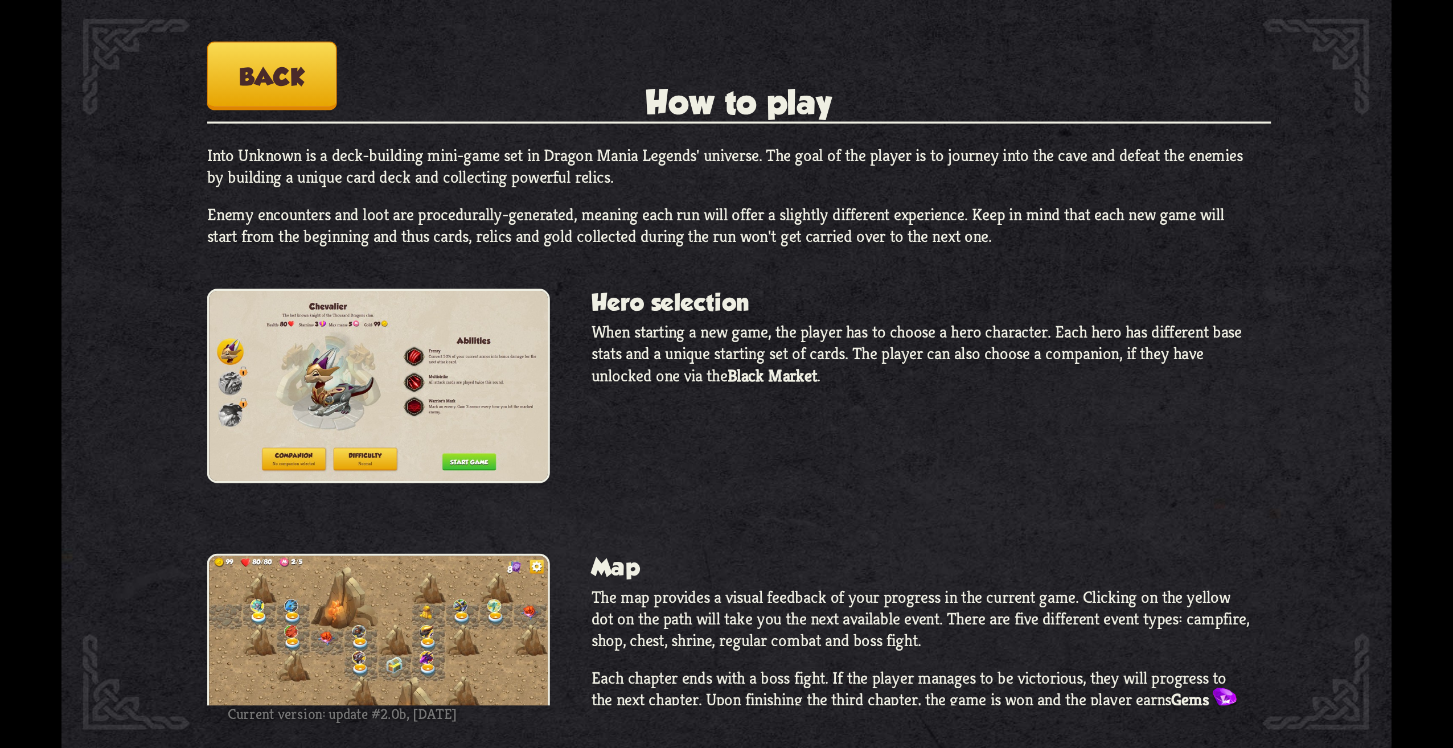
click at [303, 99] on button "Back" at bounding box center [272, 76] width 130 height 68
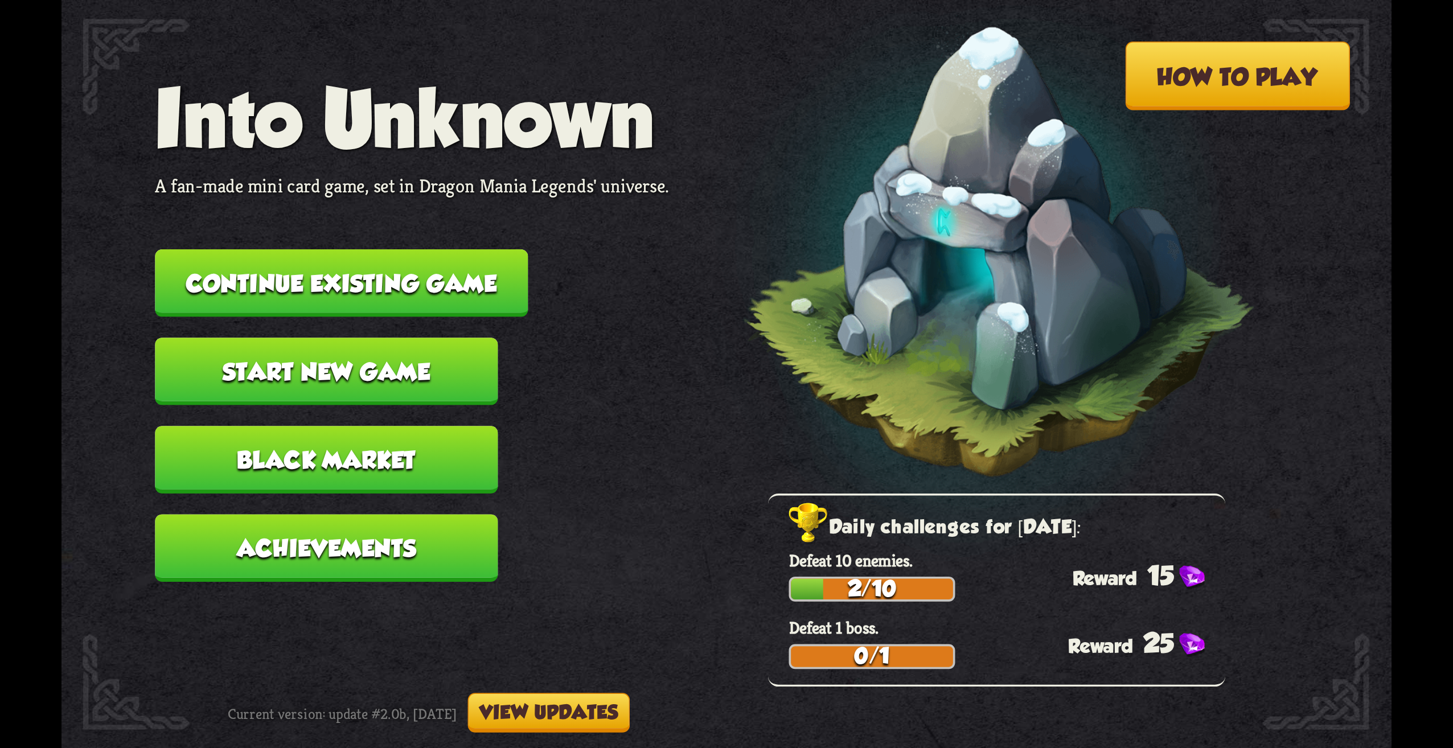
click at [528, 261] on nav "Into Unknown A fan-made mini card game, set in Dragon Mania Legends' universe. …" at bounding box center [412, 338] width 514 height 530
click at [460, 283] on button "Continue existing game" at bounding box center [341, 283] width 373 height 68
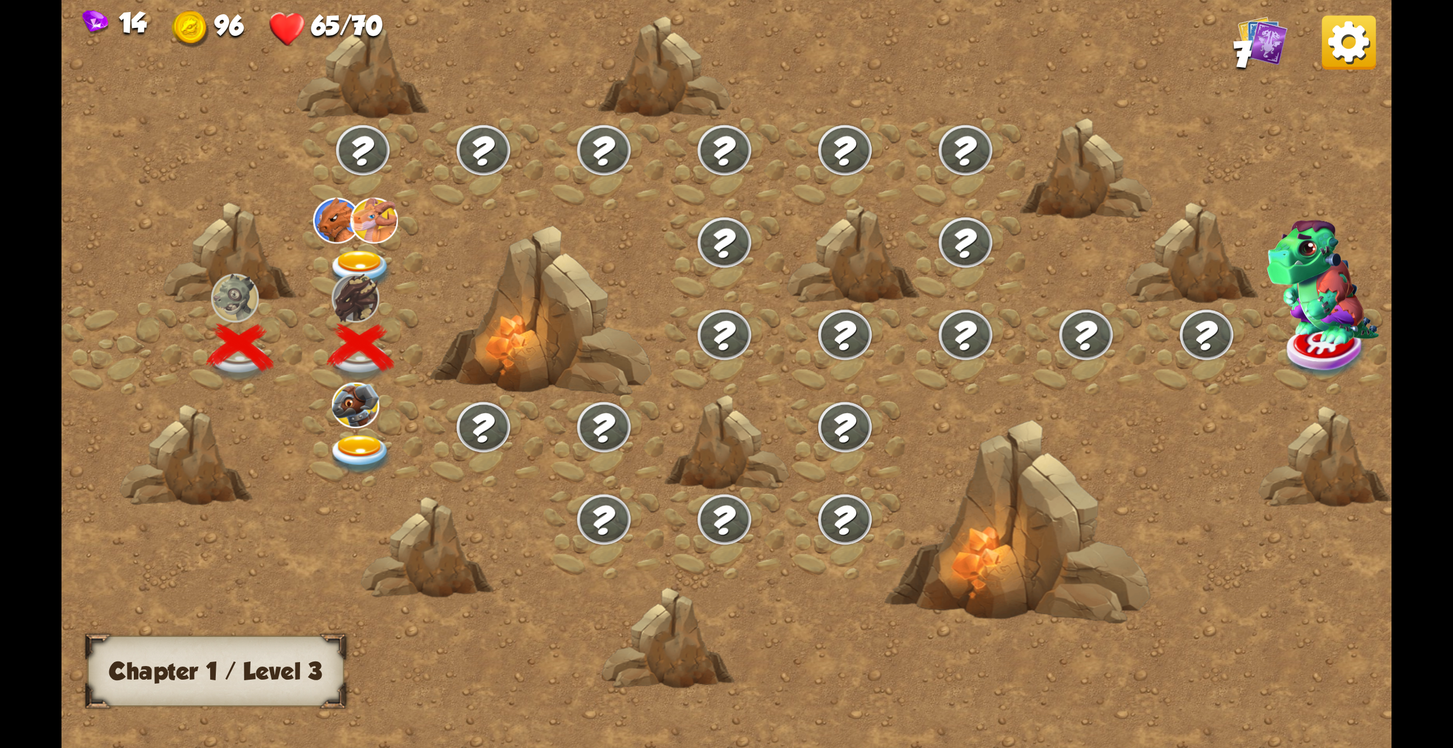
drag, startPoint x: 1007, startPoint y: 700, endPoint x: 1078, endPoint y: 695, distance: 70.8
click at [1075, 695] on div at bounding box center [885, 386] width 1646 height 777
drag, startPoint x: 1058, startPoint y: 727, endPoint x: 1079, endPoint y: 741, distance: 25.0
click at [1063, 729] on div at bounding box center [727, 374] width 1330 height 748
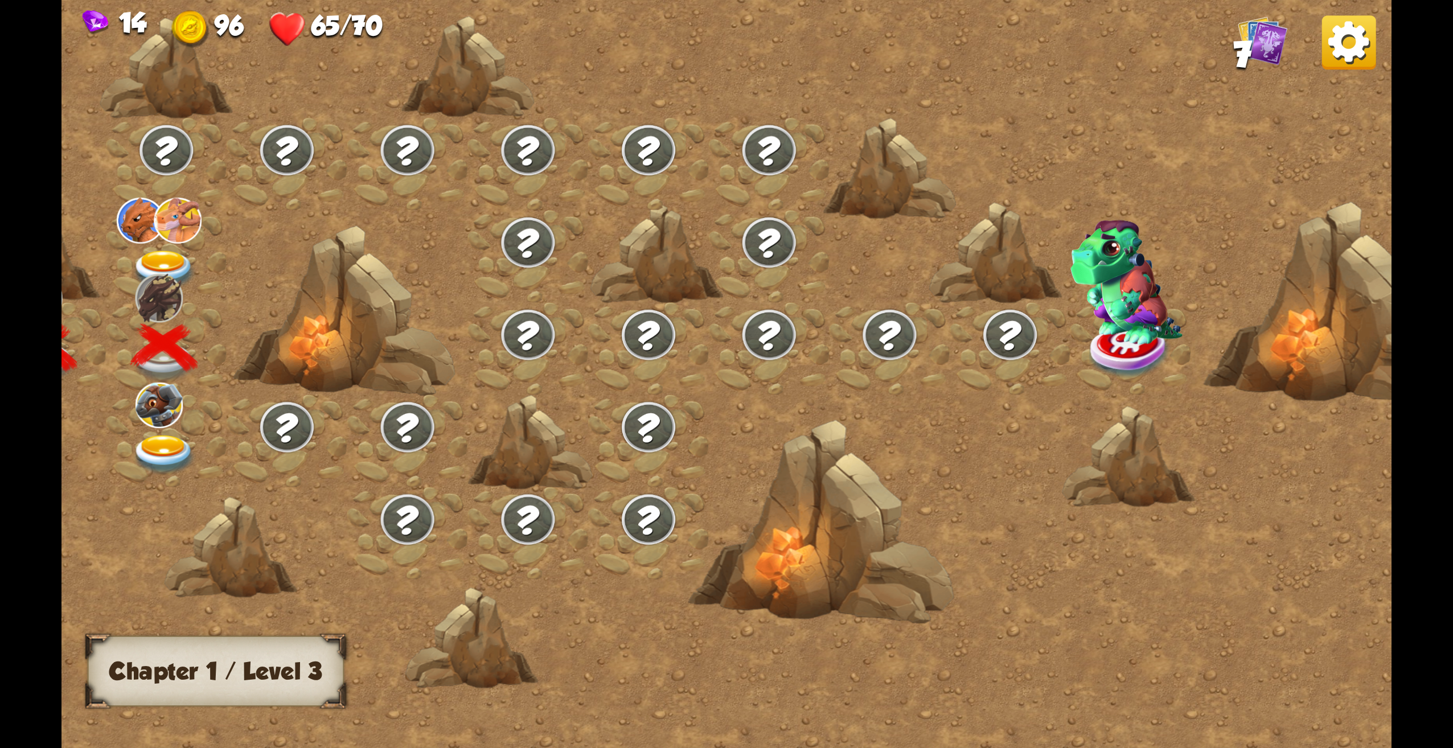
scroll to position [0, 173]
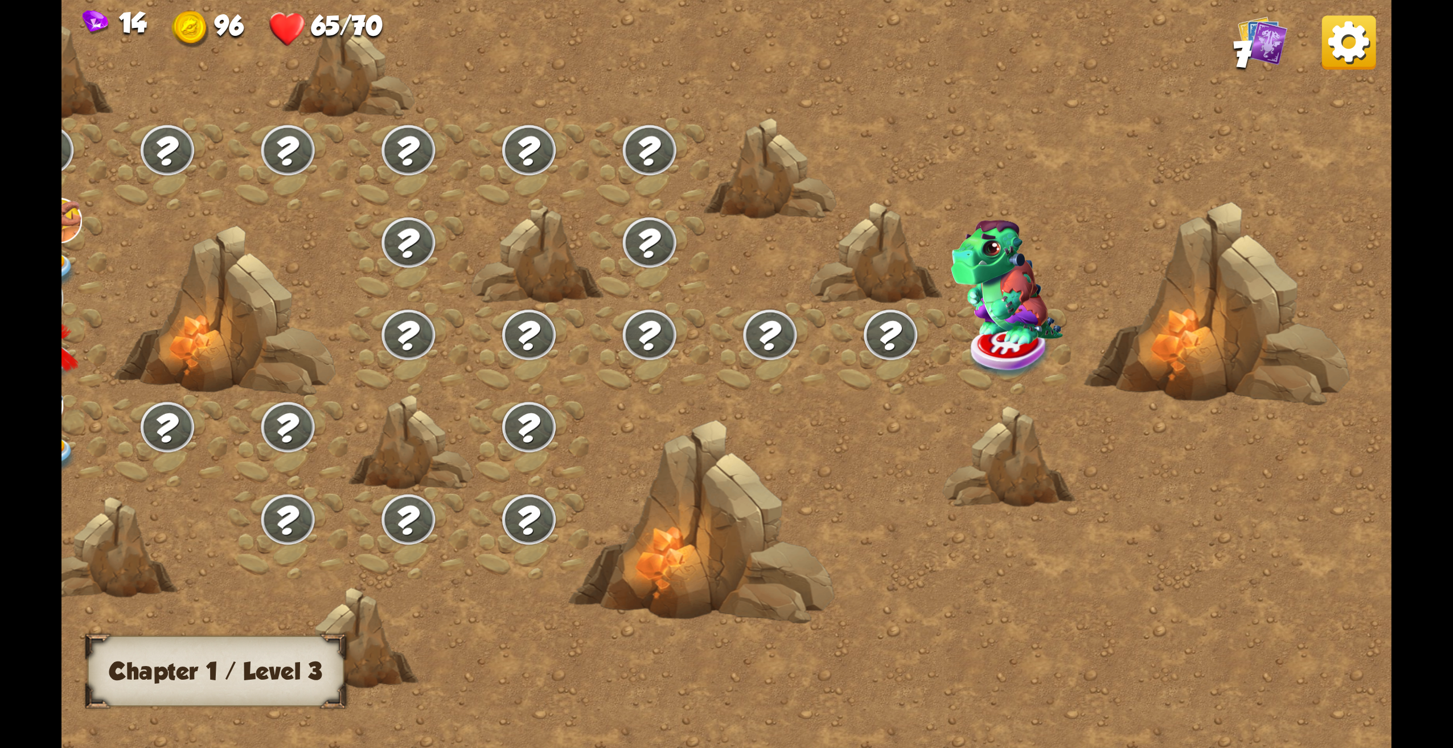
click at [991, 337] on img at bounding box center [1007, 282] width 112 height 125
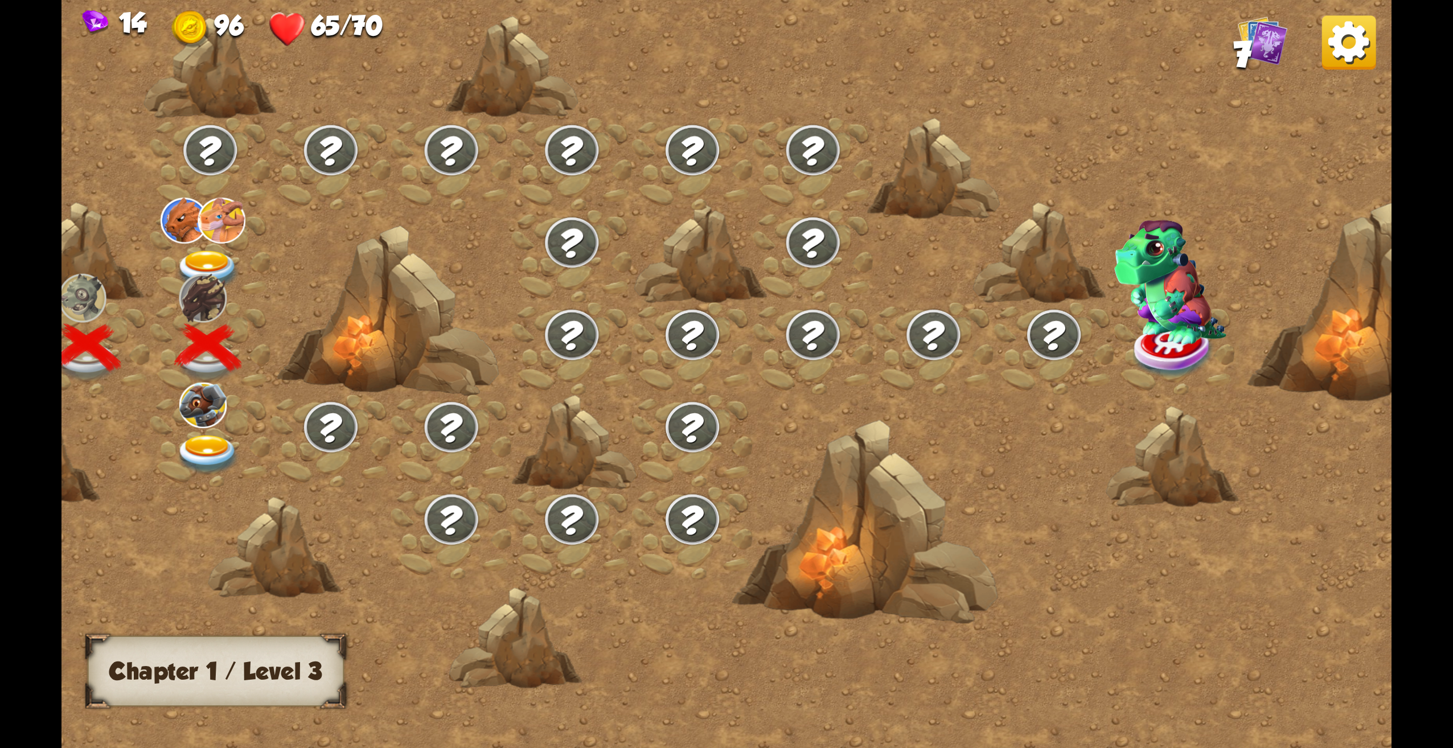
scroll to position [0, 0]
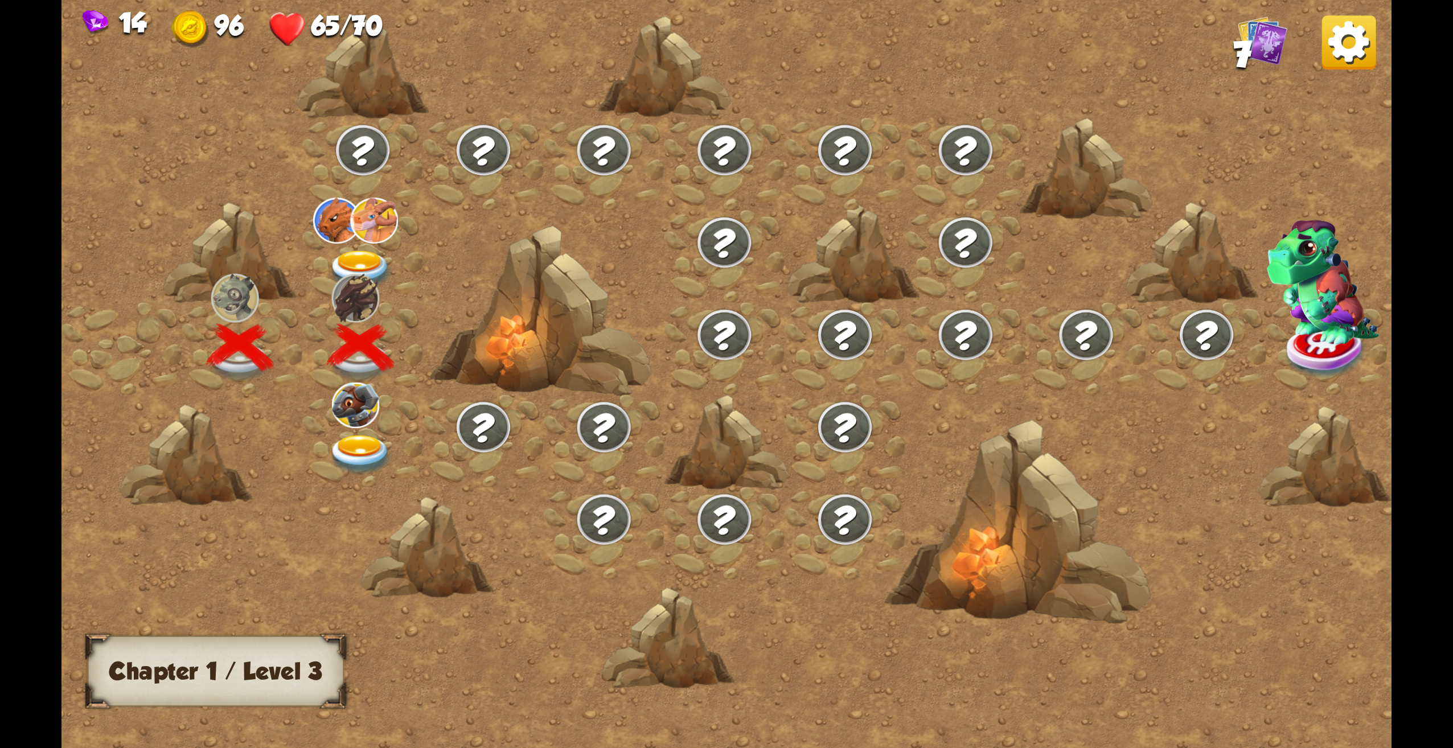
click at [1377, 38] on div "14 96 65/70 7" at bounding box center [727, 23] width 1330 height 47
click at [1367, 26] on img at bounding box center [1349, 42] width 54 height 54
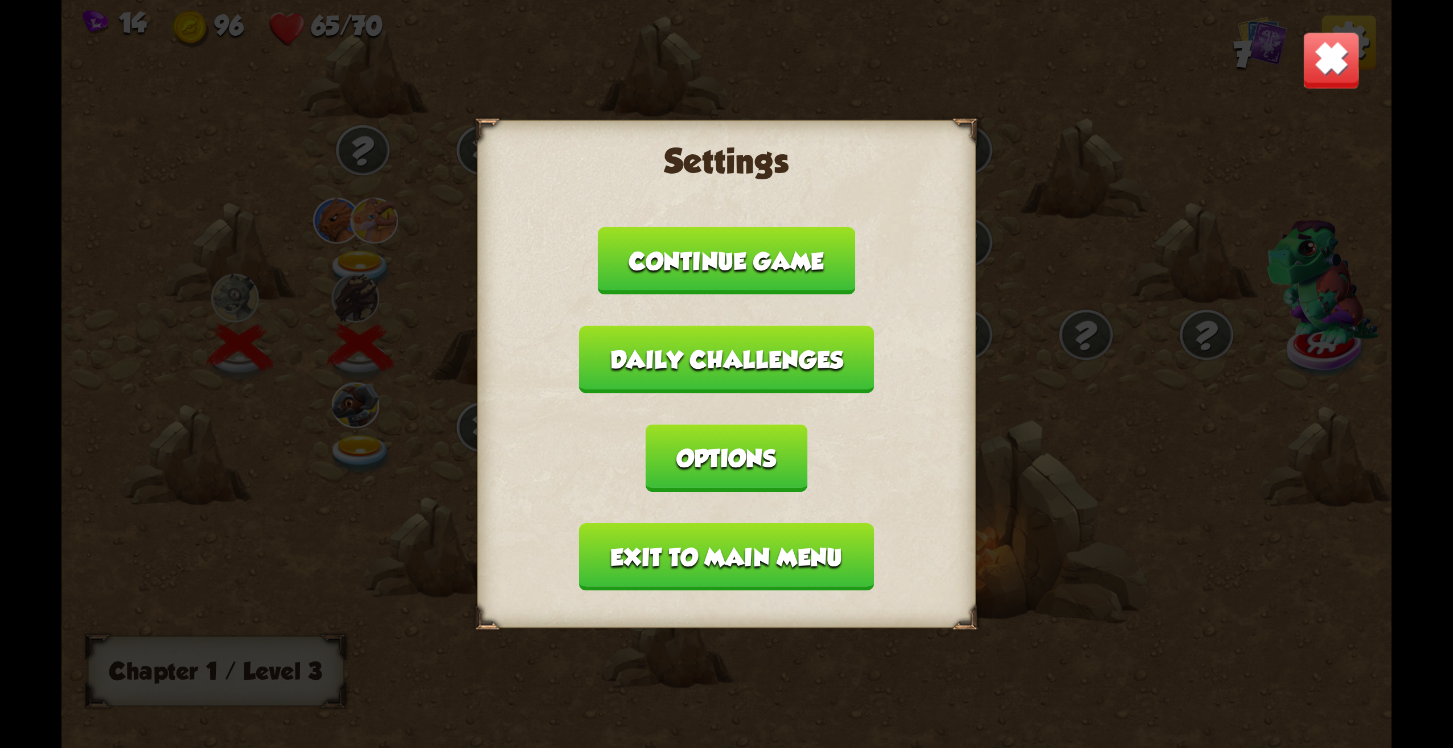
click at [682, 553] on button "Exit to main menu" at bounding box center [726, 557] width 294 height 68
